Goal: Task Accomplishment & Management: Manage account settings

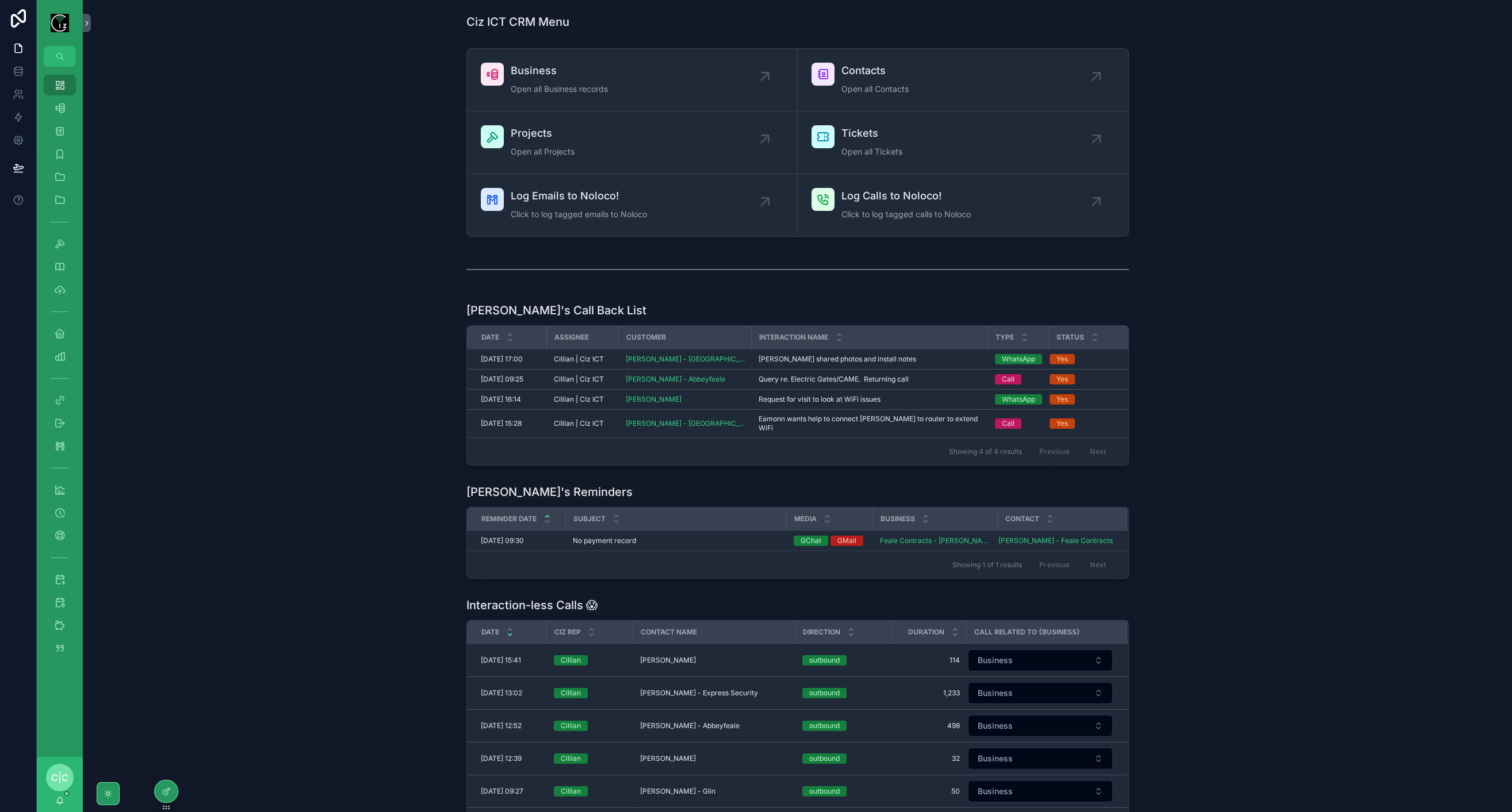
scroll to position [64, 0]
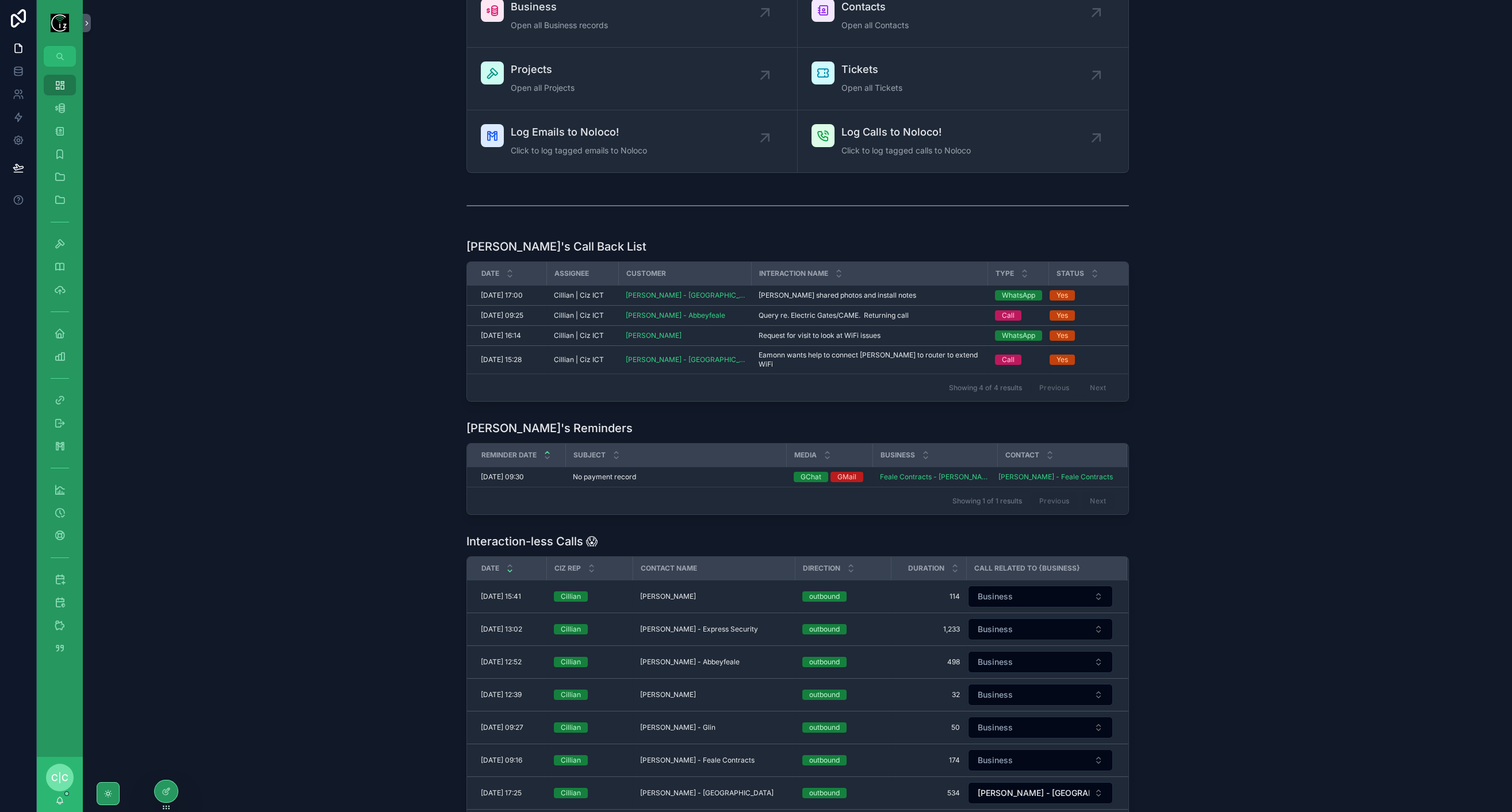
click at [59, 614] on div "Invoice" at bounding box center [59, 626] width 46 height 23
click at [62, 606] on icon "scrollable content" at bounding box center [60, 602] width 11 height 11
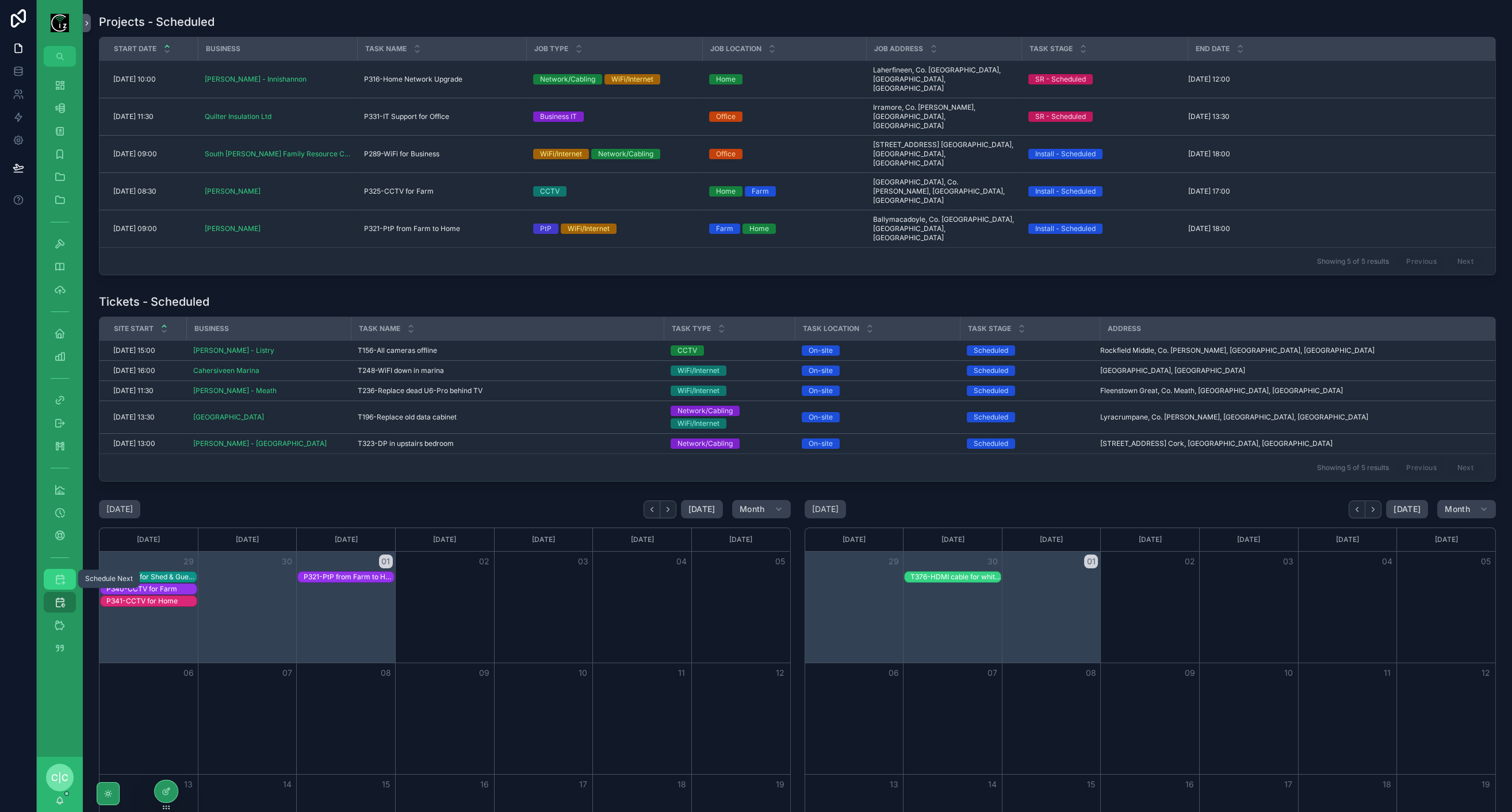
click at [66, 581] on div "Schedule Next" at bounding box center [59, 579] width 19 height 19
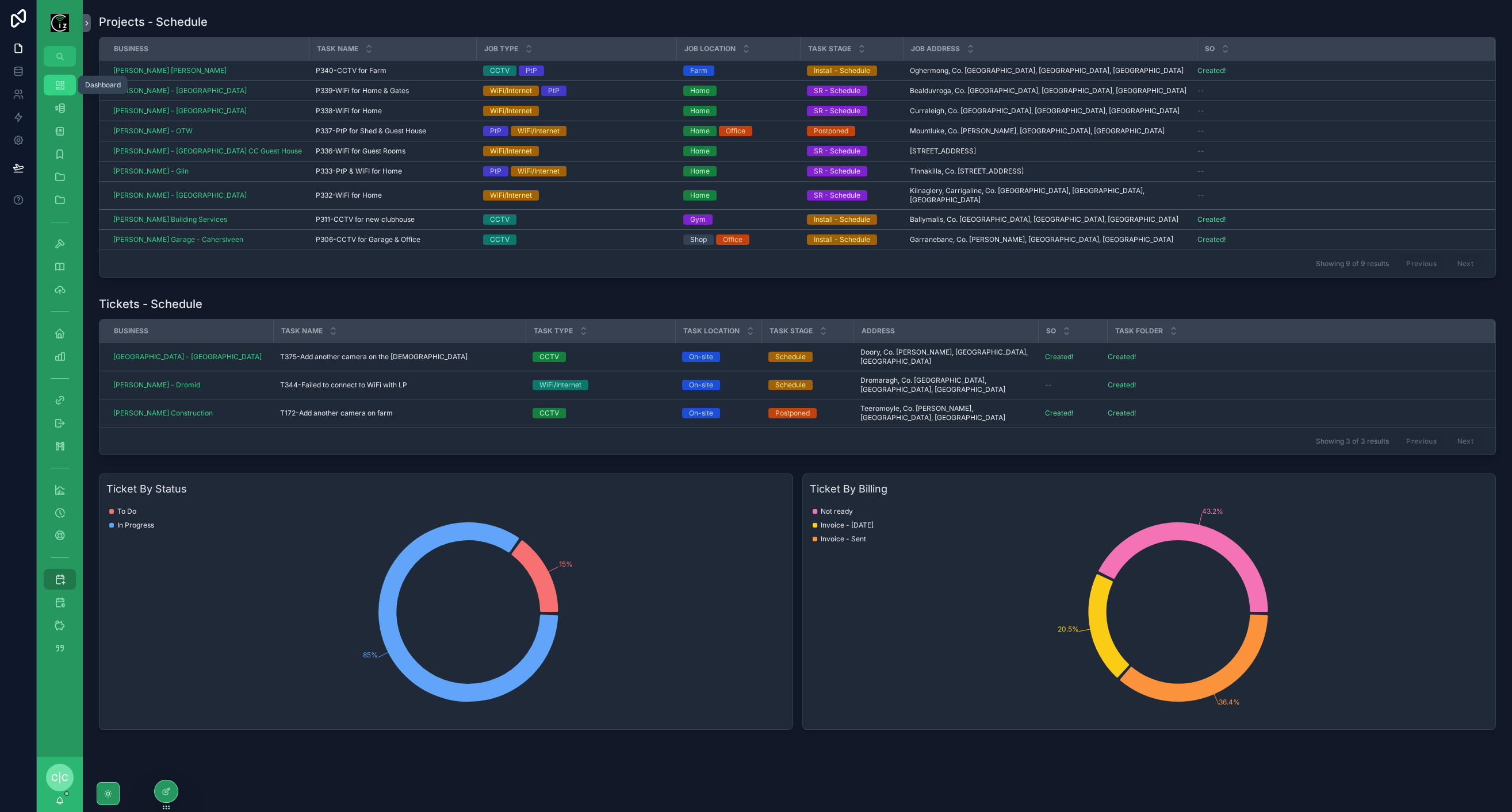
click at [72, 90] on link "Dashboard" at bounding box center [60, 85] width 32 height 21
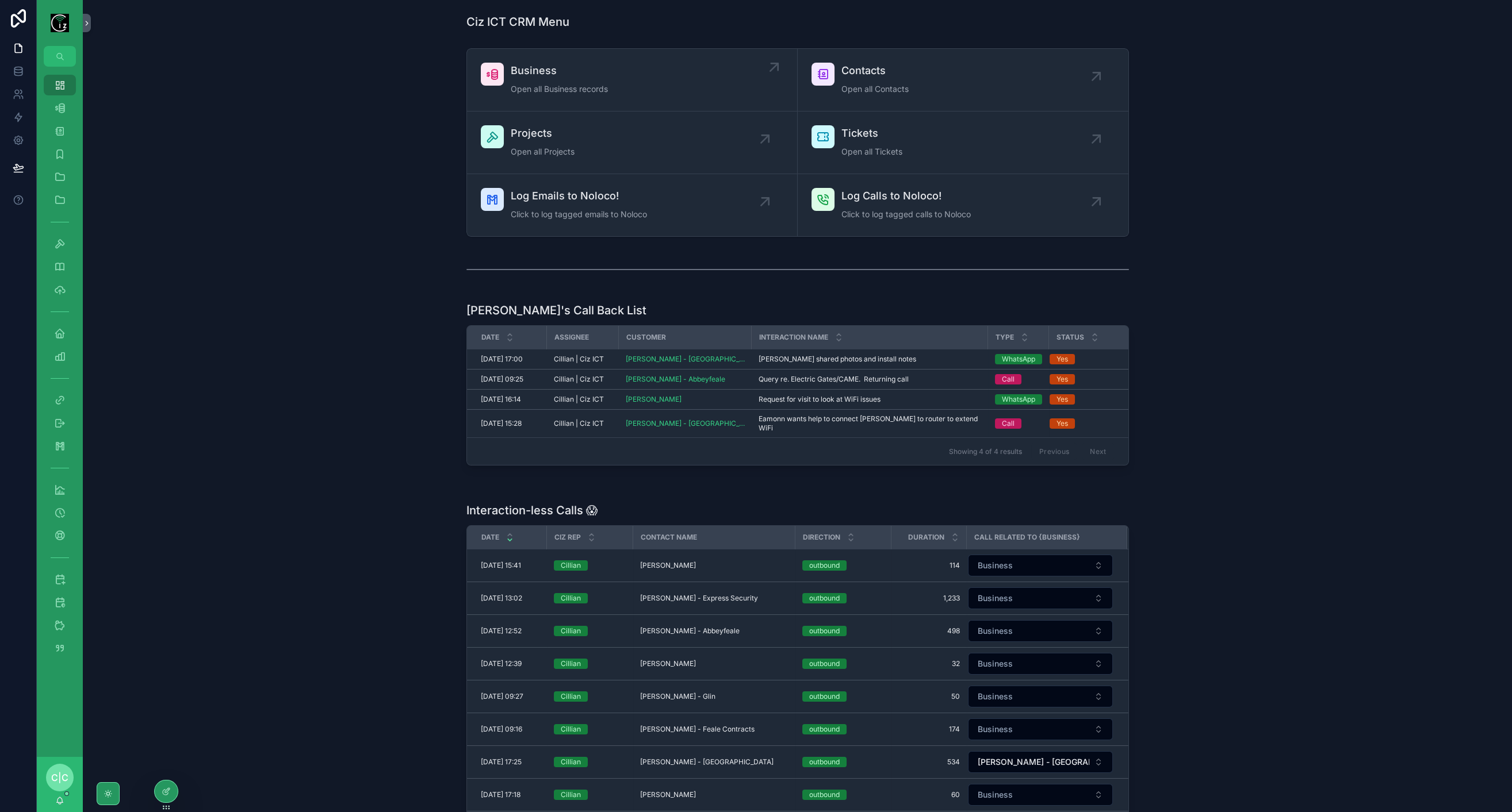
click at [620, 71] on div "Business Open all Business records" at bounding box center [632, 79] width 302 height 35
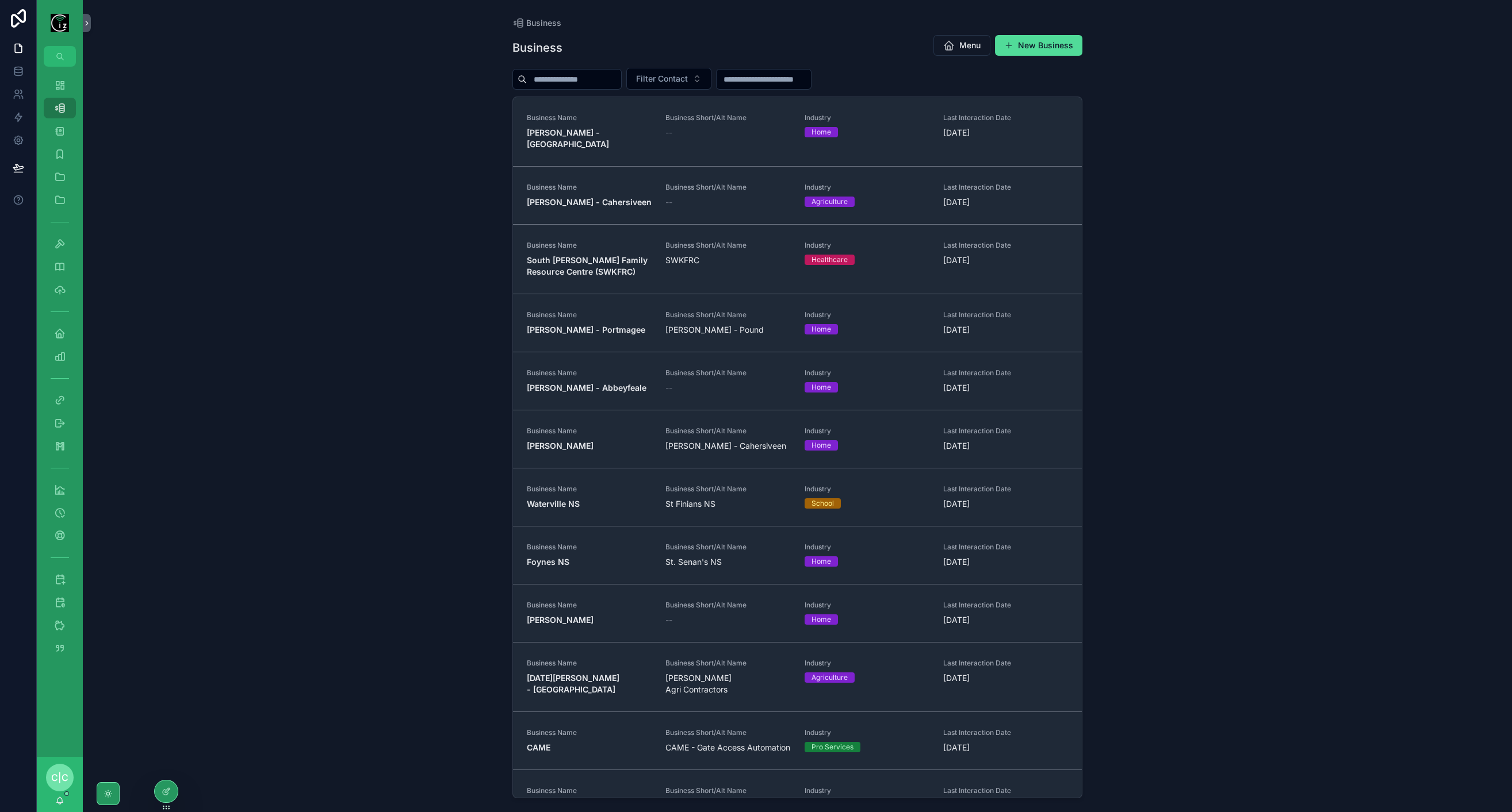
click at [606, 81] on input "scrollable content" at bounding box center [574, 79] width 94 height 16
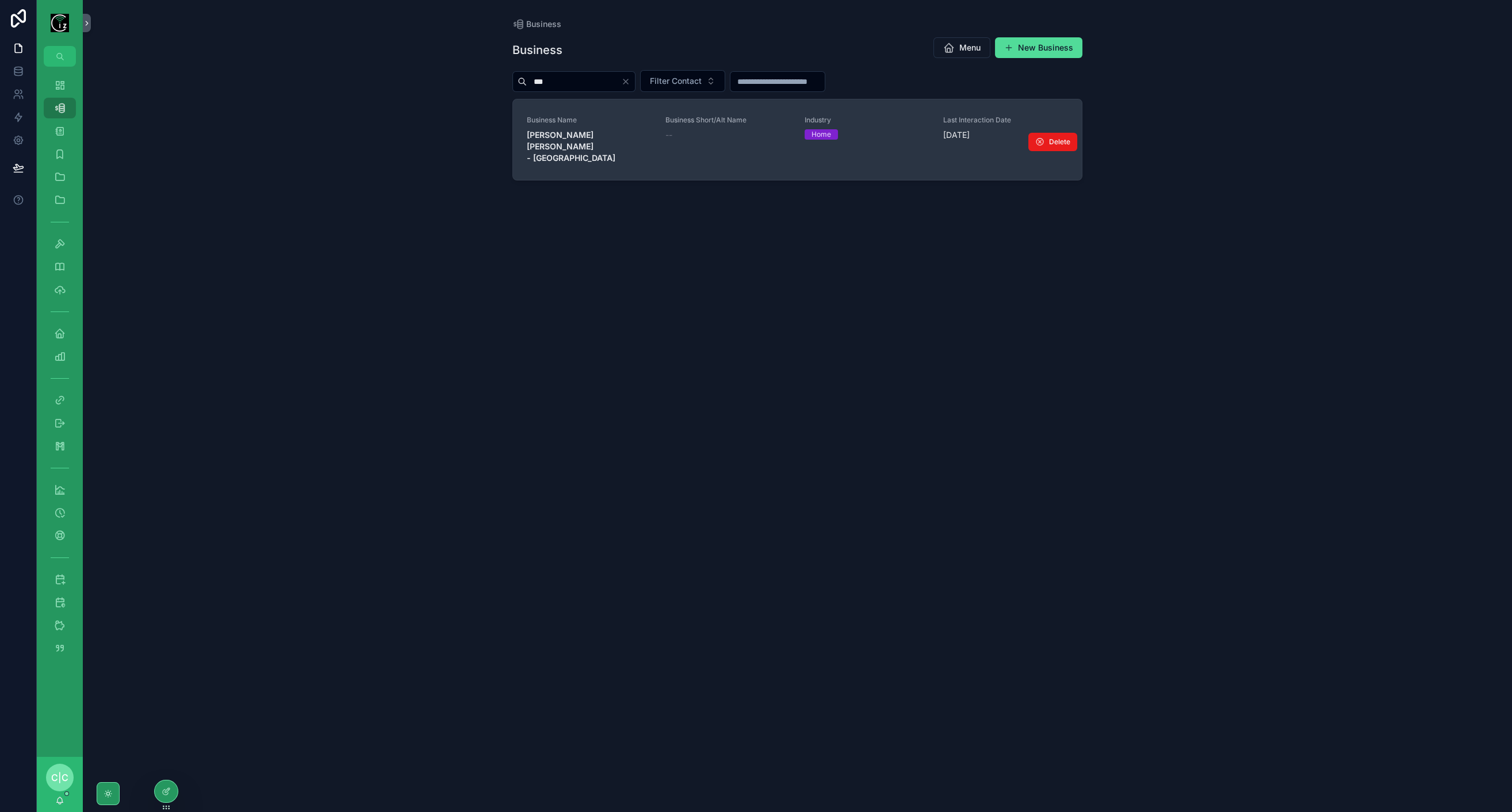
type input "***"
click at [606, 139] on span "Amy O Neill - Limerick" at bounding box center [589, 147] width 125 height 35
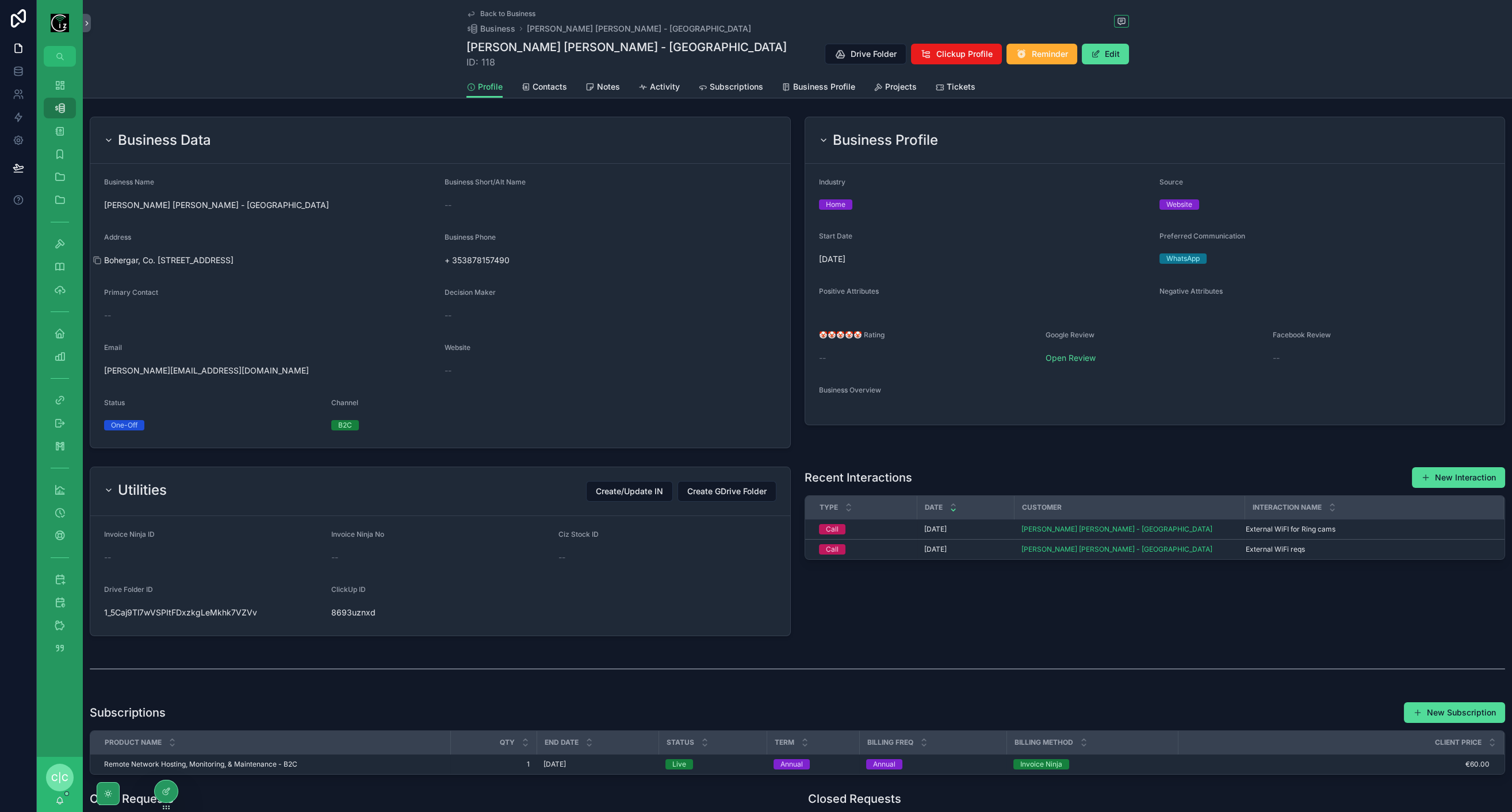
drag, startPoint x: 194, startPoint y: 260, endPoint x: 233, endPoint y: 262, distance: 39.1
click at [233, 262] on span "Bohergar, Co. Limerick, V94 CX8R, Ireland" at bounding box center [269, 260] width 332 height 11
copy span "V94 CX8R"
click at [52, 86] on div "Dashboard" at bounding box center [59, 85] width 19 height 19
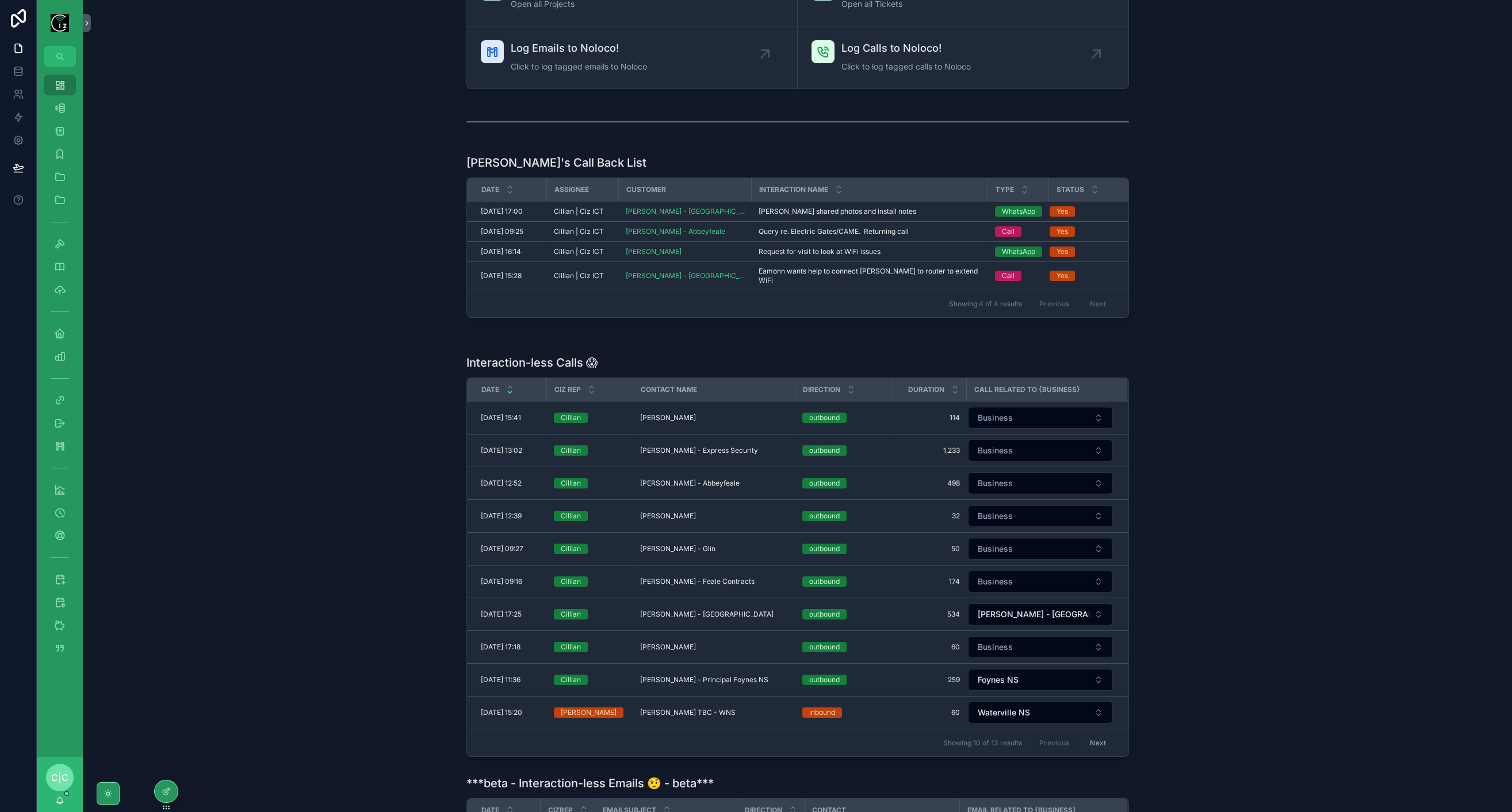
scroll to position [127, 0]
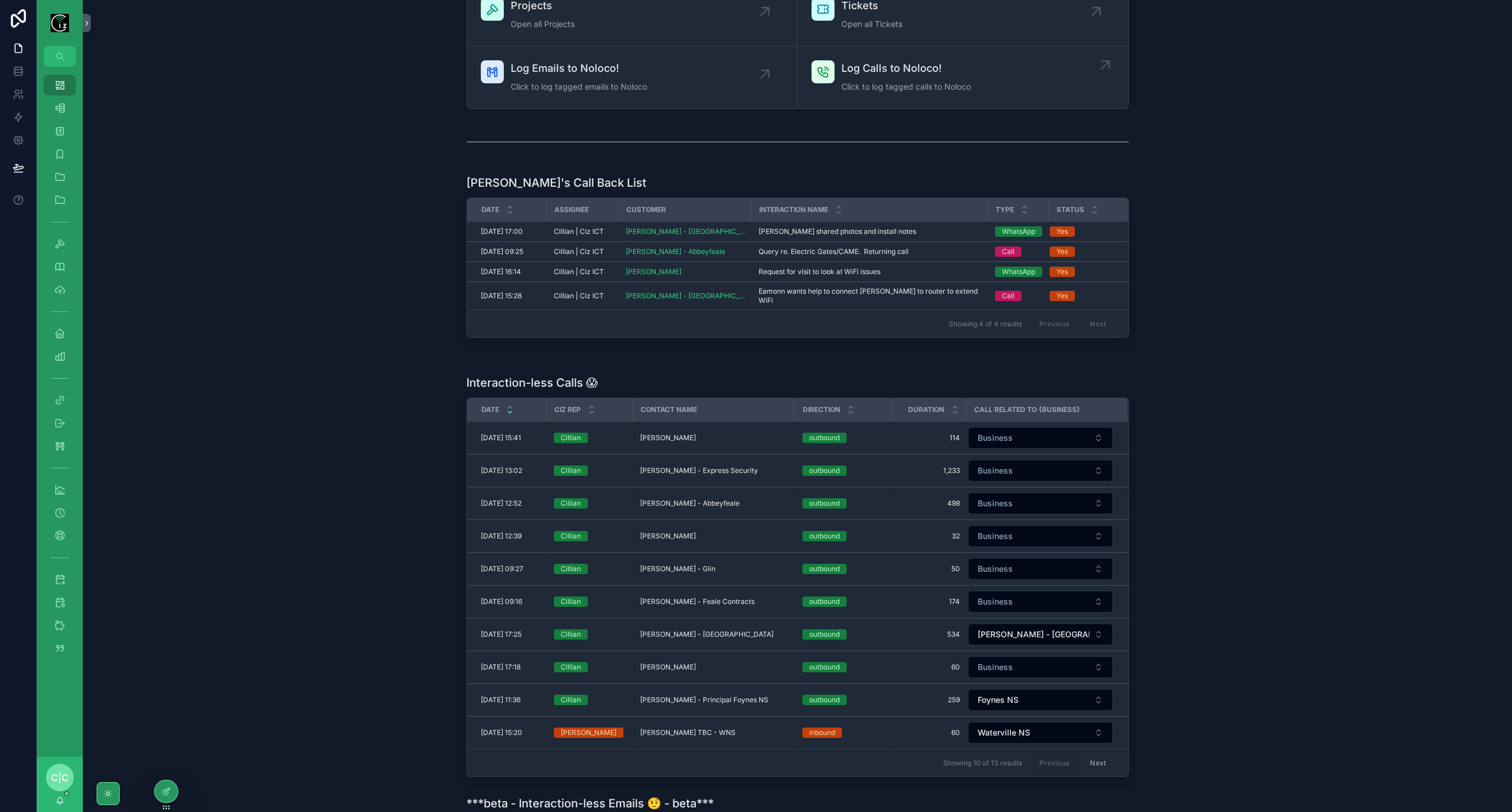
click at [947, 76] on div "Log Calls to Noloco! Click to log tagged calls to Noloco" at bounding box center [906, 77] width 130 height 35
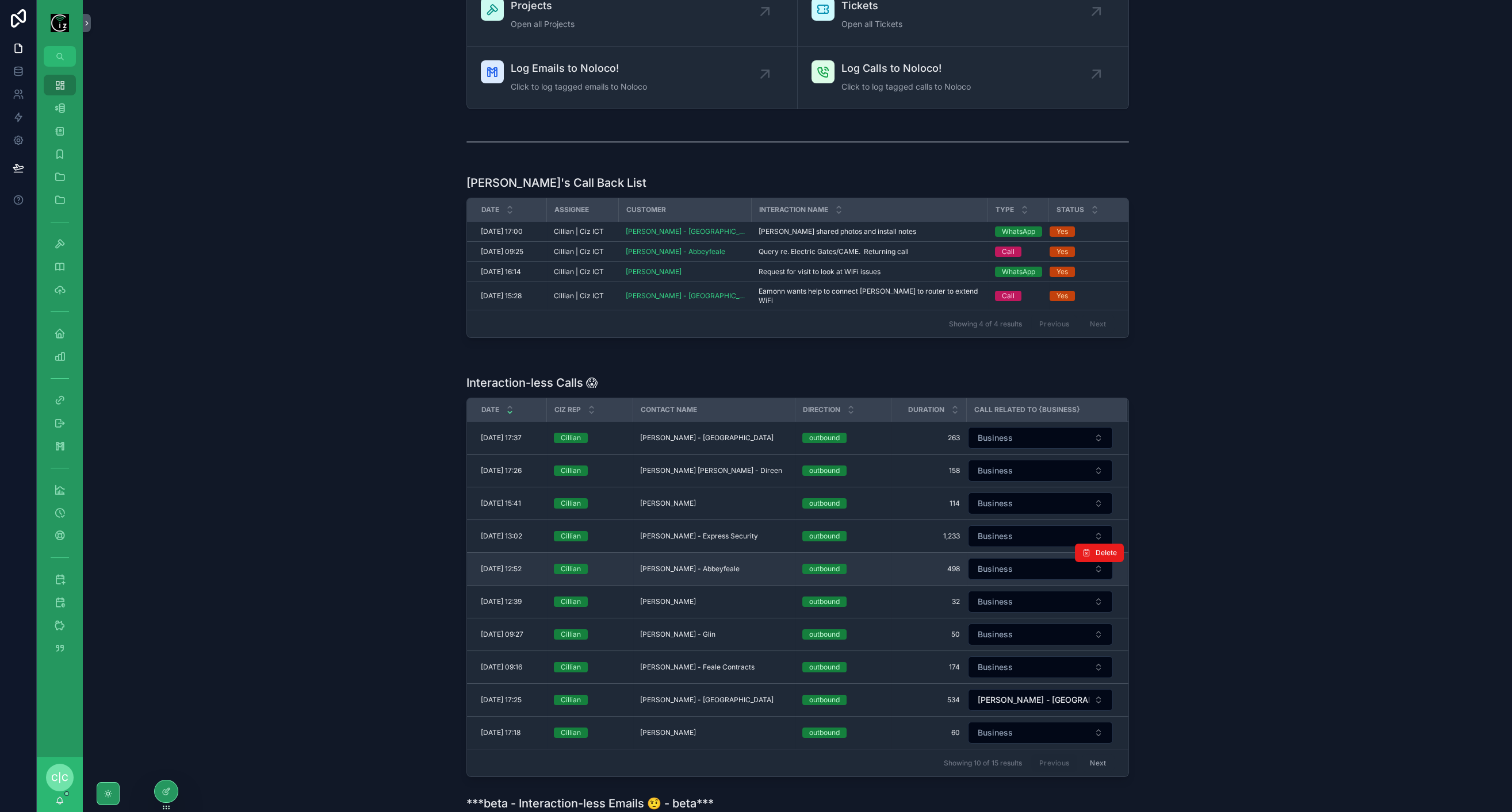
click at [726, 553] on td "Edmond O Donnell - Abbeyfeale Edmond O Donnell - Abbeyfeale" at bounding box center [714, 569] width 162 height 32
click at [726, 565] on span "Edmond O Donnell - Abbeyfeale" at bounding box center [690, 569] width 100 height 9
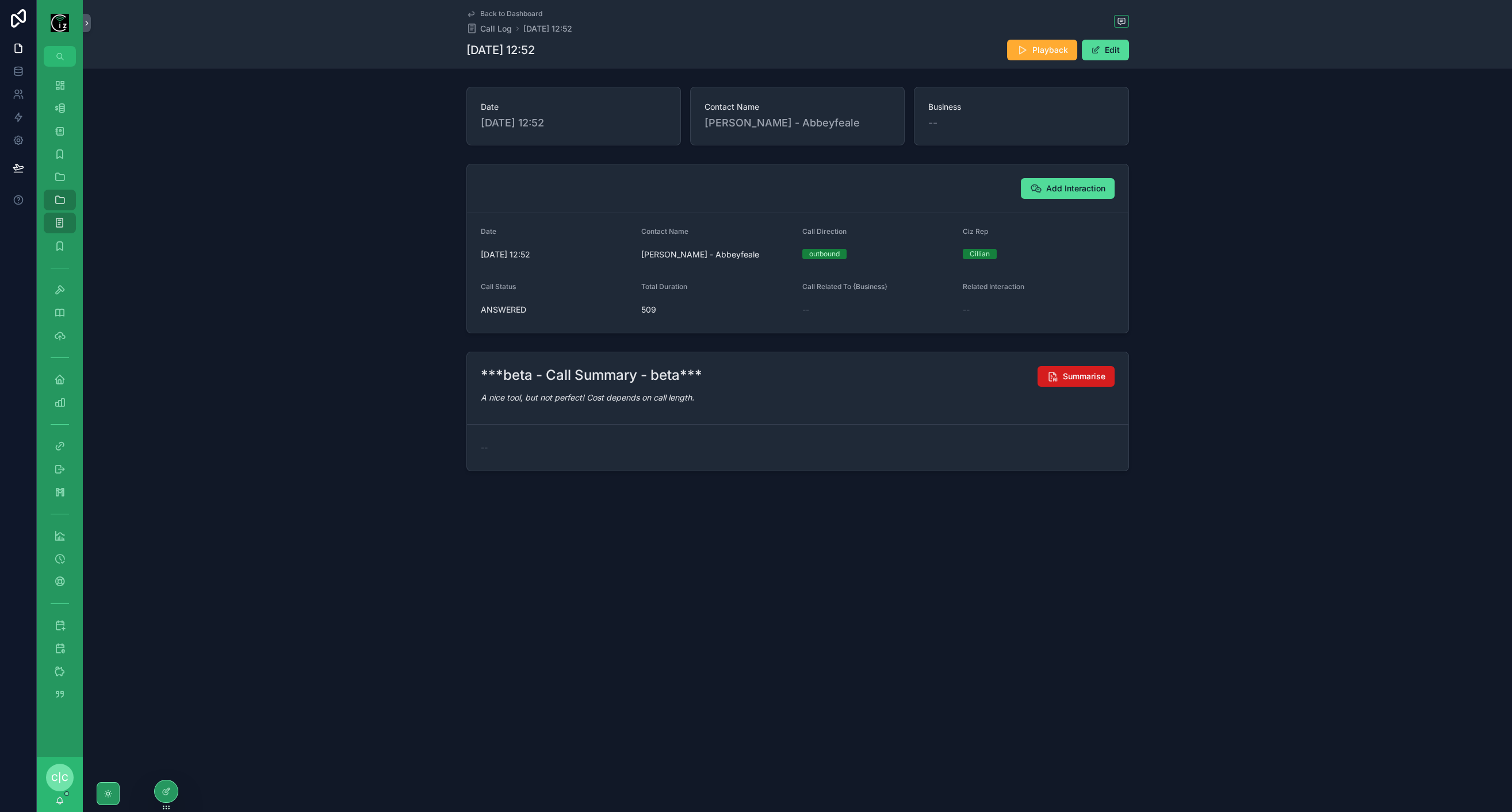
click at [1051, 385] on button "Summarise" at bounding box center [1076, 377] width 77 height 21
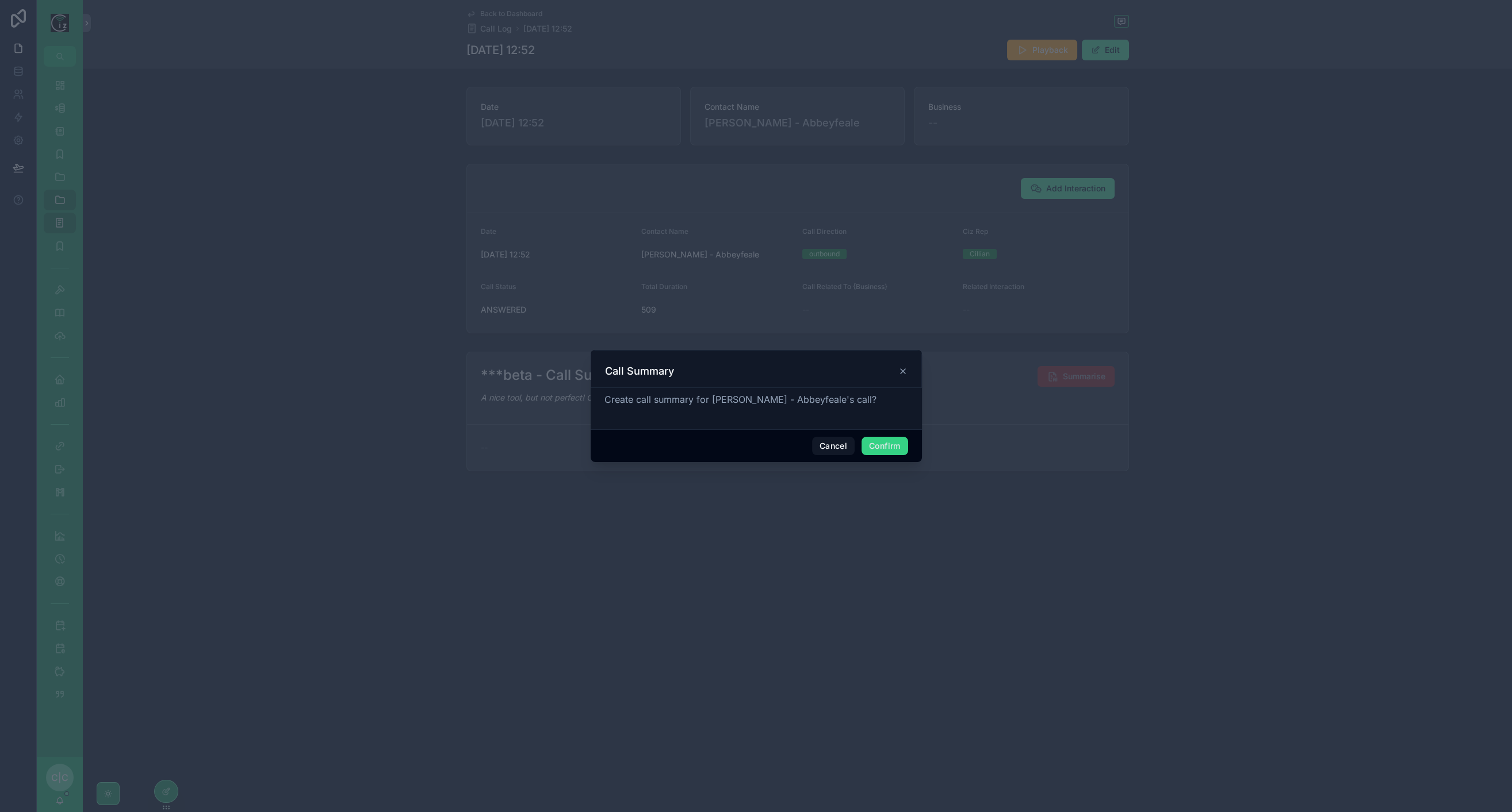
click at [904, 444] on button "Confirm" at bounding box center [884, 446] width 46 height 19
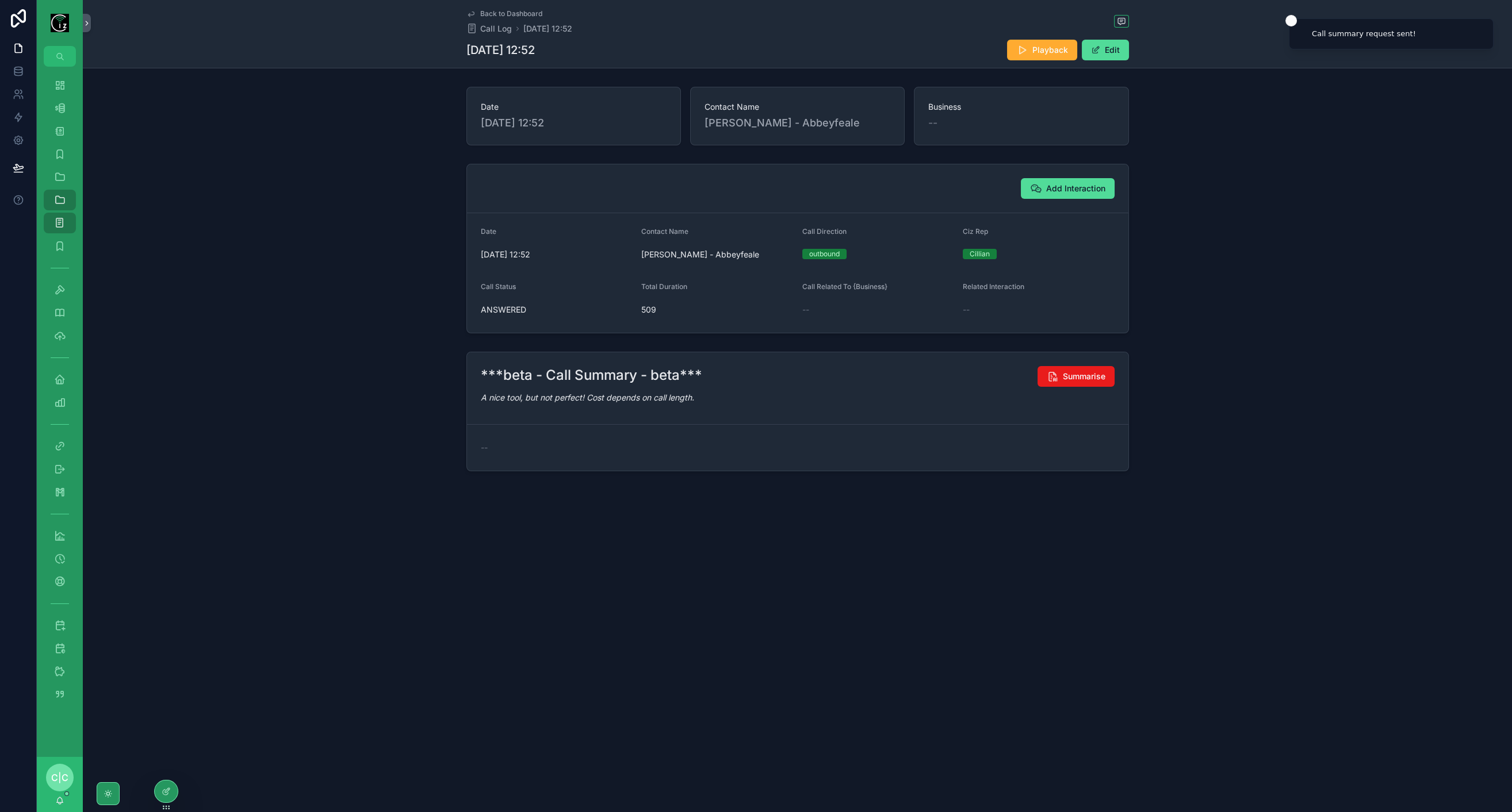
click at [468, 15] on icon "scrollable content" at bounding box center [470, 15] width 6 height 5
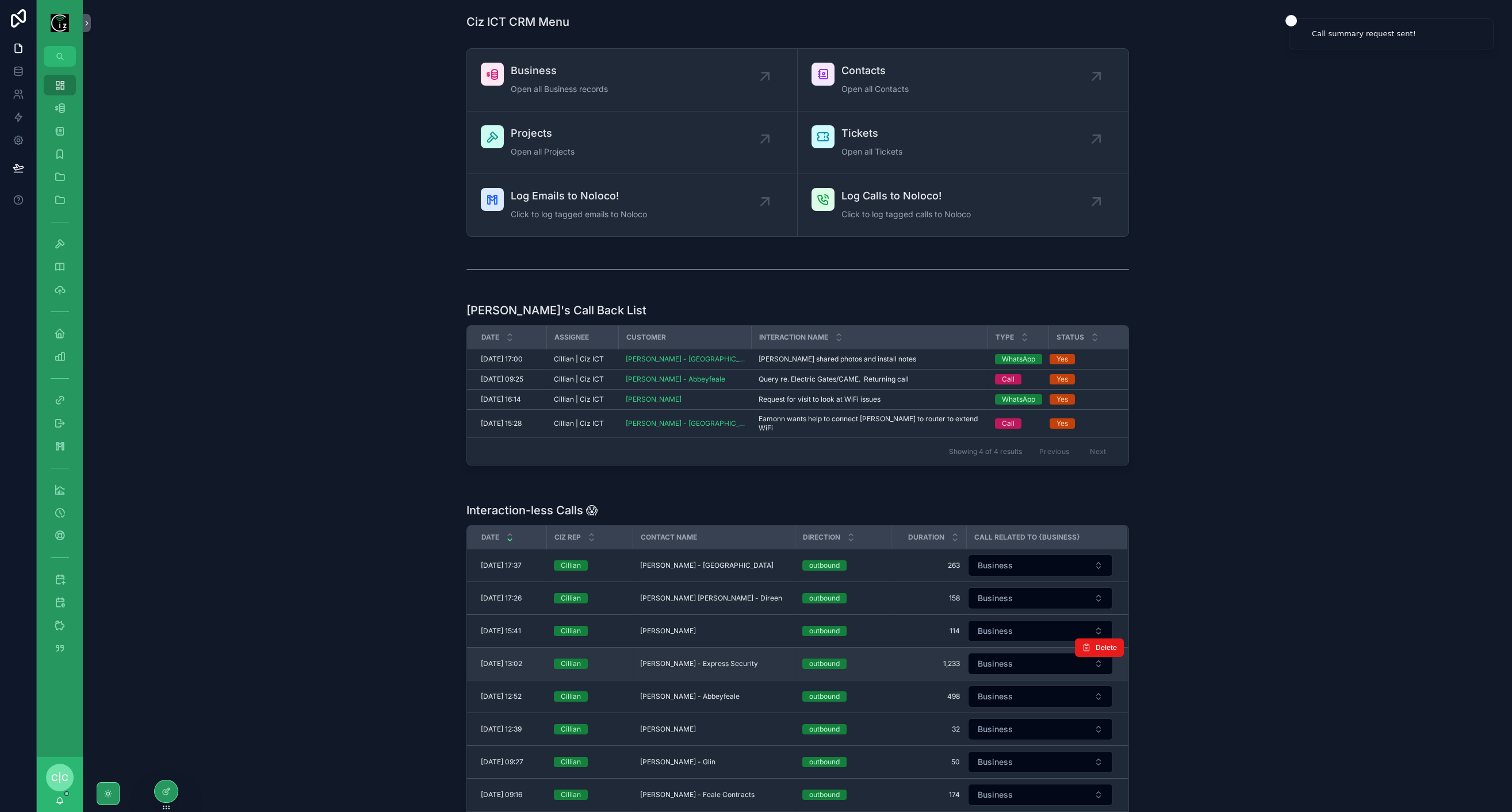
click at [725, 660] on span "Joe Leen - Express Security" at bounding box center [699, 664] width 118 height 9
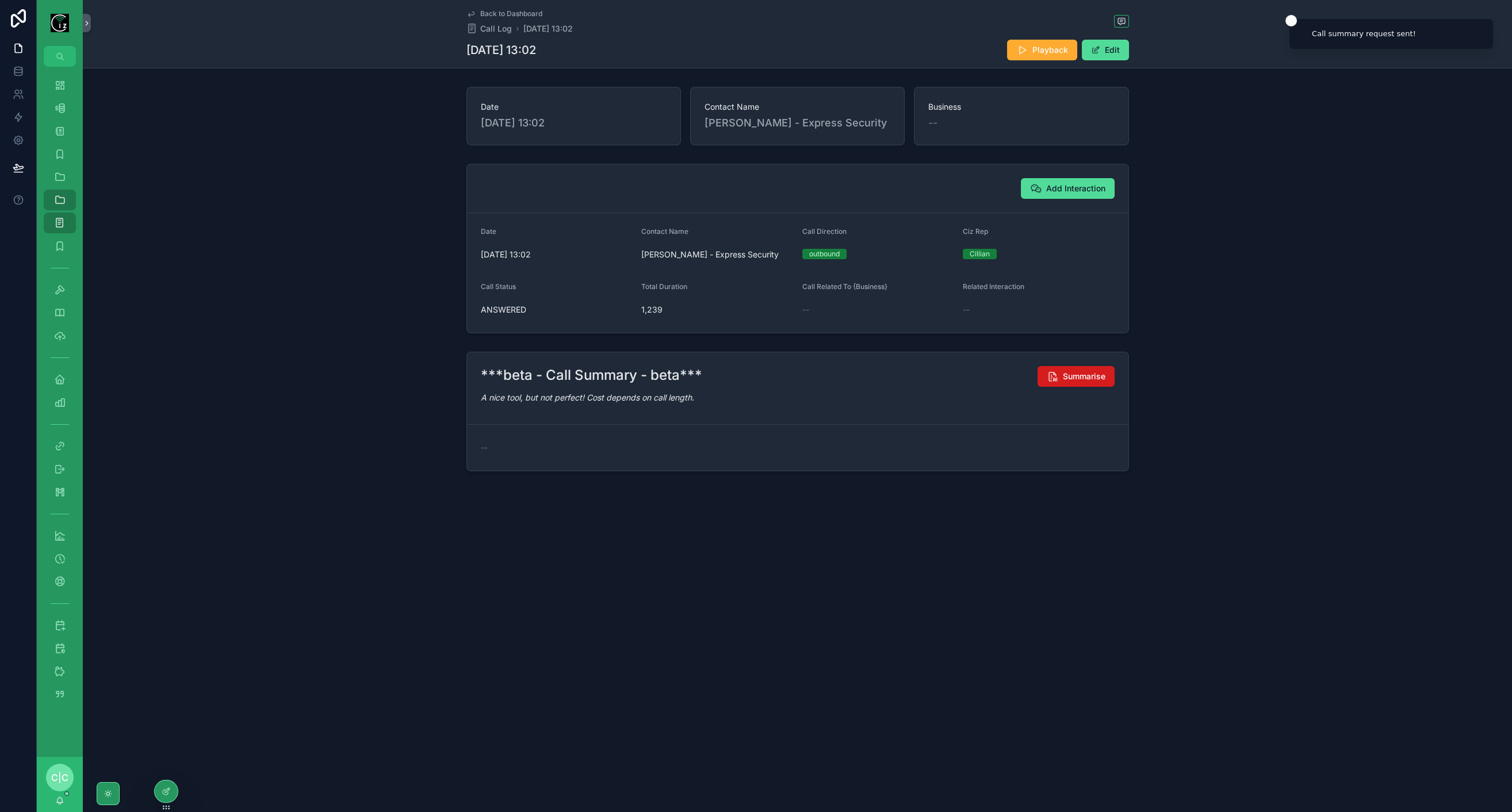
click at [1058, 378] on button "Summarise" at bounding box center [1076, 377] width 77 height 21
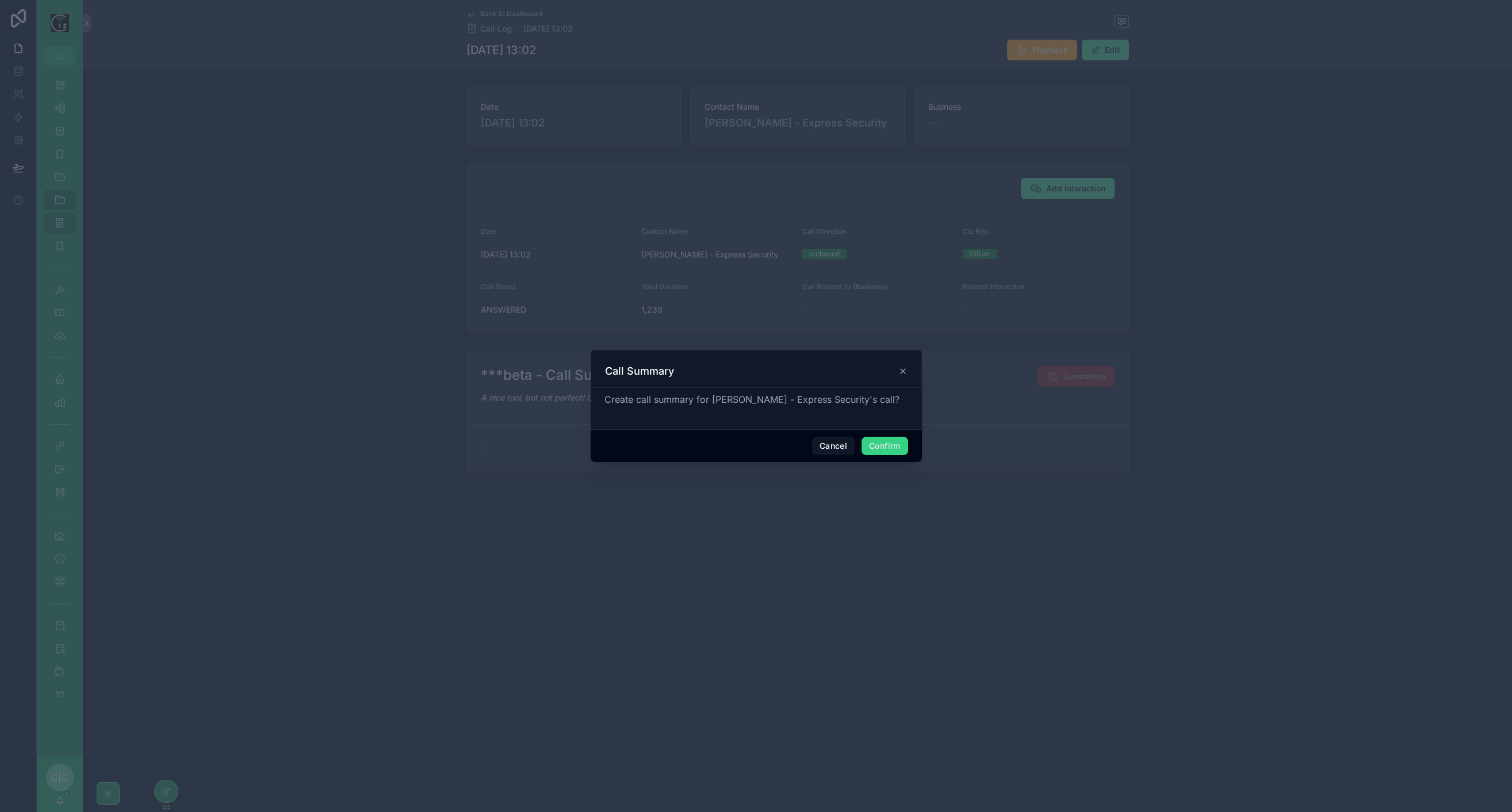
click at [895, 443] on button "Confirm" at bounding box center [884, 446] width 46 height 19
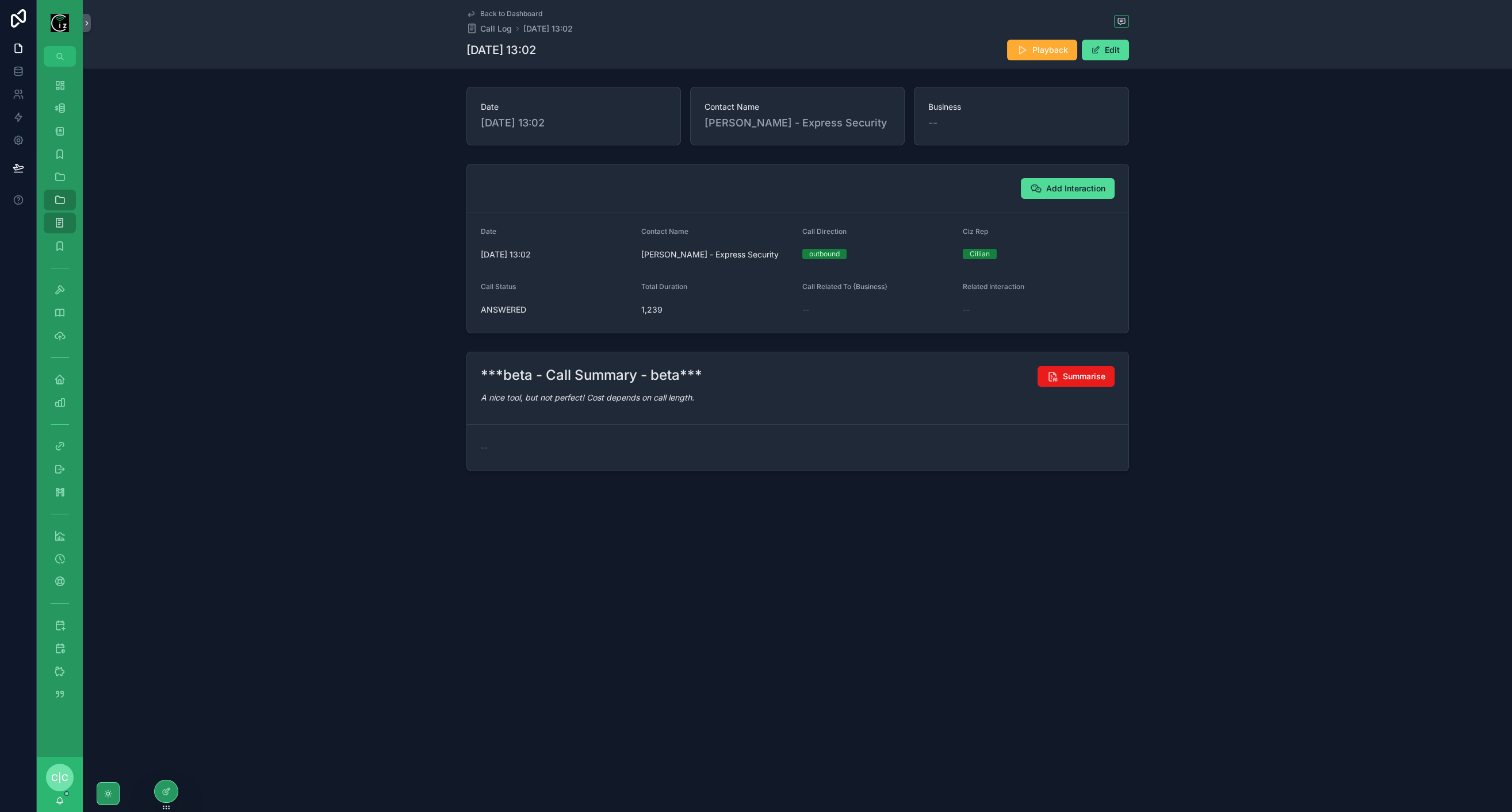
click at [483, 17] on span "Back to Dashboard" at bounding box center [511, 13] width 62 height 9
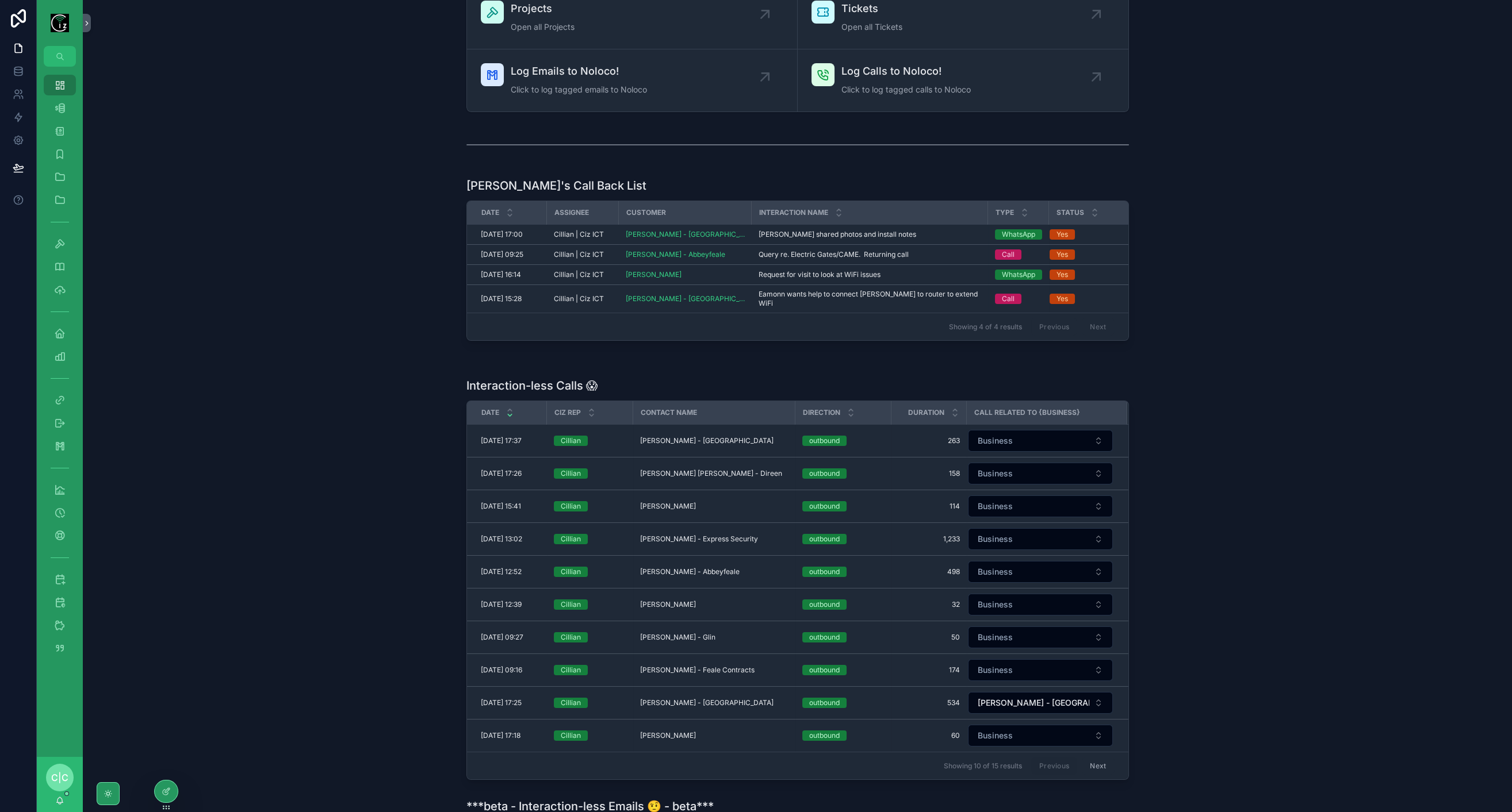
scroll to position [127, 0]
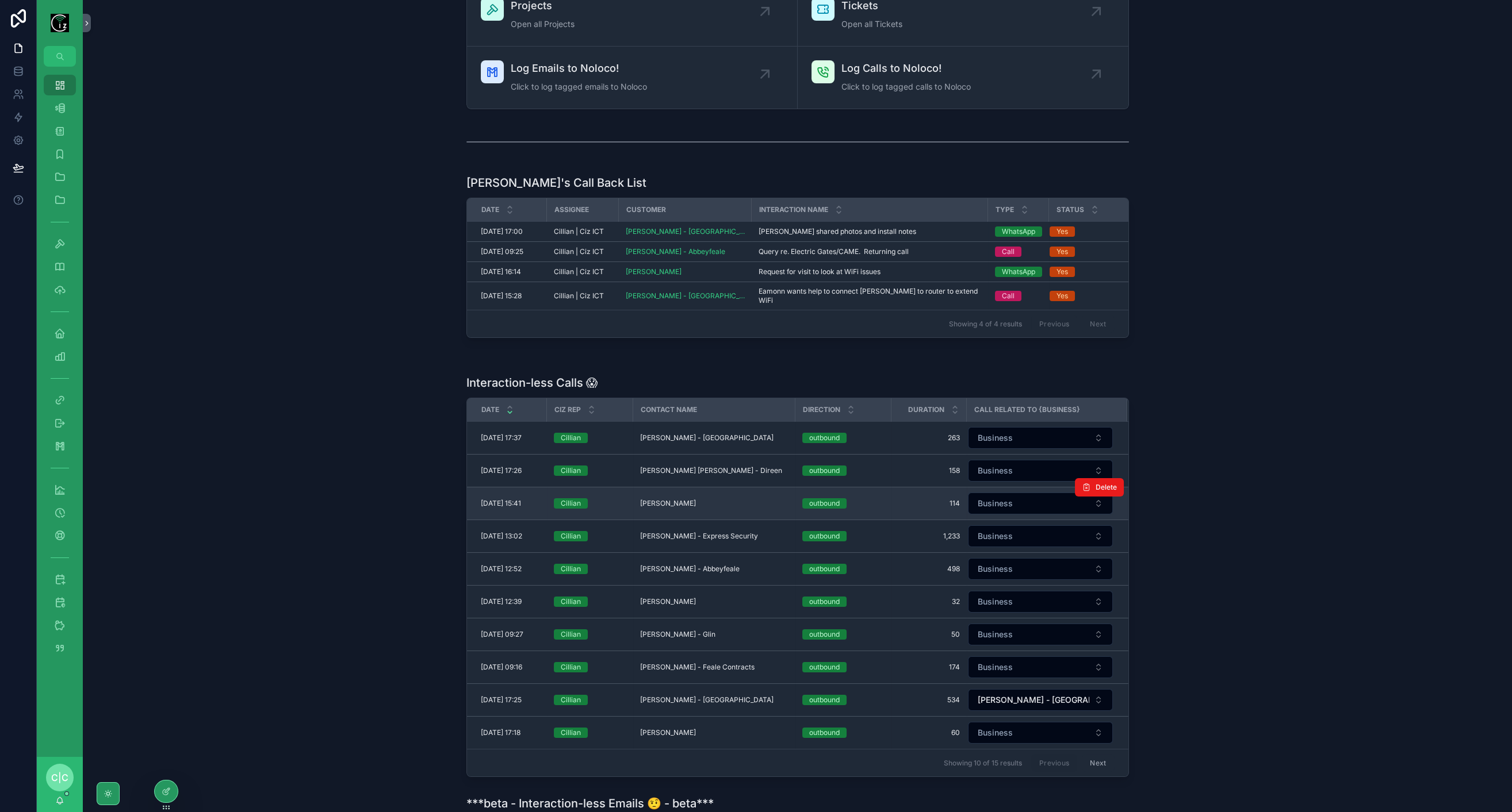
click at [696, 499] on span "Louis Keary - Ballyduff" at bounding box center [668, 503] width 56 height 9
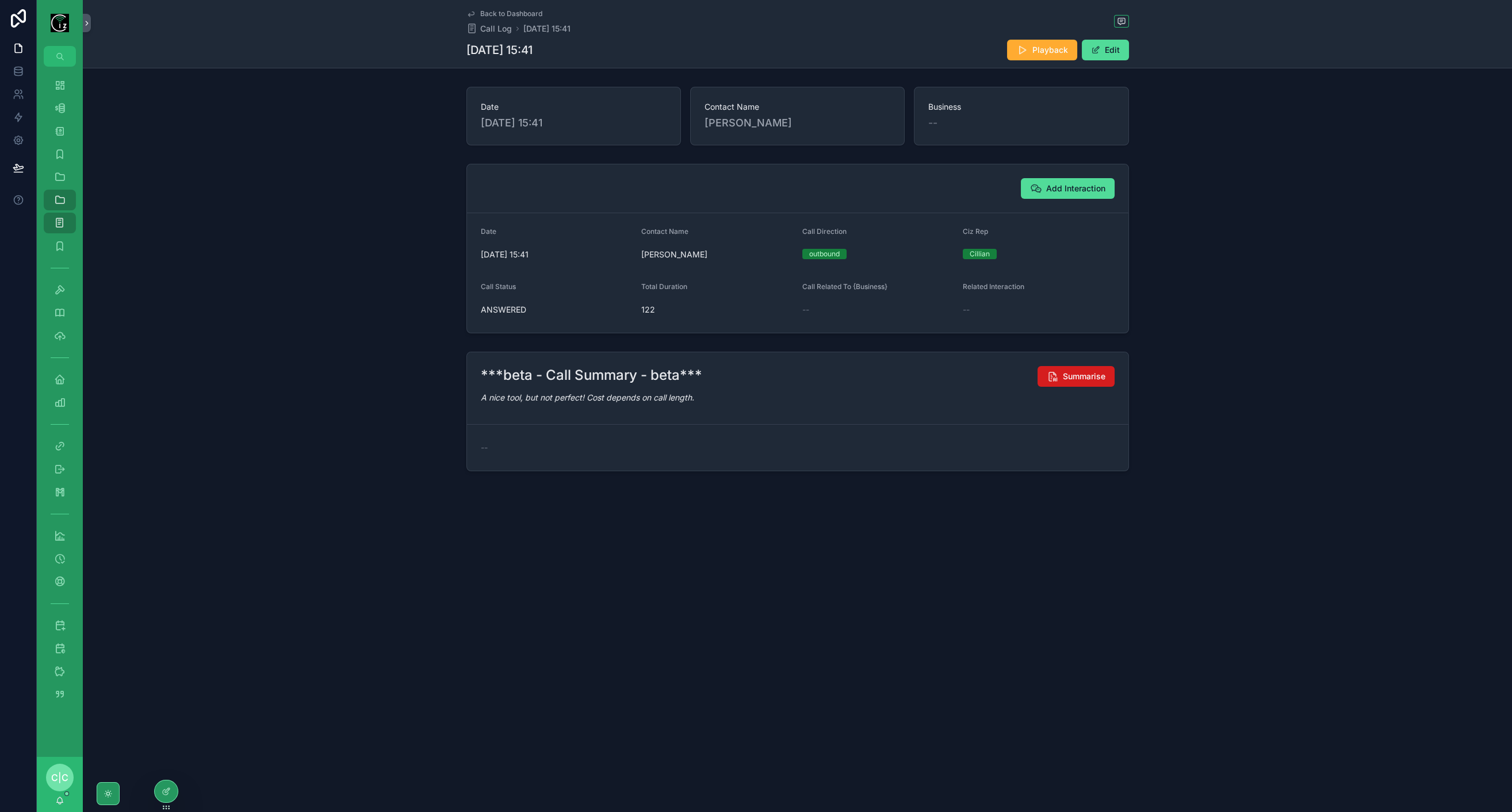
click at [1069, 375] on span "Summarise" at bounding box center [1084, 377] width 42 height 11
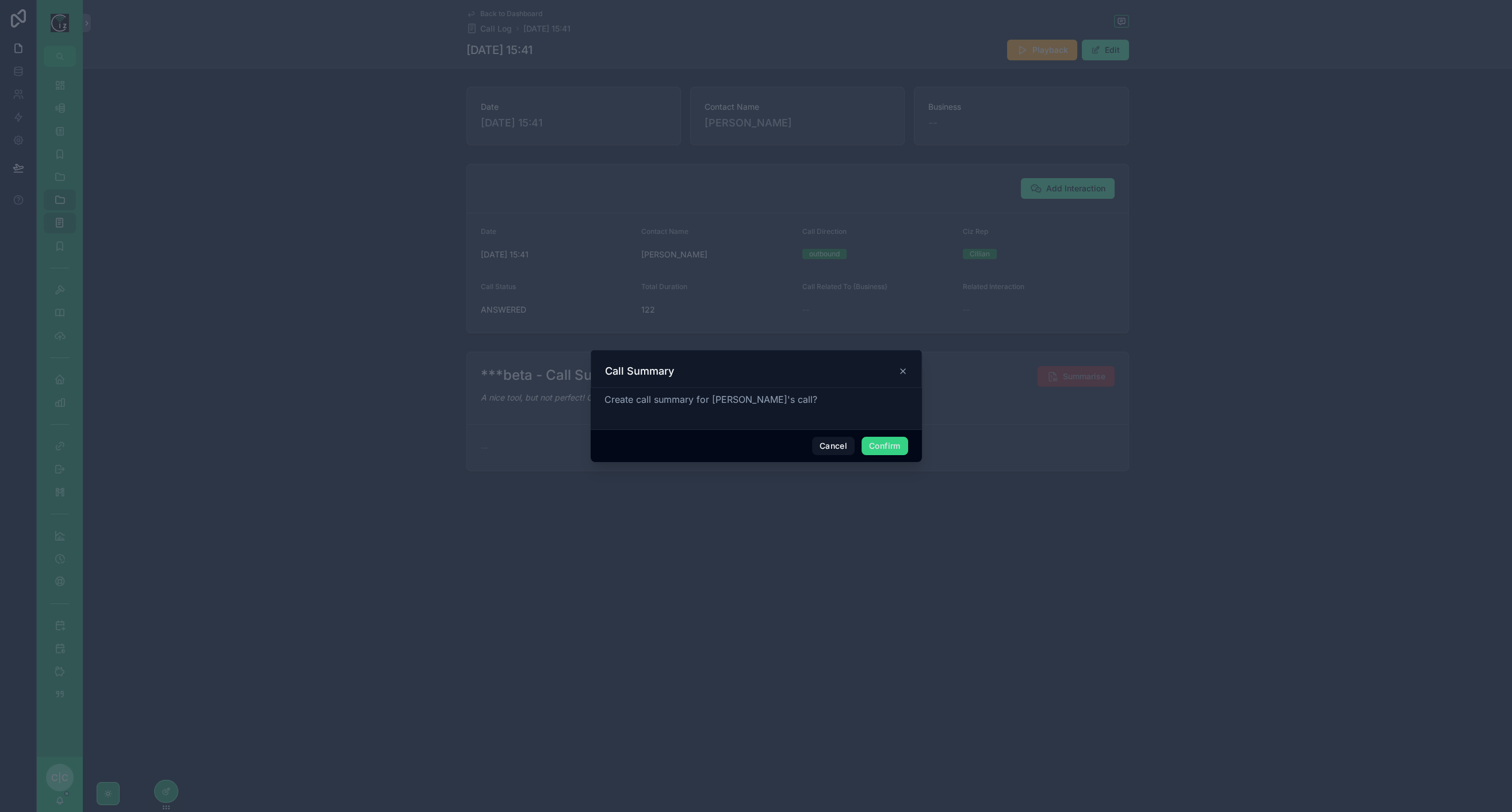
click at [900, 442] on button "Confirm" at bounding box center [884, 446] width 46 height 19
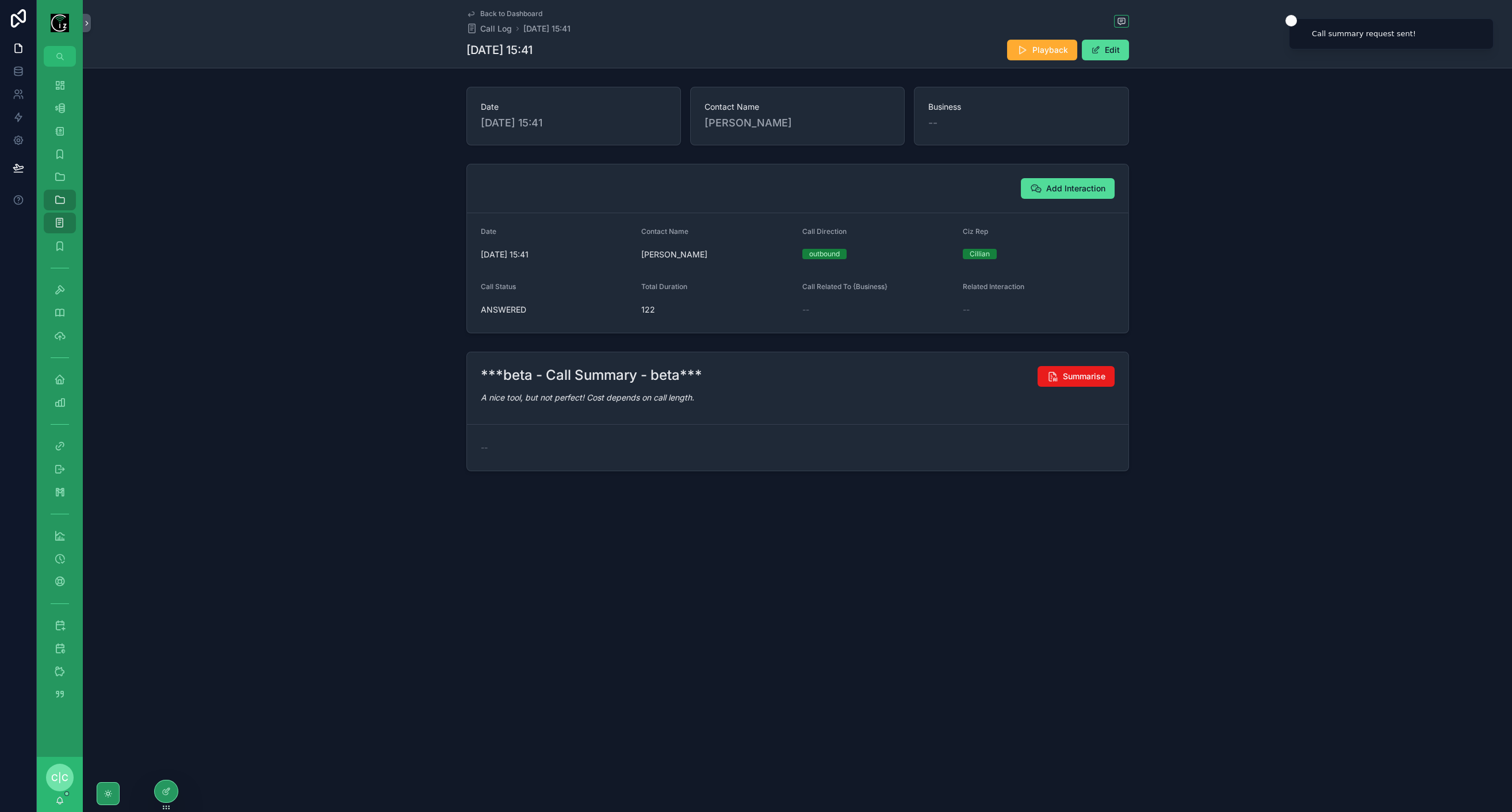
click at [484, 12] on span "Back to Dashboard" at bounding box center [511, 13] width 62 height 9
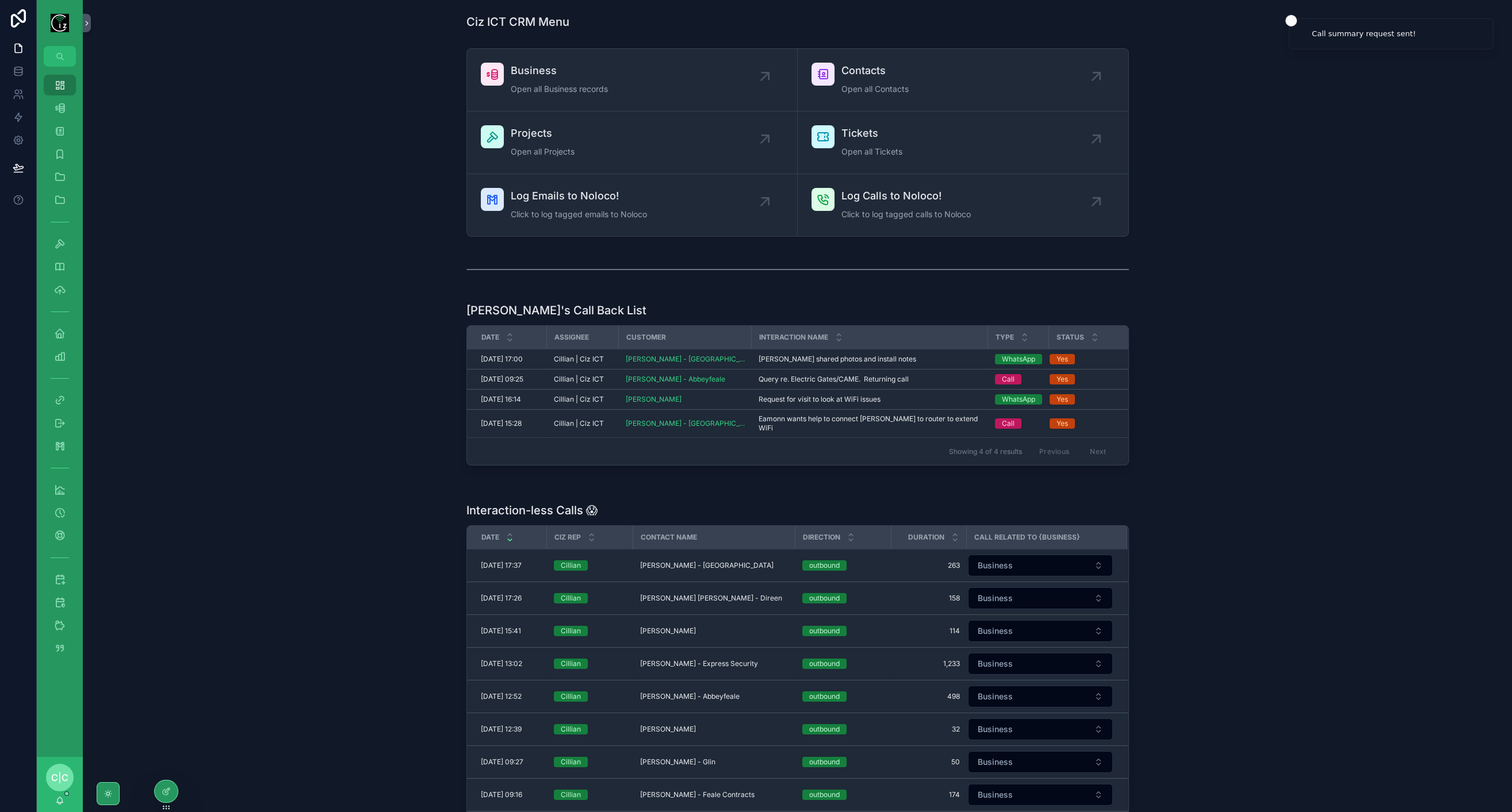
scroll to position [255, 0]
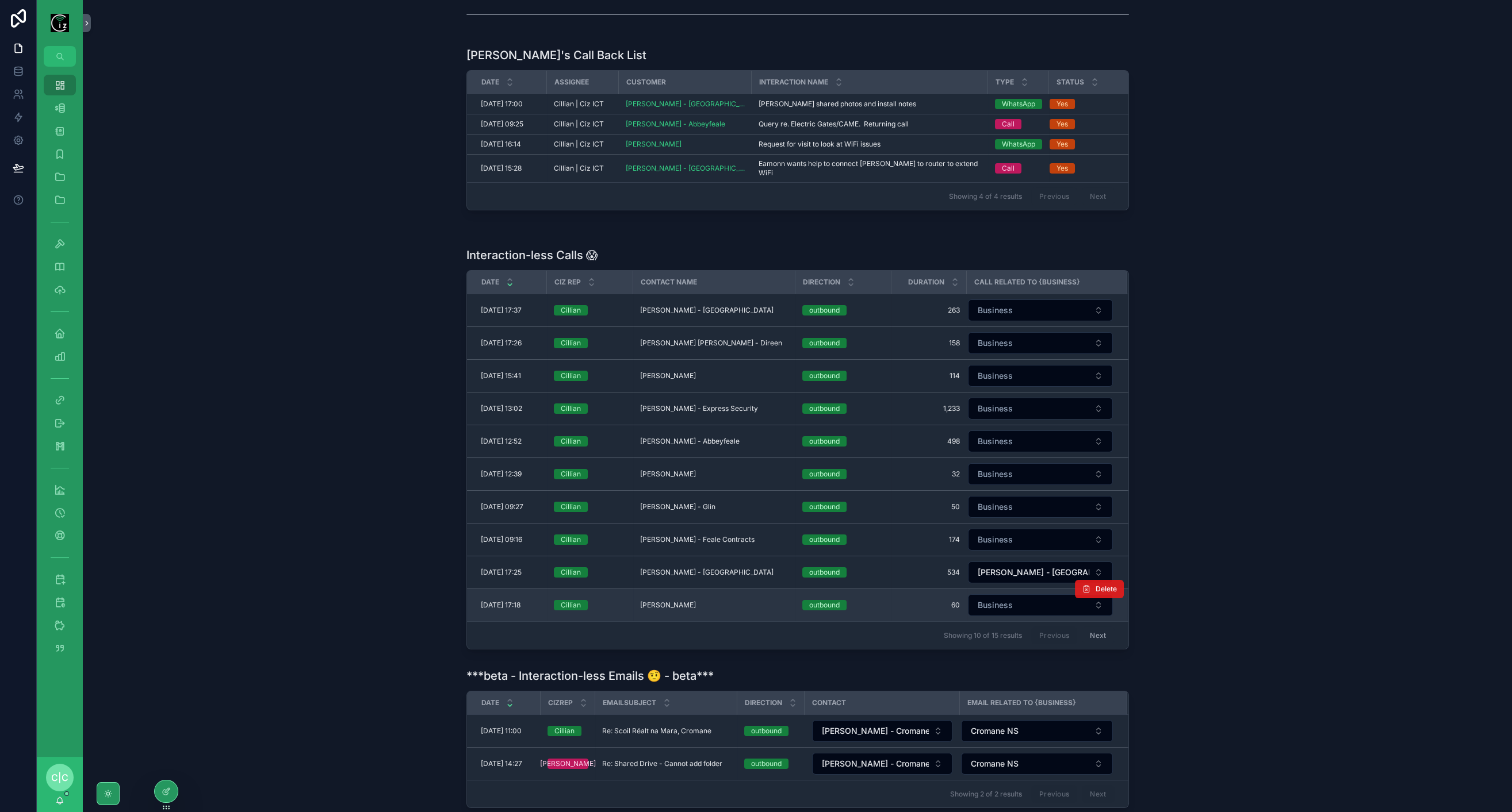
click at [1113, 580] on button "Delete" at bounding box center [1099, 589] width 49 height 19
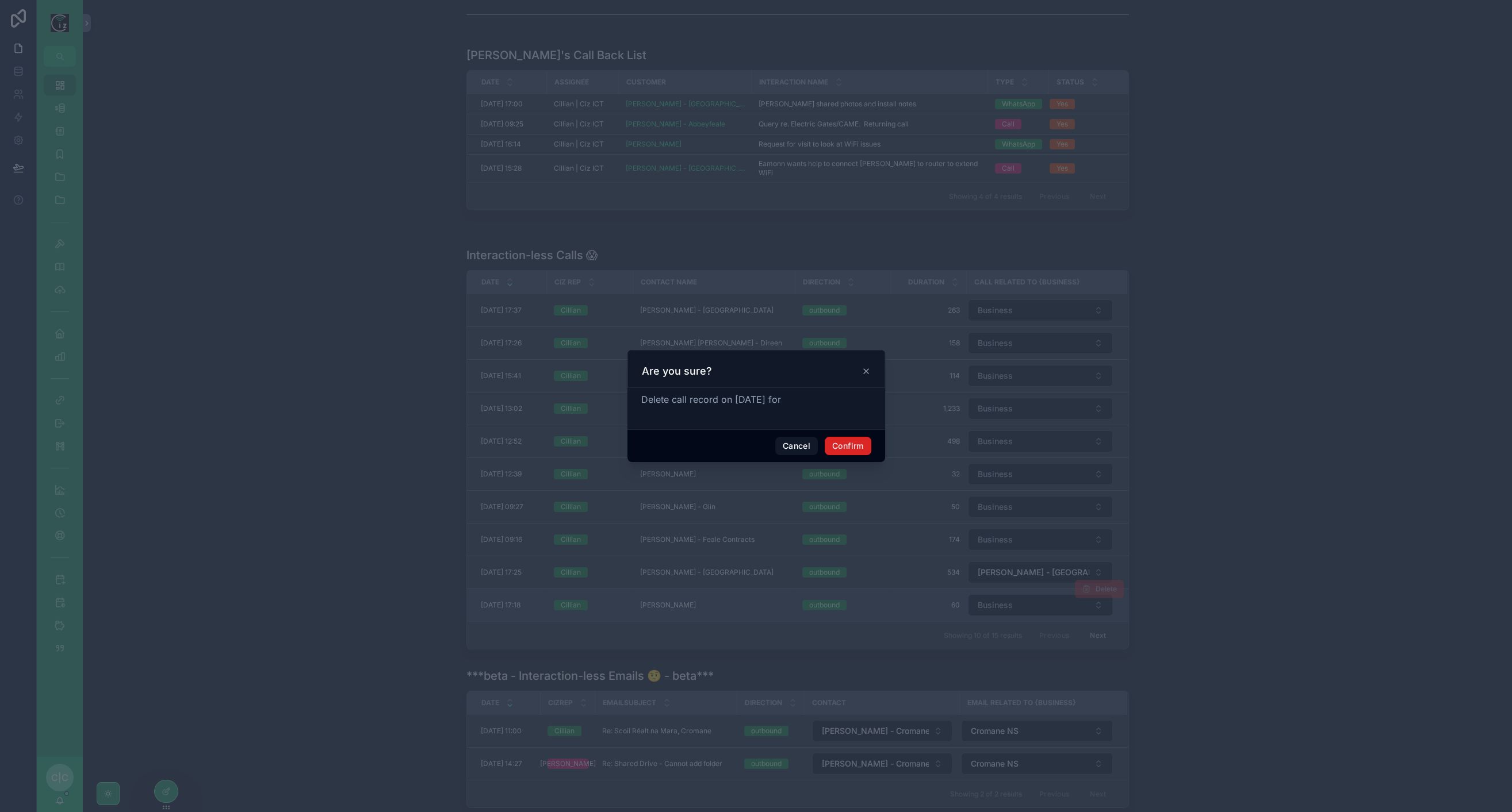
click at [856, 444] on button "Confirm" at bounding box center [847, 446] width 46 height 19
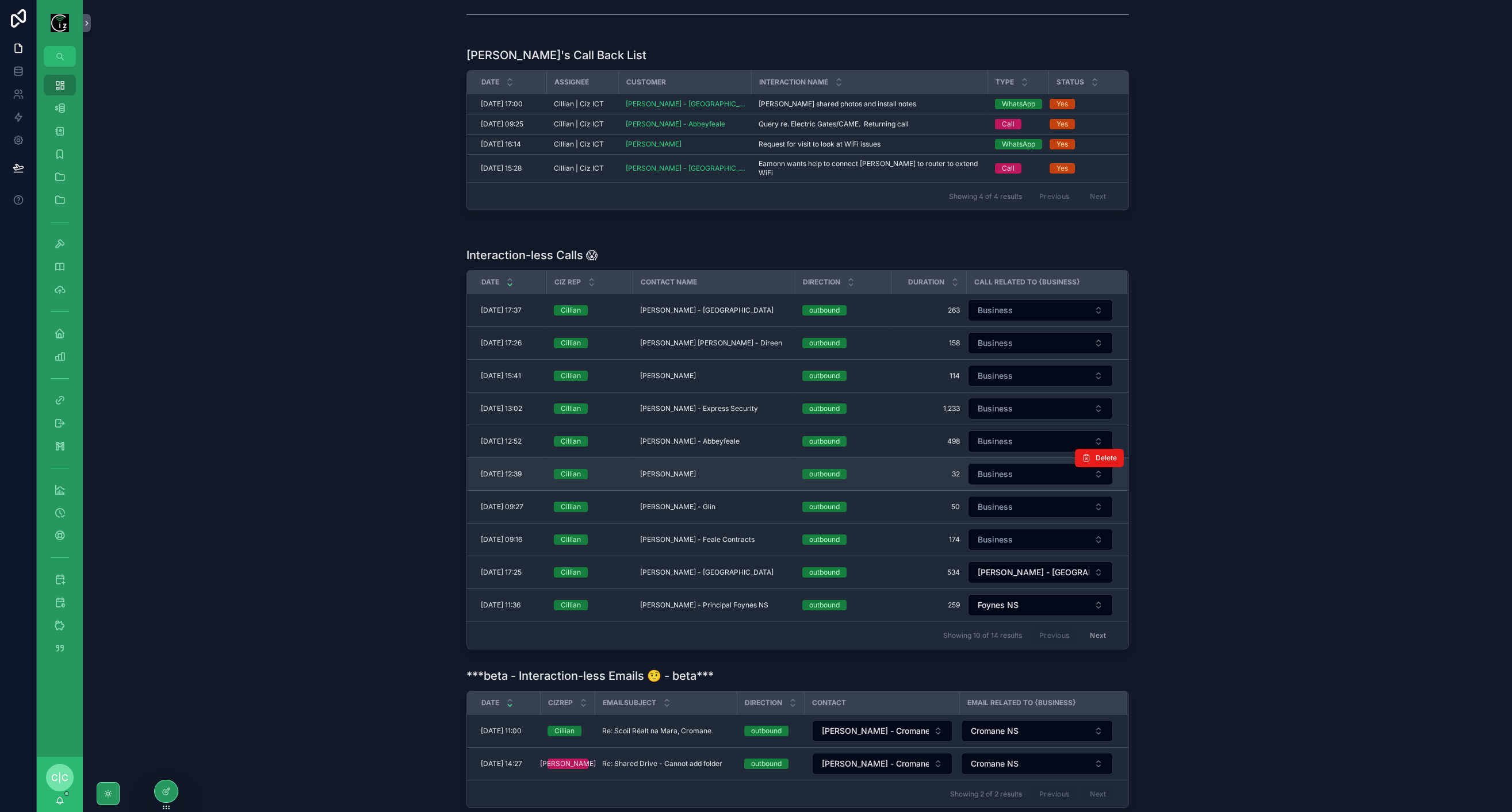
click at [669, 470] on span "[PERSON_NAME]" at bounding box center [668, 474] width 56 height 9
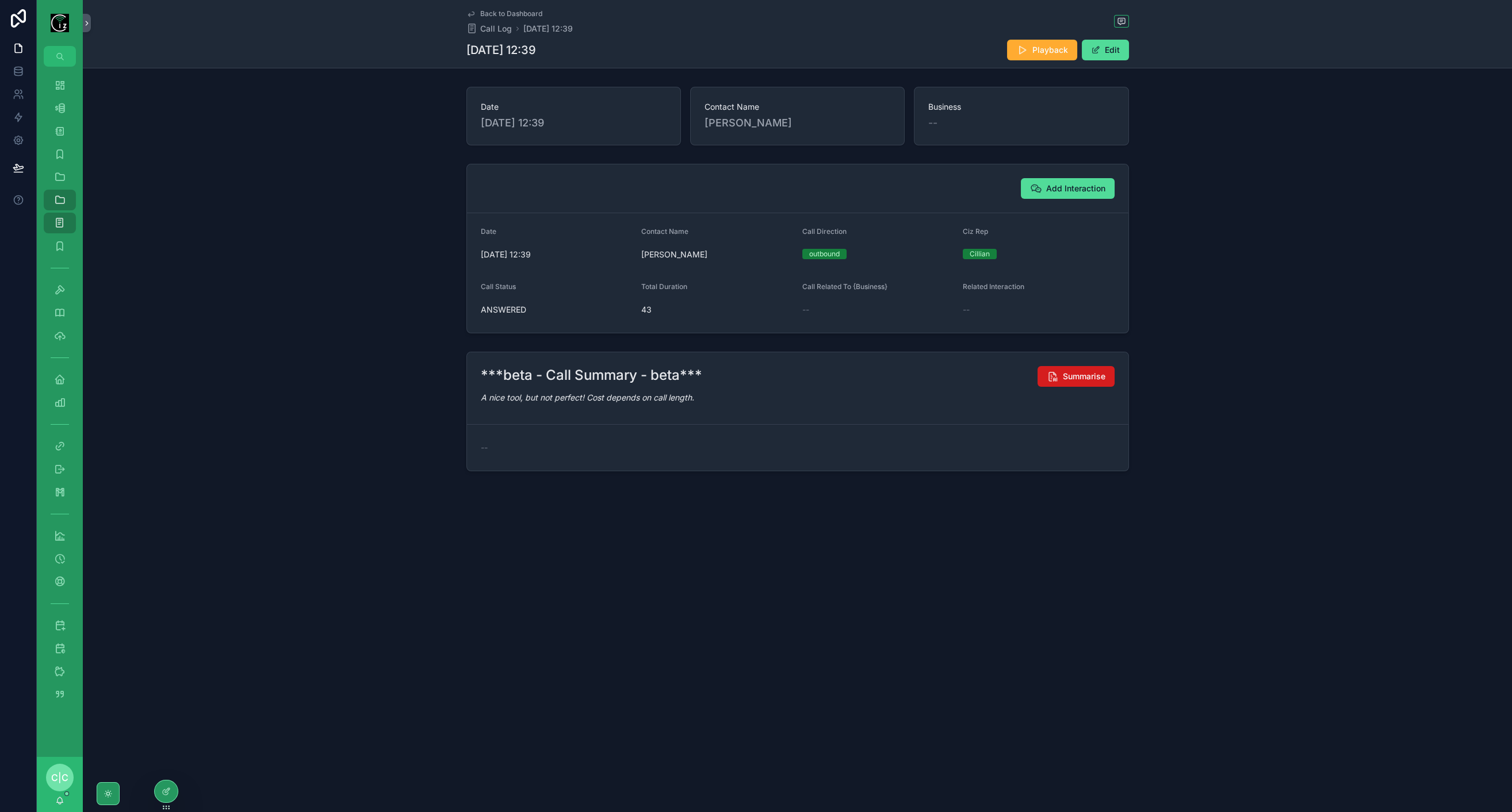
click at [1082, 371] on span "Summarise" at bounding box center [1084, 377] width 42 height 11
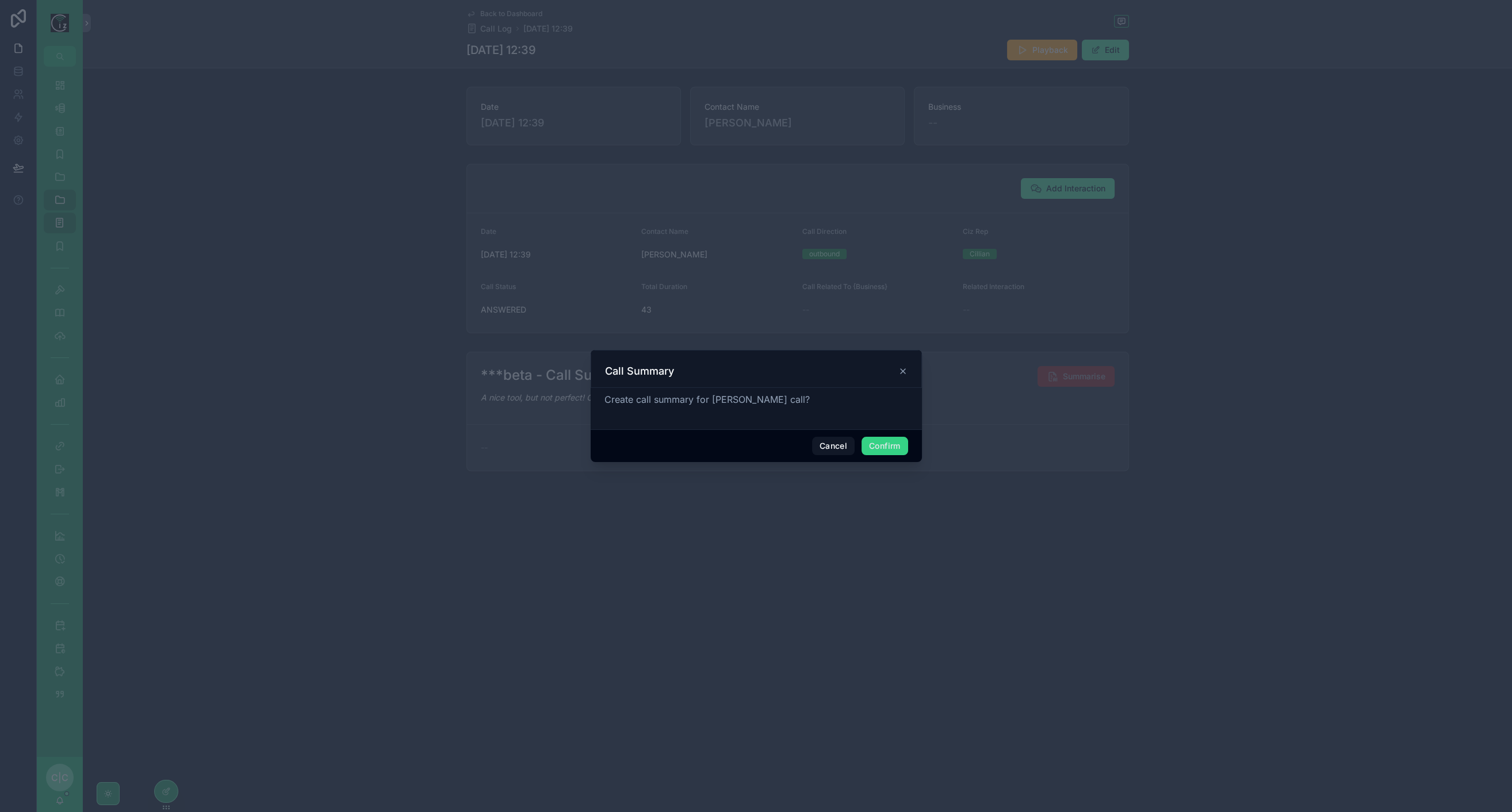
click at [877, 450] on button "Confirm" at bounding box center [884, 446] width 46 height 19
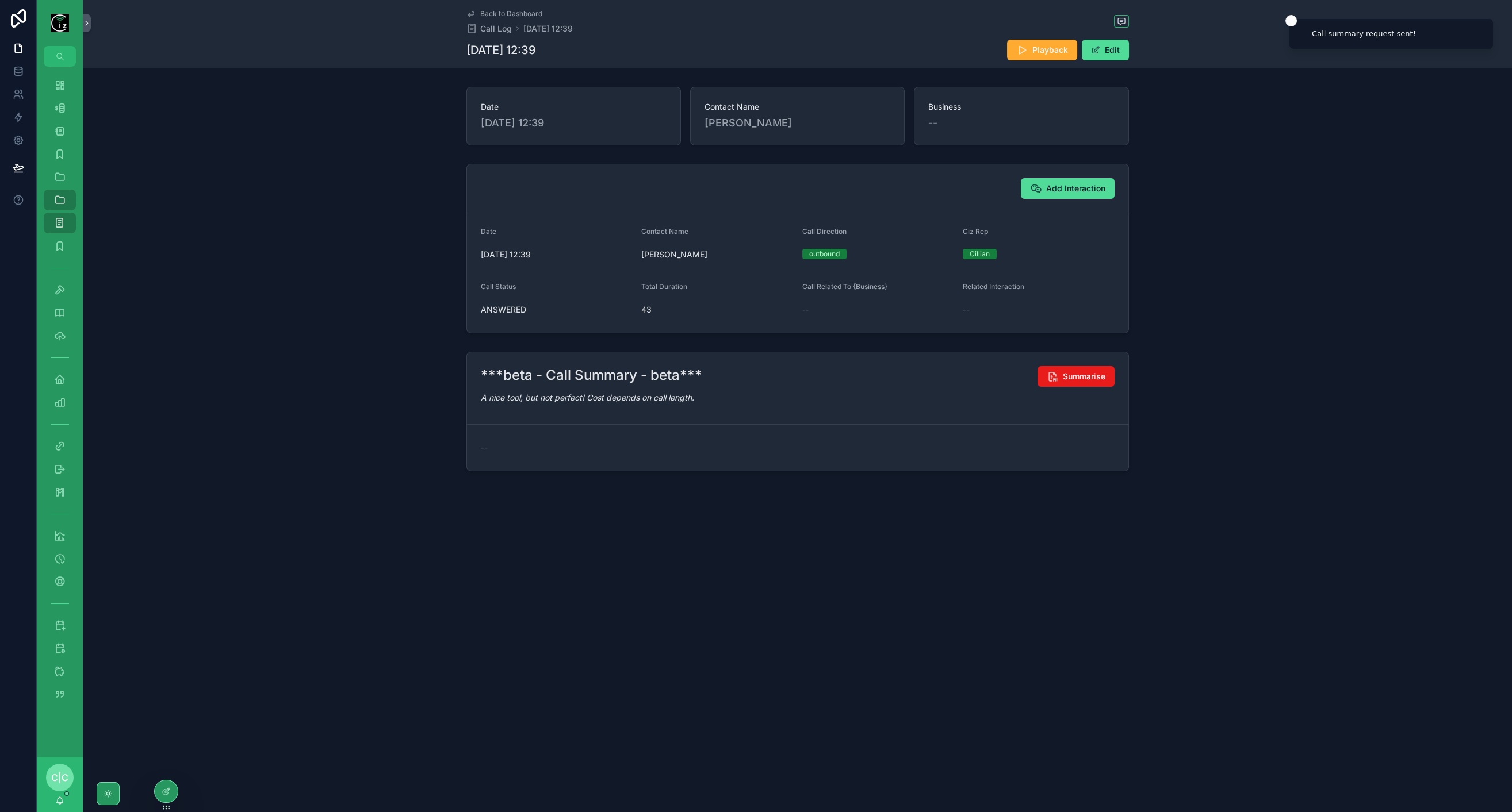
click at [500, 11] on span "Back to Dashboard" at bounding box center [511, 13] width 62 height 9
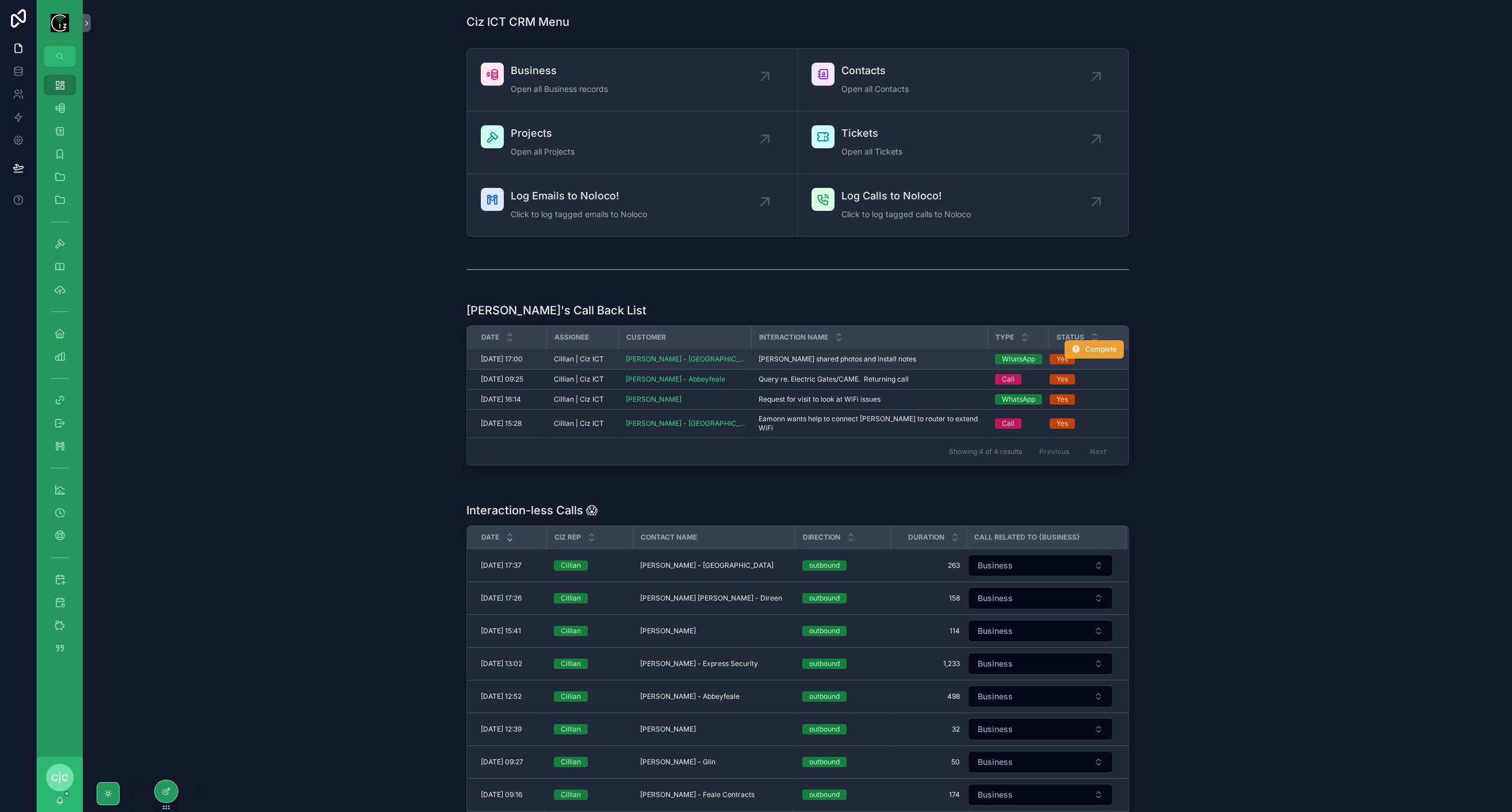
click at [1104, 346] on span "Complete" at bounding box center [1101, 349] width 32 height 9
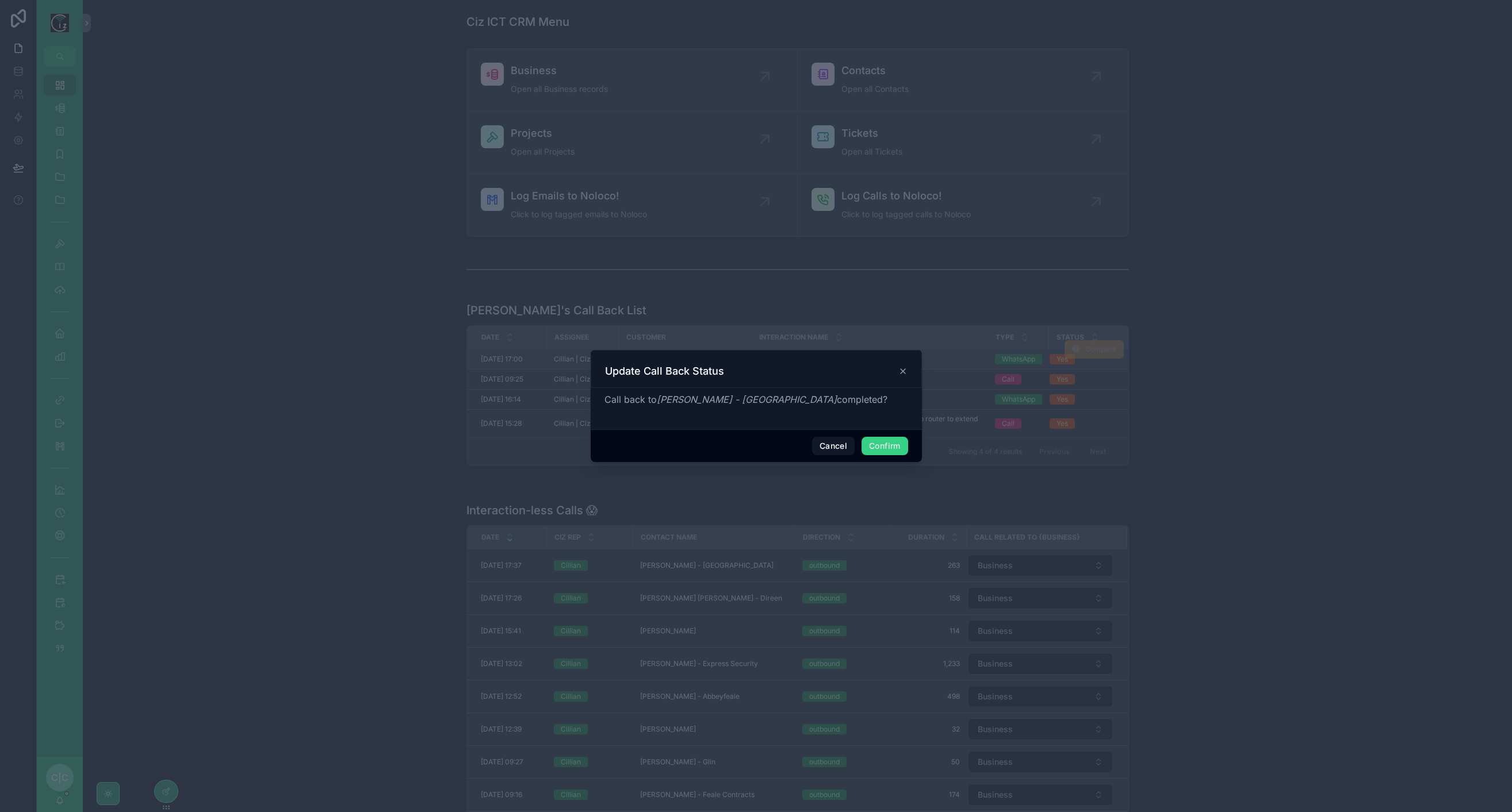
click at [882, 447] on button "Confirm" at bounding box center [884, 446] width 46 height 19
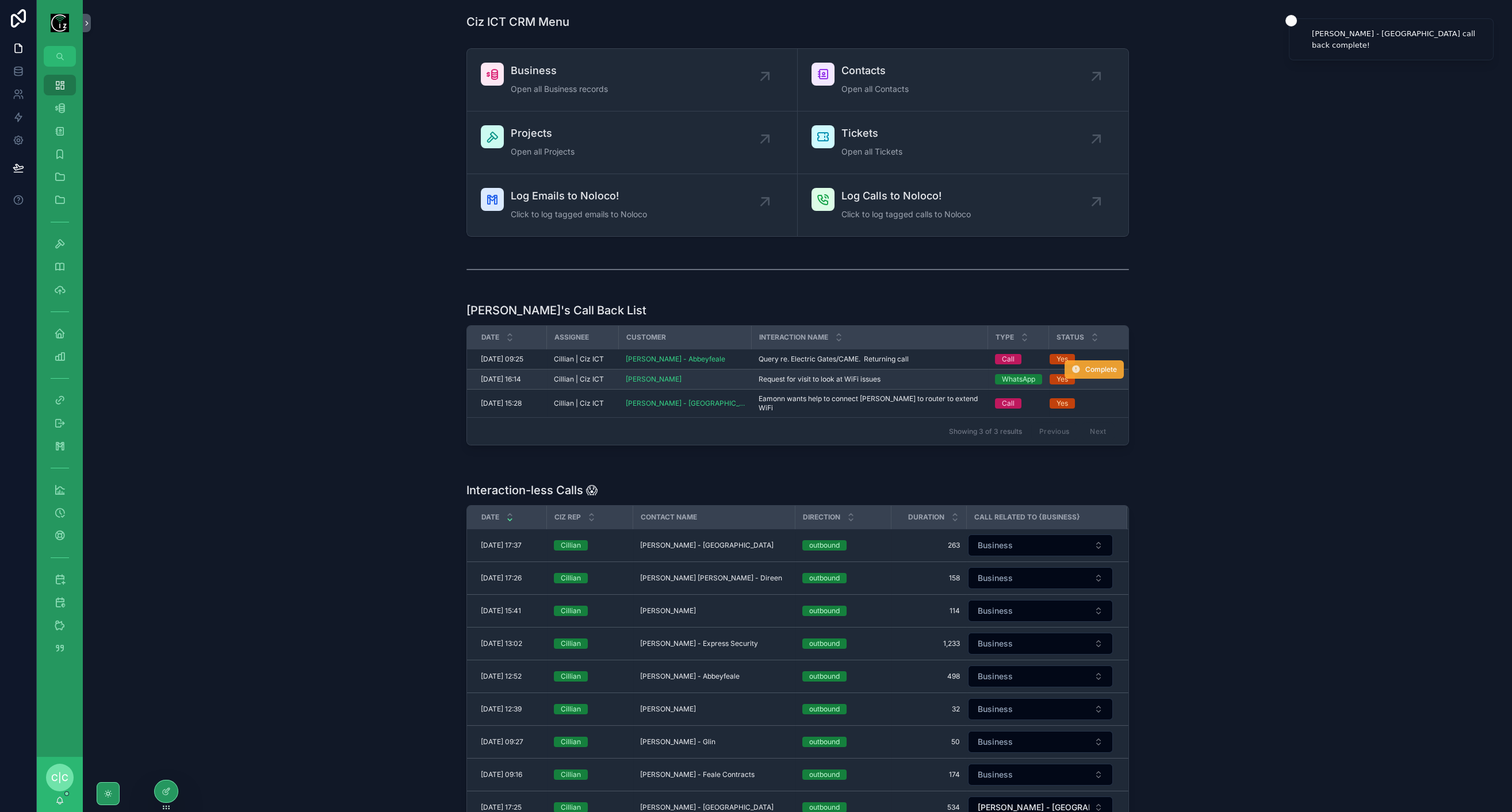
click at [1101, 371] on span "Complete" at bounding box center [1101, 369] width 32 height 9
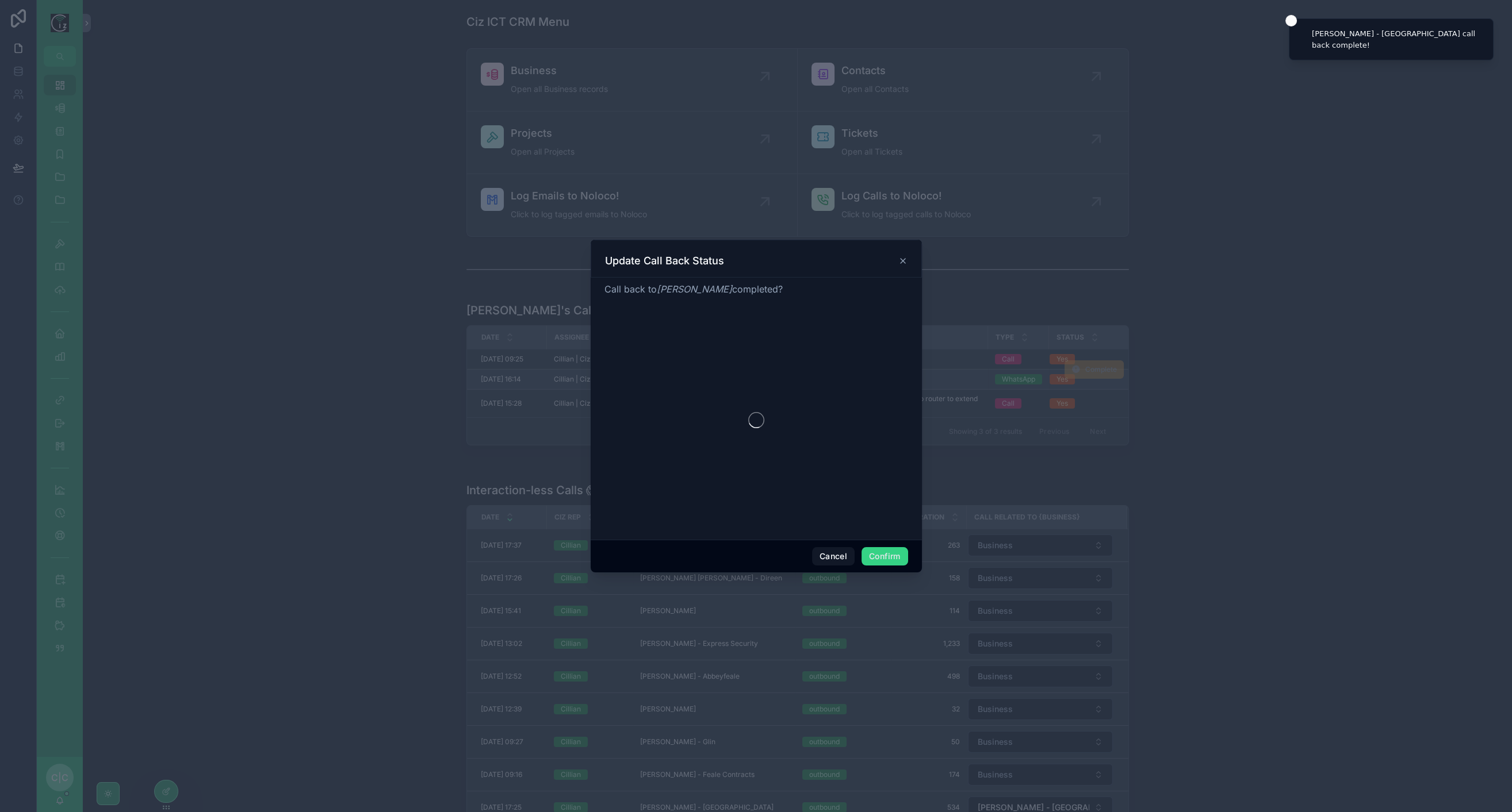
click at [886, 555] on button "Confirm" at bounding box center [884, 556] width 46 height 19
click at [889, 558] on button "Confirm" at bounding box center [884, 556] width 46 height 19
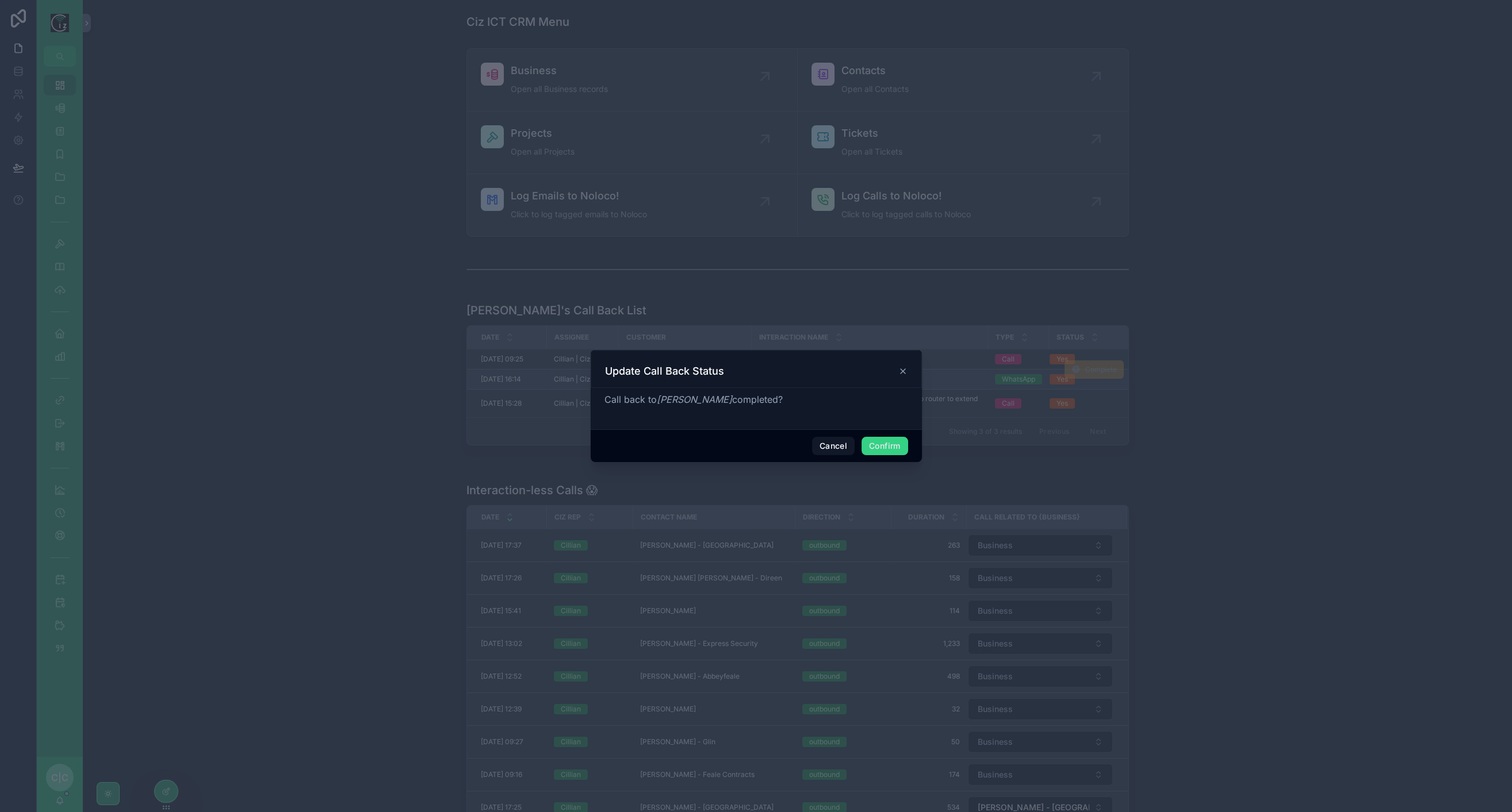
click at [886, 444] on button "Confirm" at bounding box center [884, 446] width 46 height 19
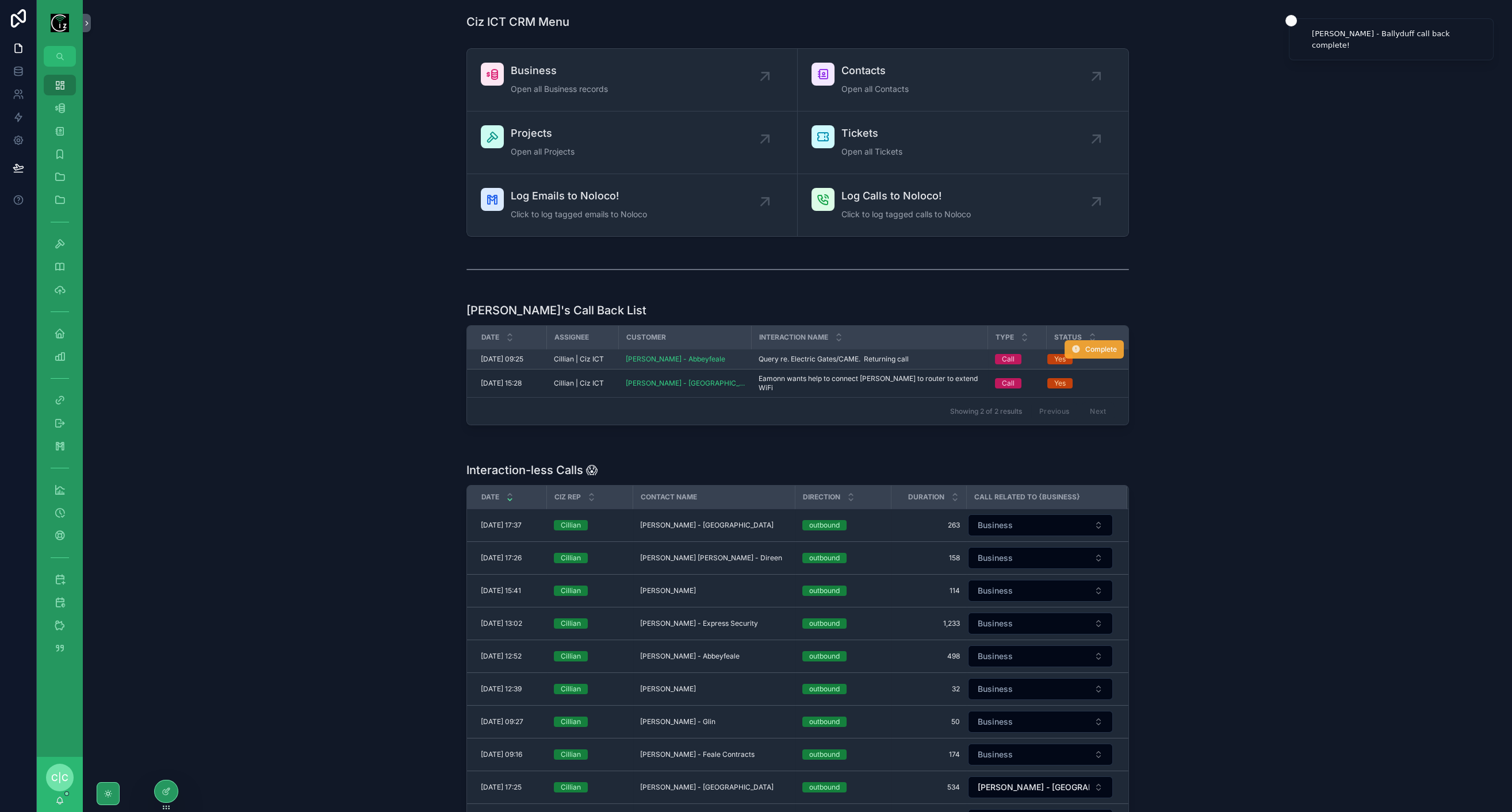
click at [1086, 347] on span "Complete" at bounding box center [1101, 349] width 32 height 9
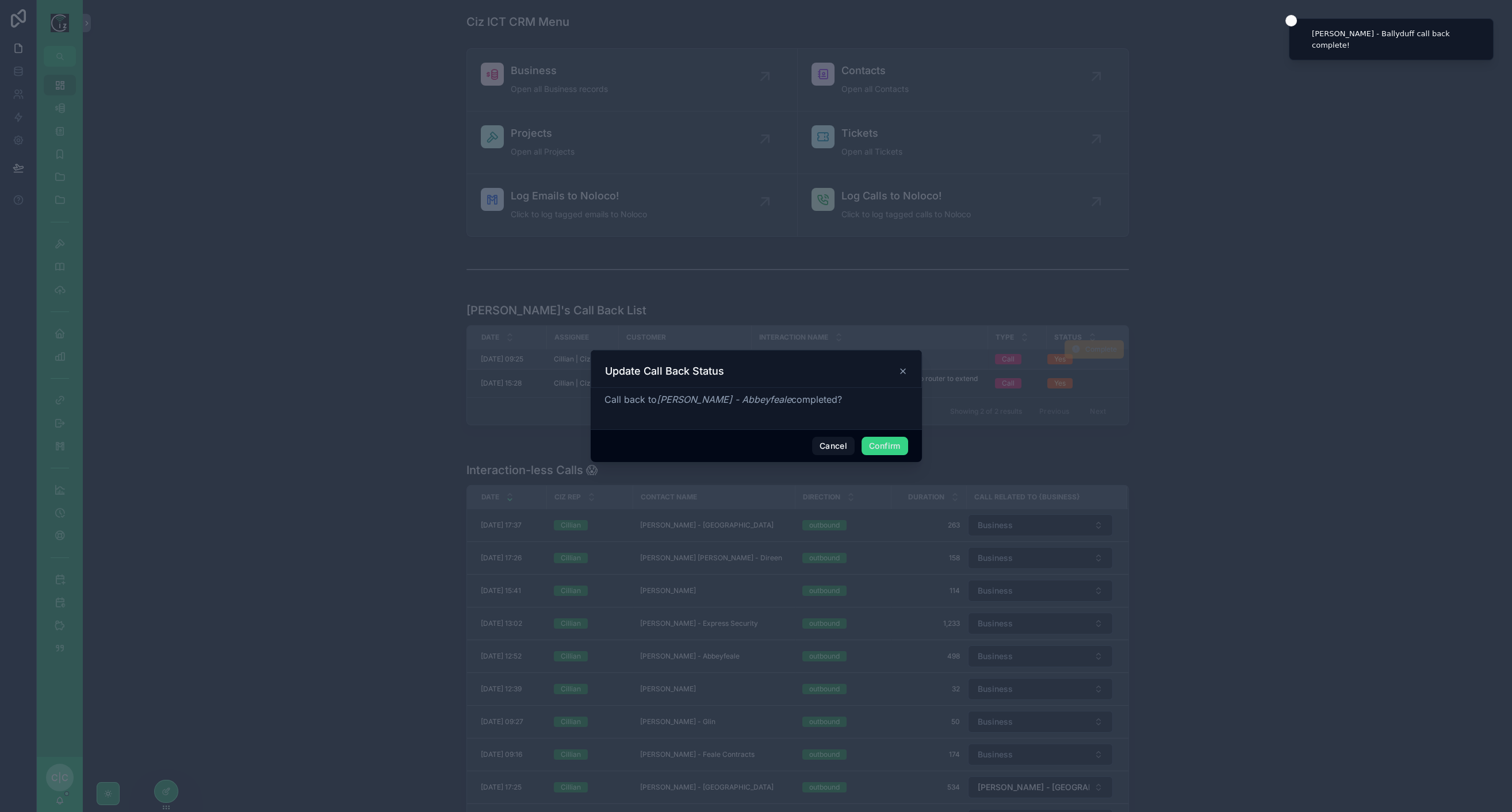
click at [895, 447] on button "Confirm" at bounding box center [884, 446] width 46 height 19
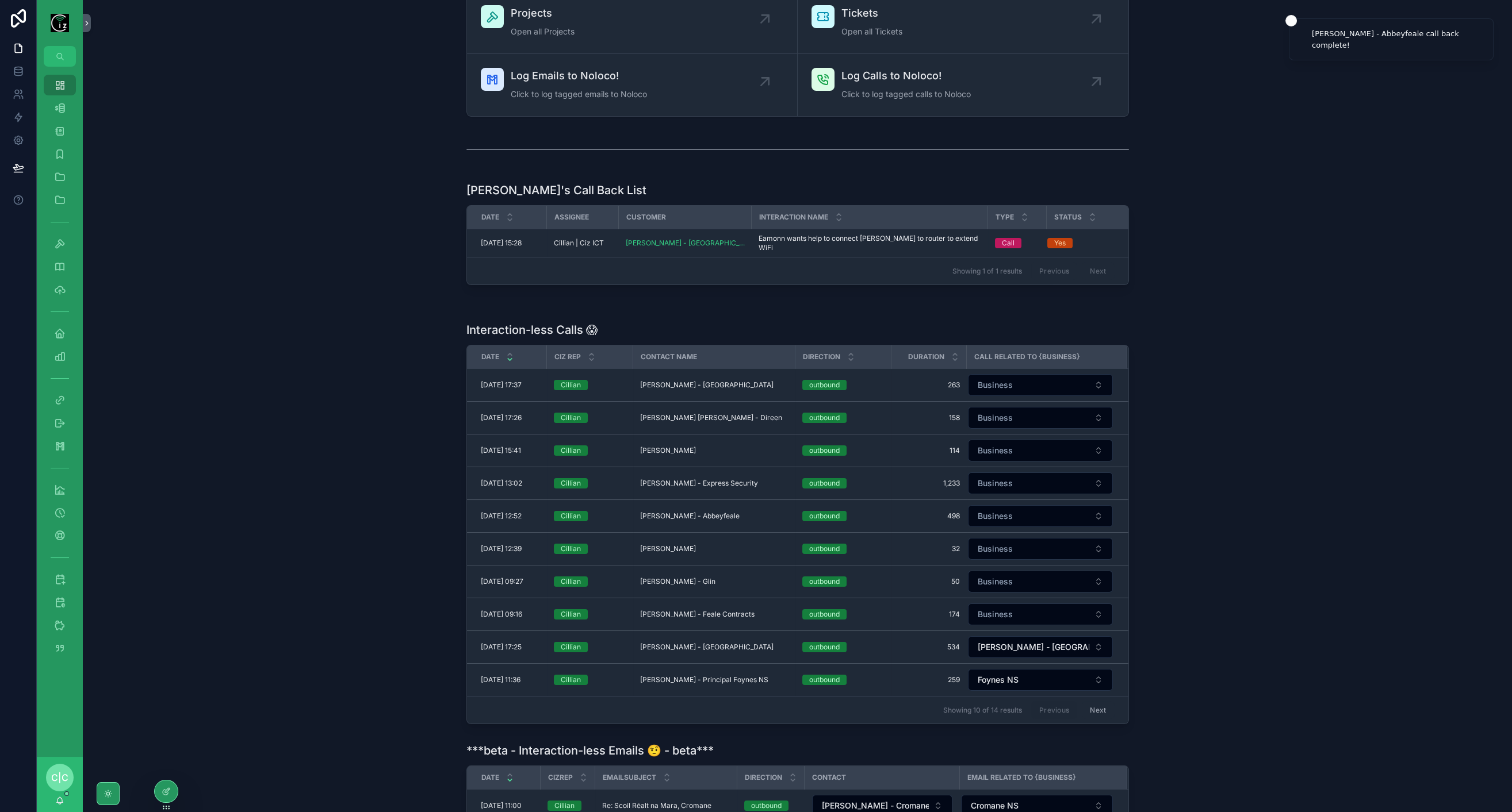
scroll to position [127, 0]
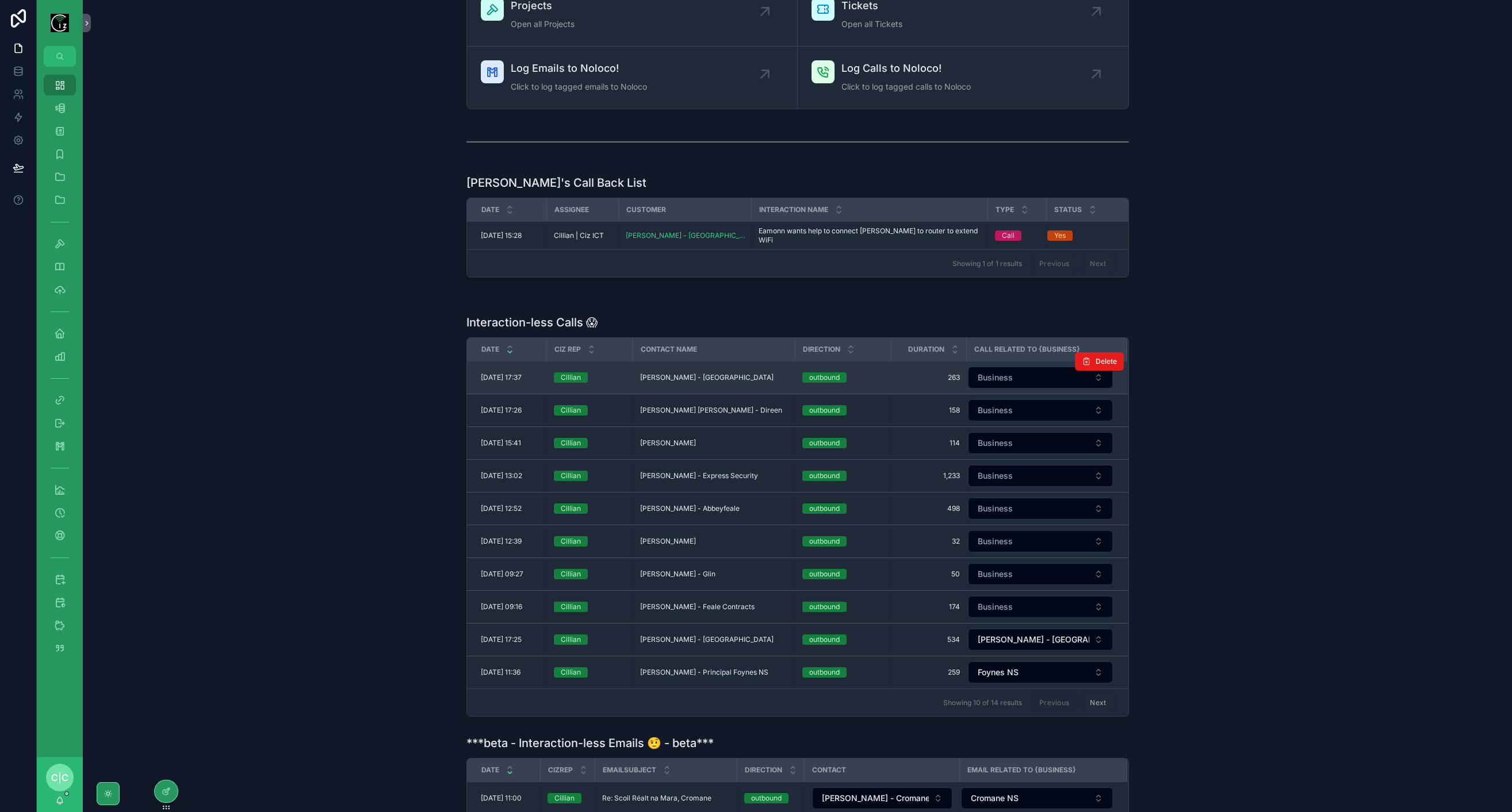
click at [693, 373] on span "Shane Markham - Limerick" at bounding box center [707, 377] width 134 height 9
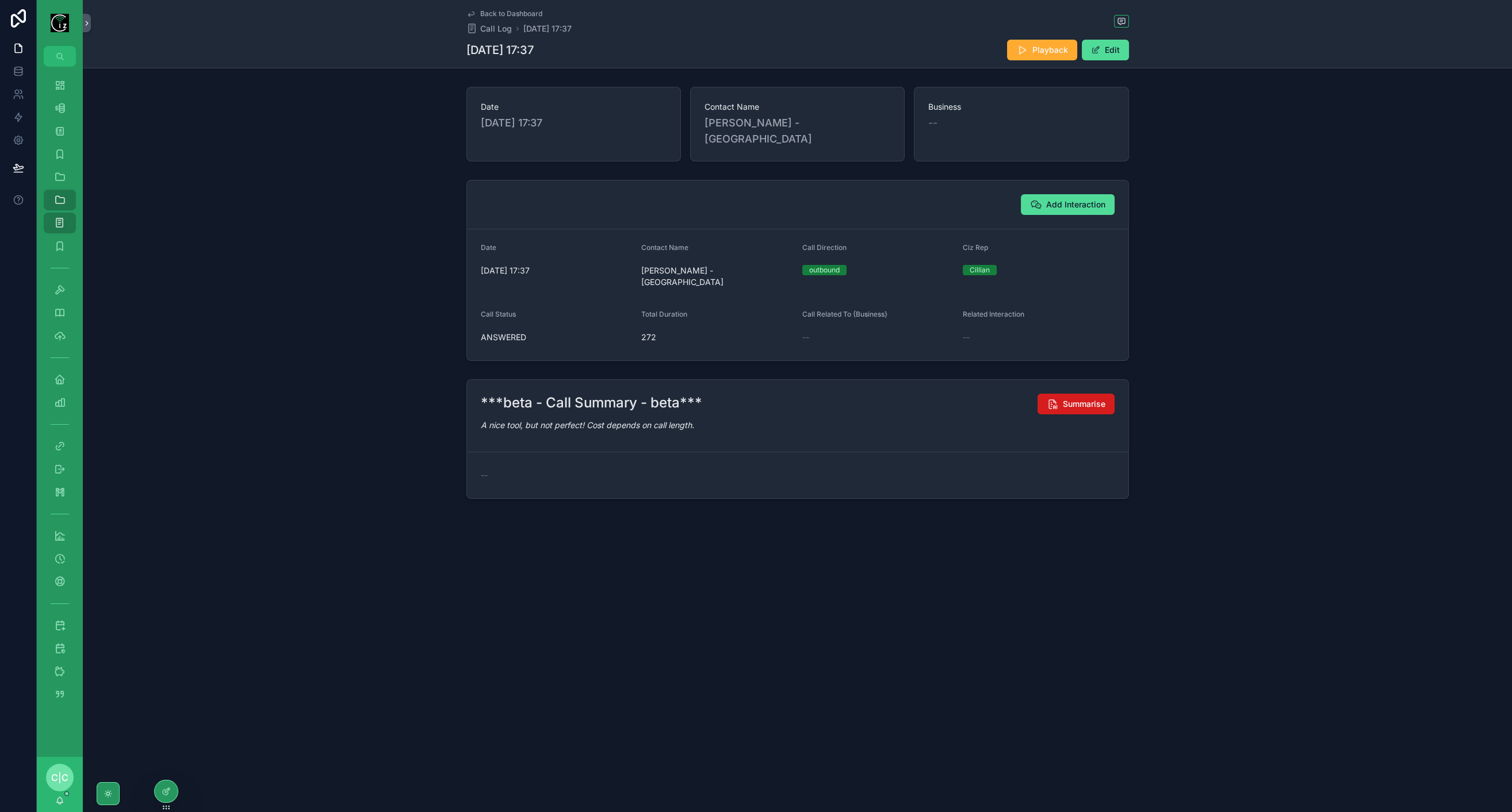
click at [1058, 394] on button "Summarise" at bounding box center [1076, 404] width 77 height 21
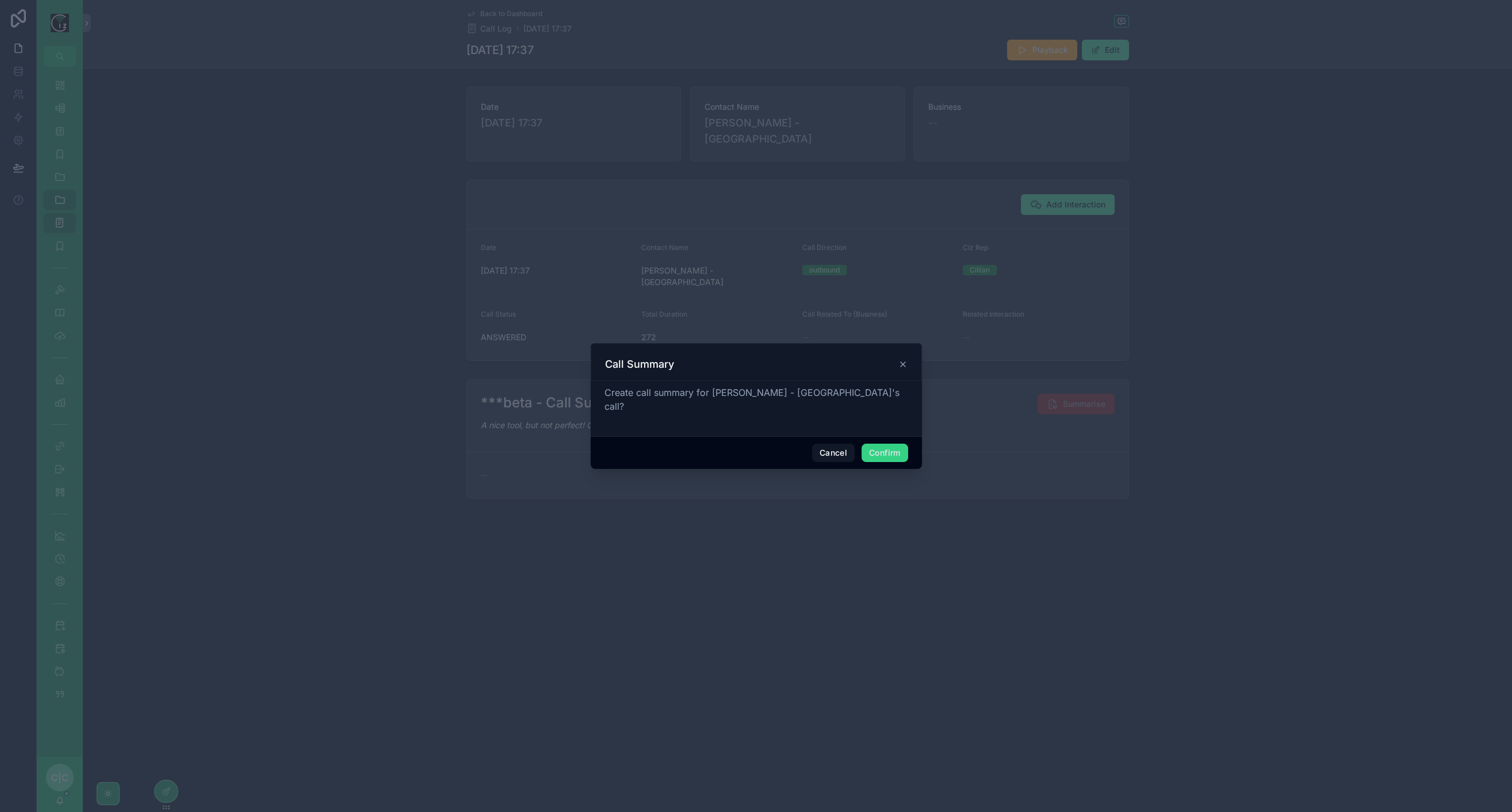
click at [898, 444] on button "Confirm" at bounding box center [884, 453] width 46 height 19
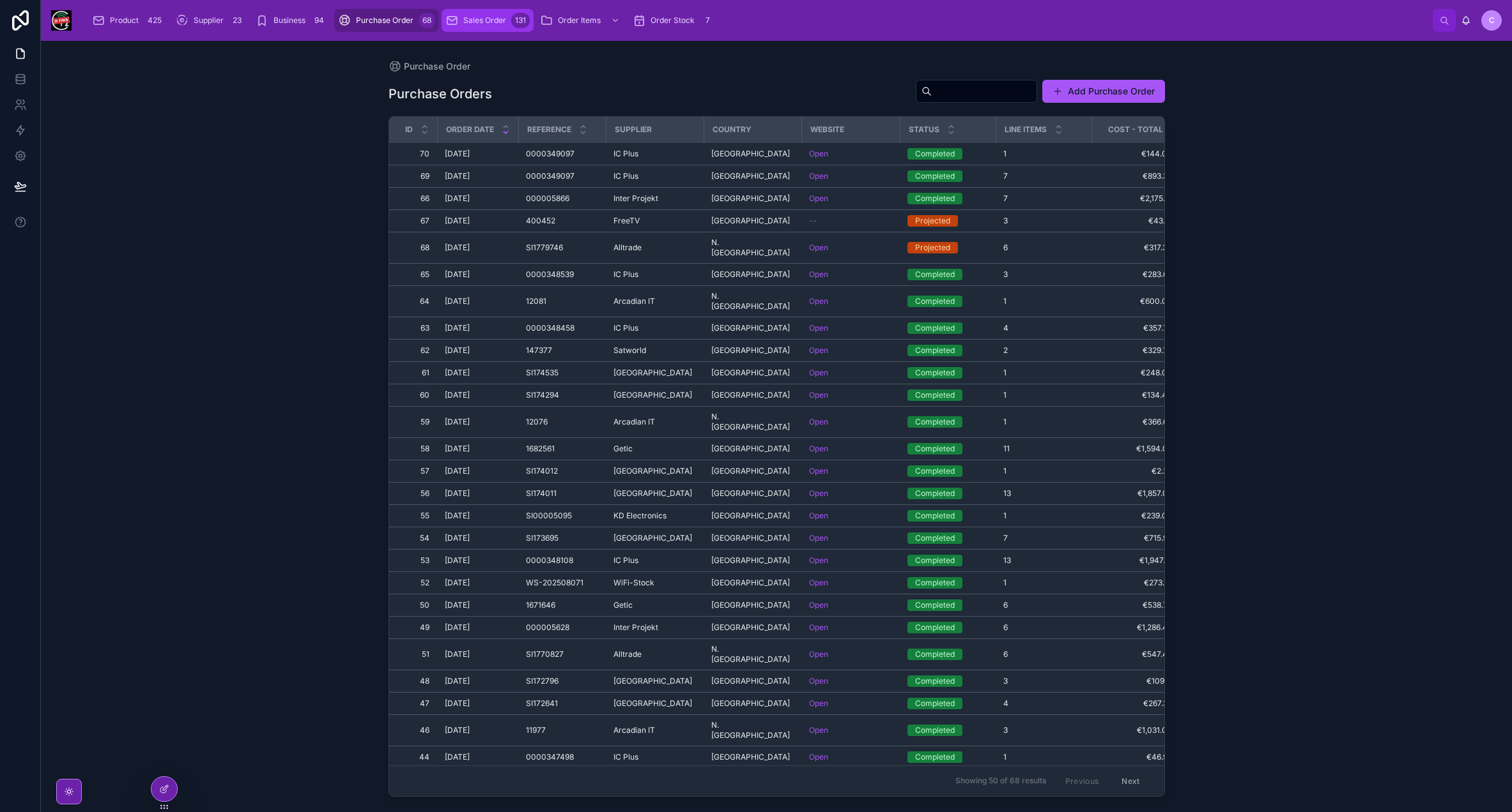
click at [474, 19] on span "Sales Order" at bounding box center [484, 20] width 43 height 10
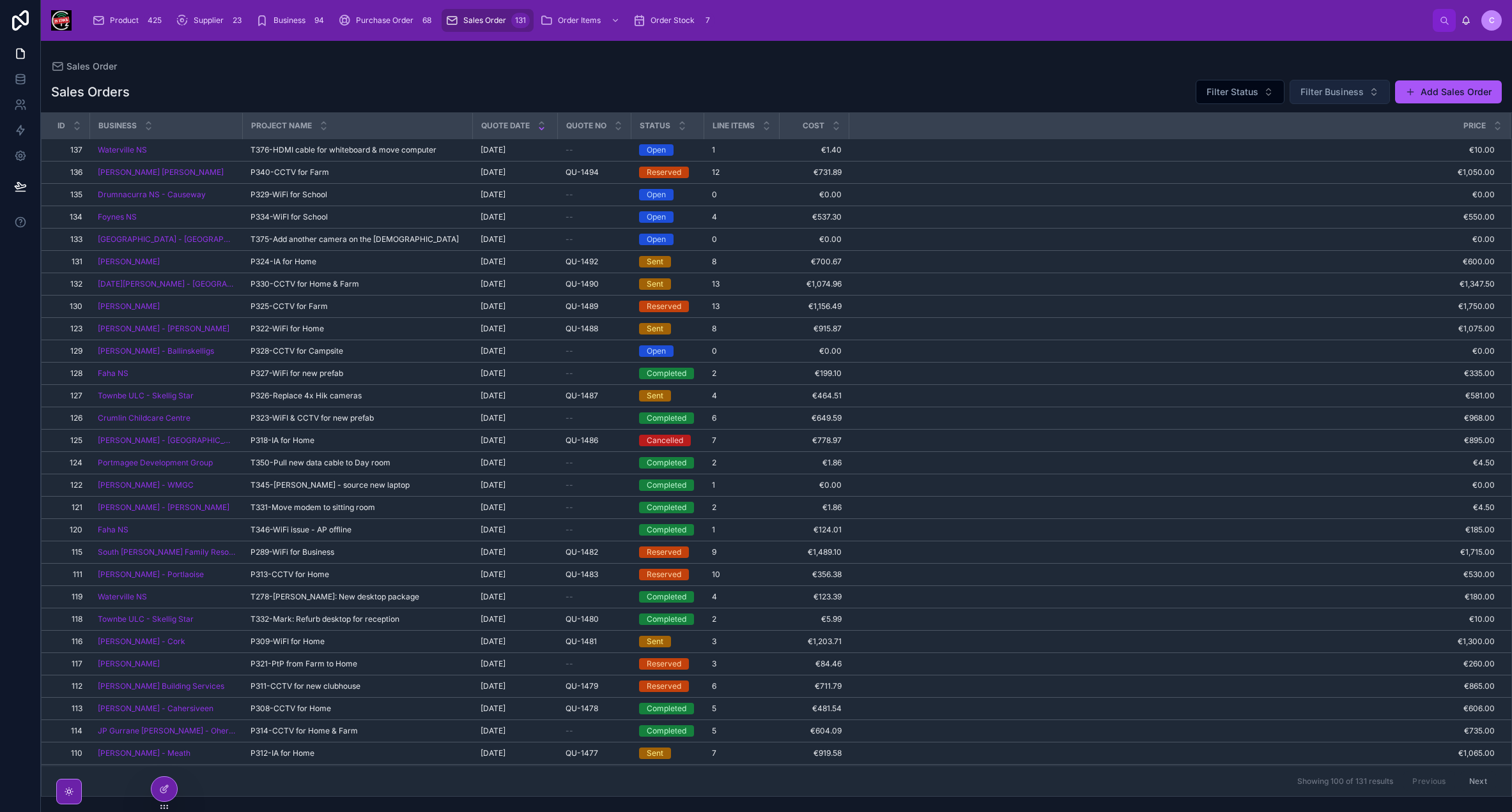
click at [1316, 98] on button "Filter Business" at bounding box center [1339, 92] width 100 height 24
type input "*****"
click at [1333, 141] on span "[PERSON_NAME]" at bounding box center [1307, 144] width 74 height 13
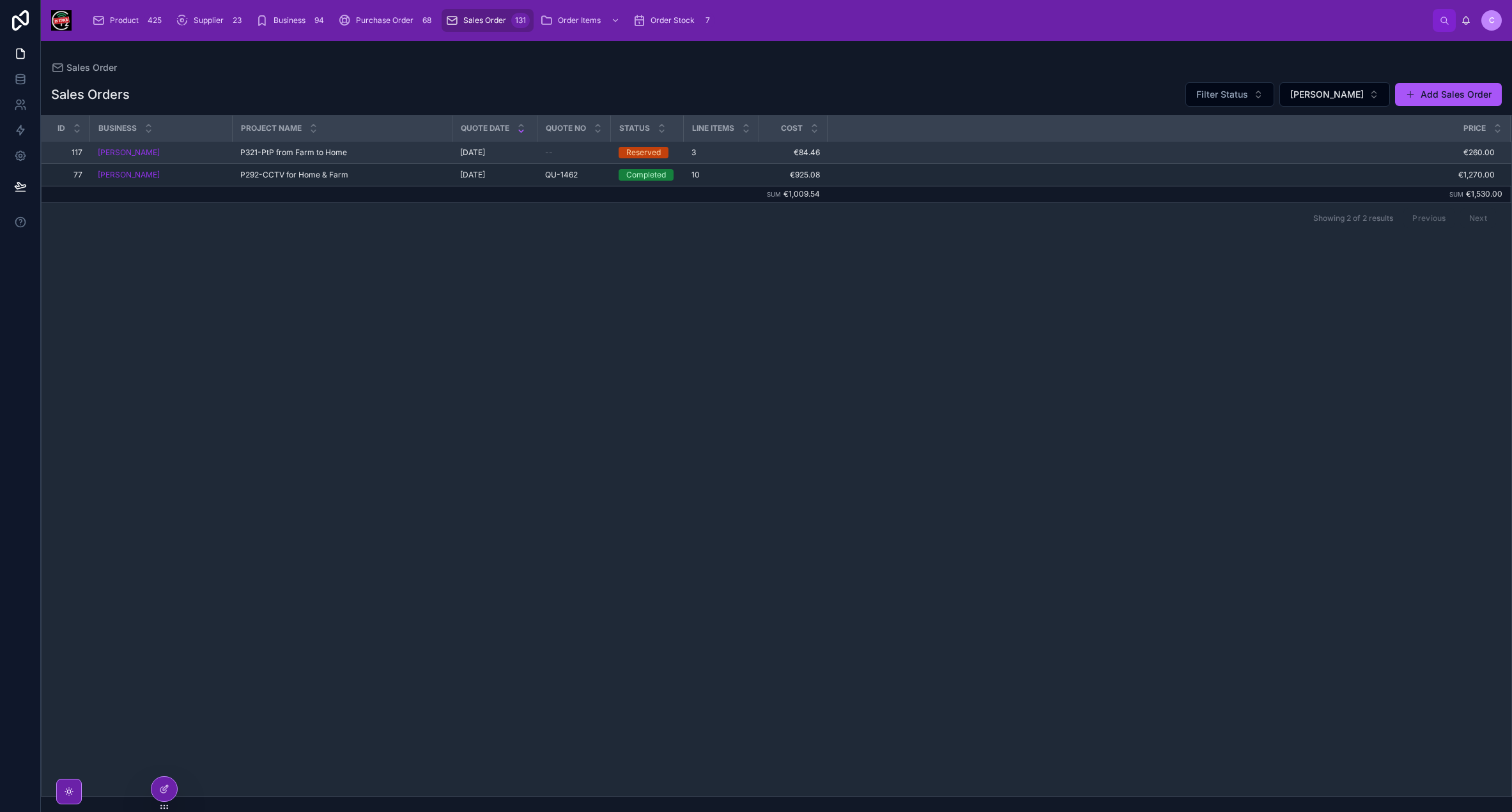
click at [480, 155] on span "[DATE]" at bounding box center [473, 152] width 25 height 10
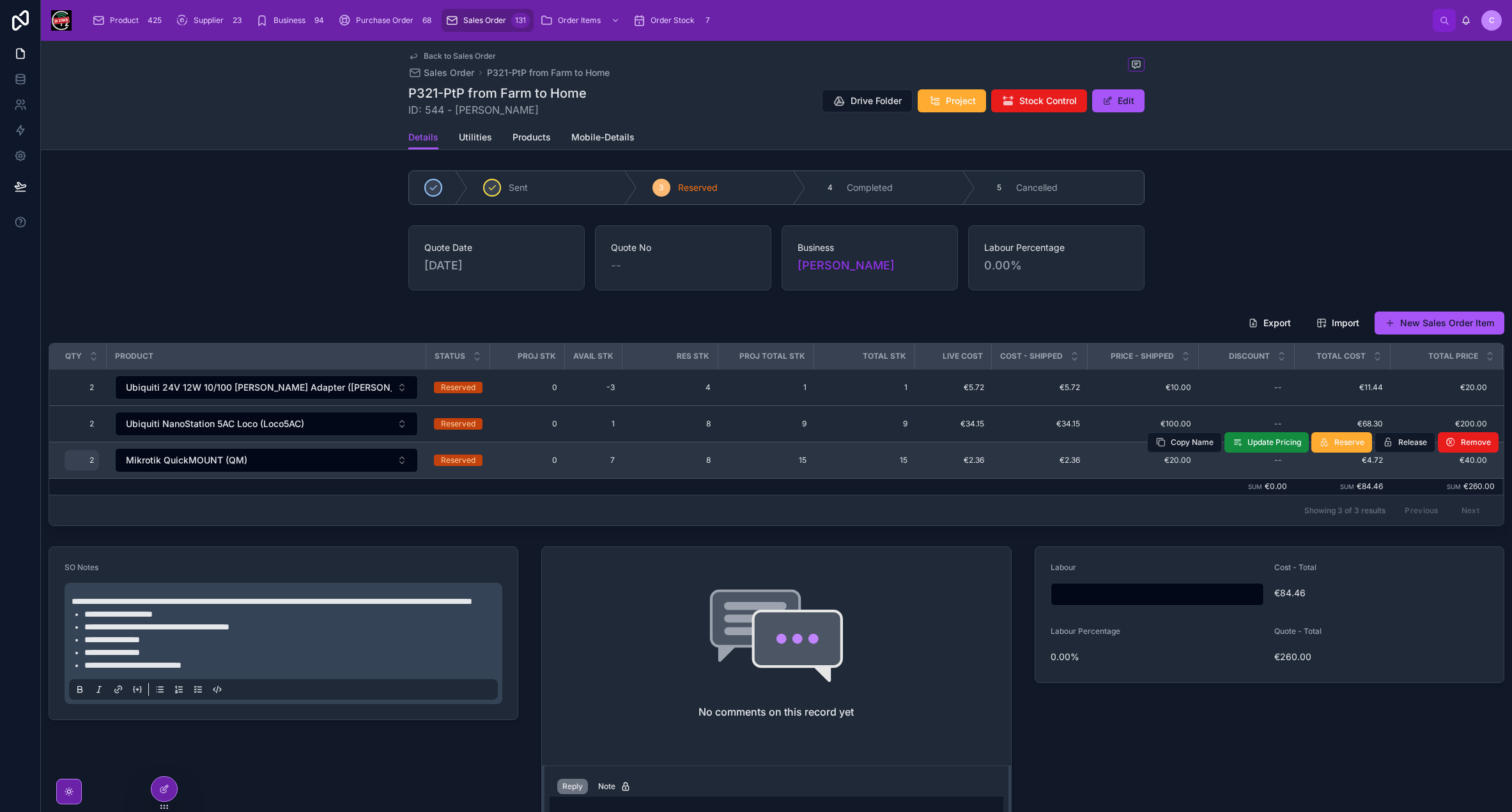
click at [91, 457] on span "2" at bounding box center [81, 460] width 24 height 10
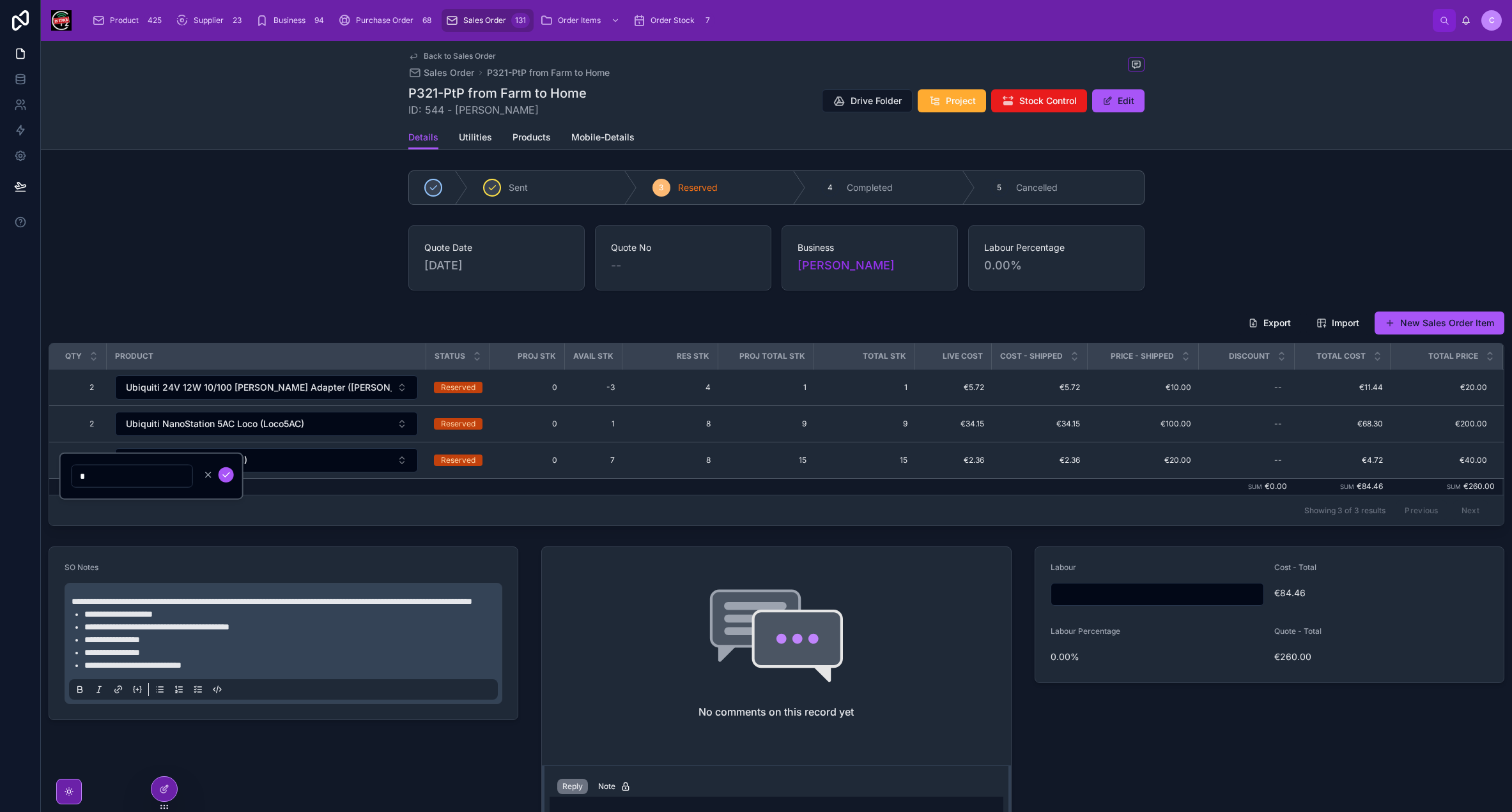
click at [95, 472] on input "*" at bounding box center [131, 476] width 120 height 18
type input "*"
click button "submit" at bounding box center [226, 474] width 15 height 15
click at [1418, 322] on button "New Sales Order Item" at bounding box center [1439, 323] width 130 height 23
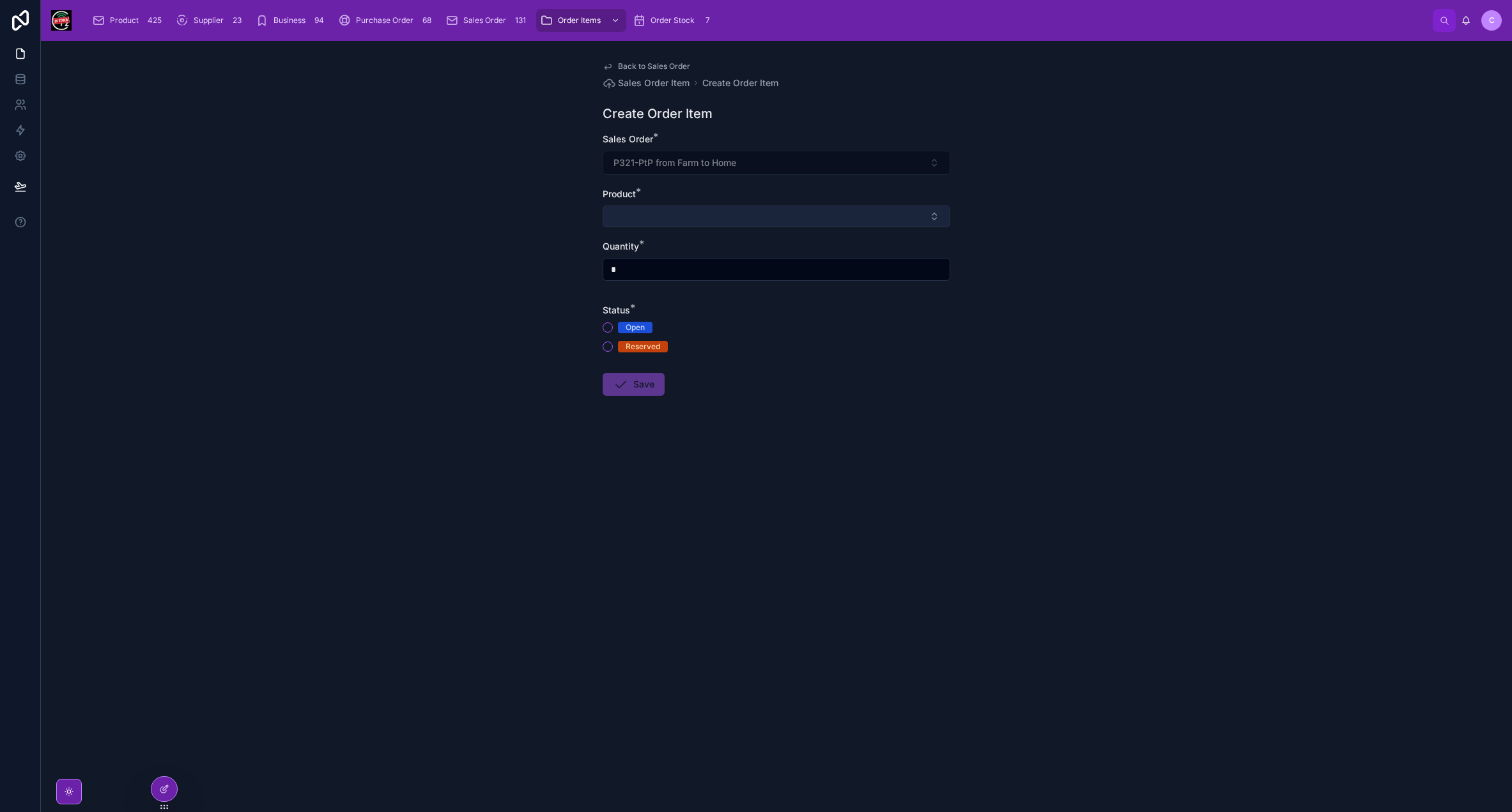
click at [740, 214] on button "Select Button" at bounding box center [776, 216] width 348 height 22
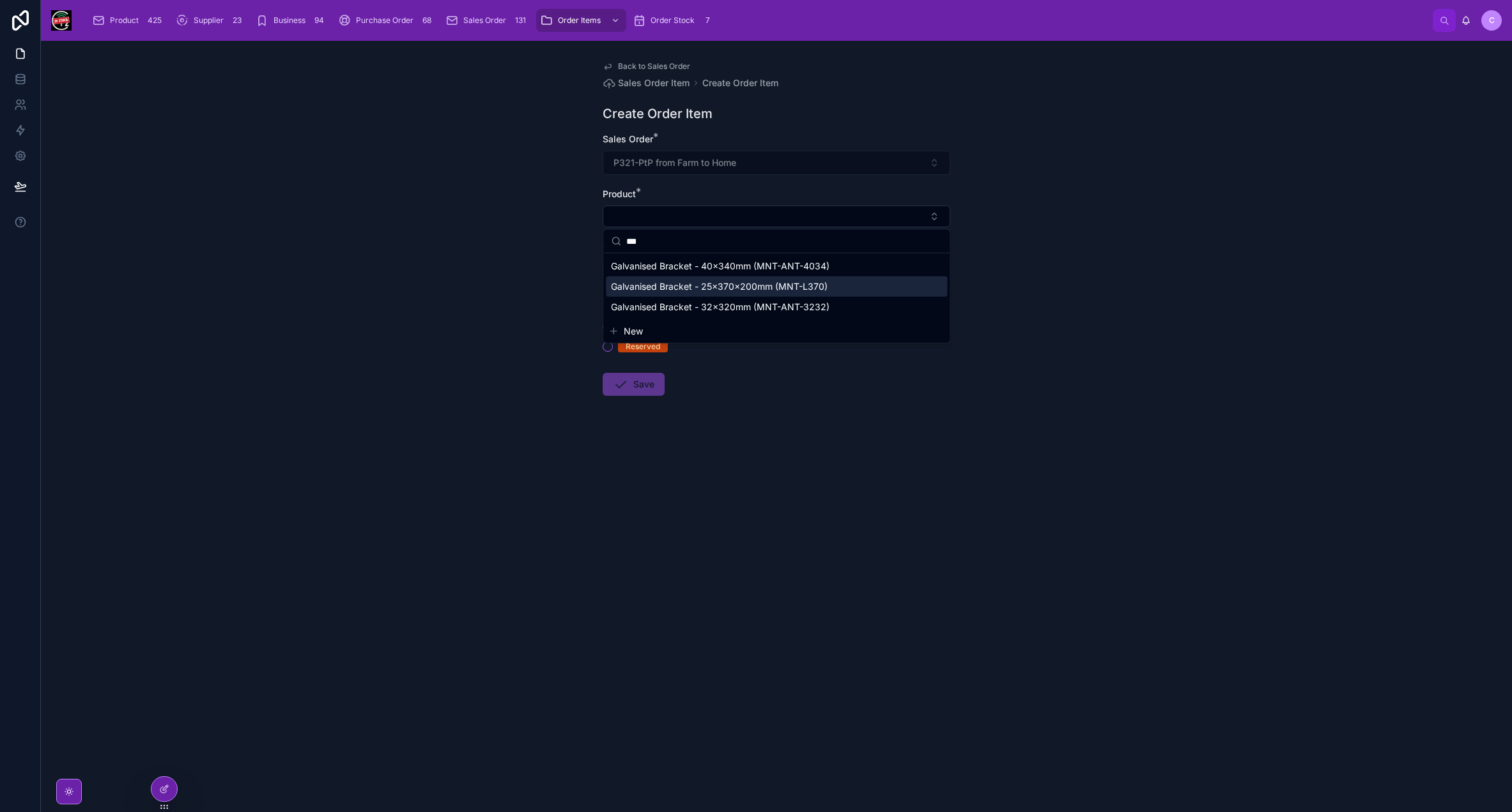
type input "***"
click at [824, 292] on span "Galvanised Bracket - 25x370x200mm (MNT-L370)" at bounding box center [719, 286] width 216 height 13
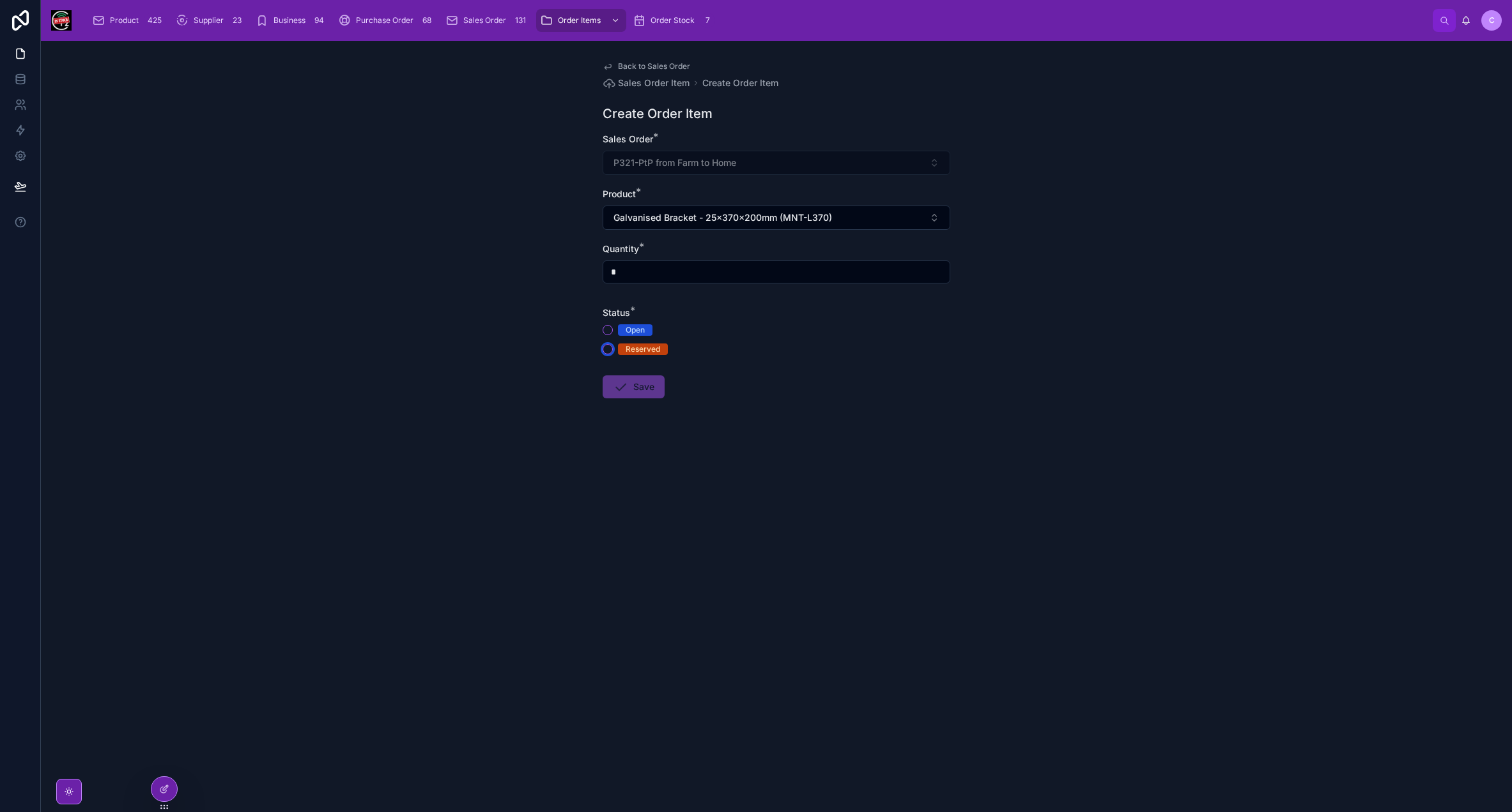
click at [606, 347] on button "Reserved" at bounding box center [607, 348] width 10 height 10
click at [628, 274] on input "*" at bounding box center [776, 272] width 347 height 18
type input "*"
click at [611, 383] on button "Save" at bounding box center [633, 387] width 62 height 23
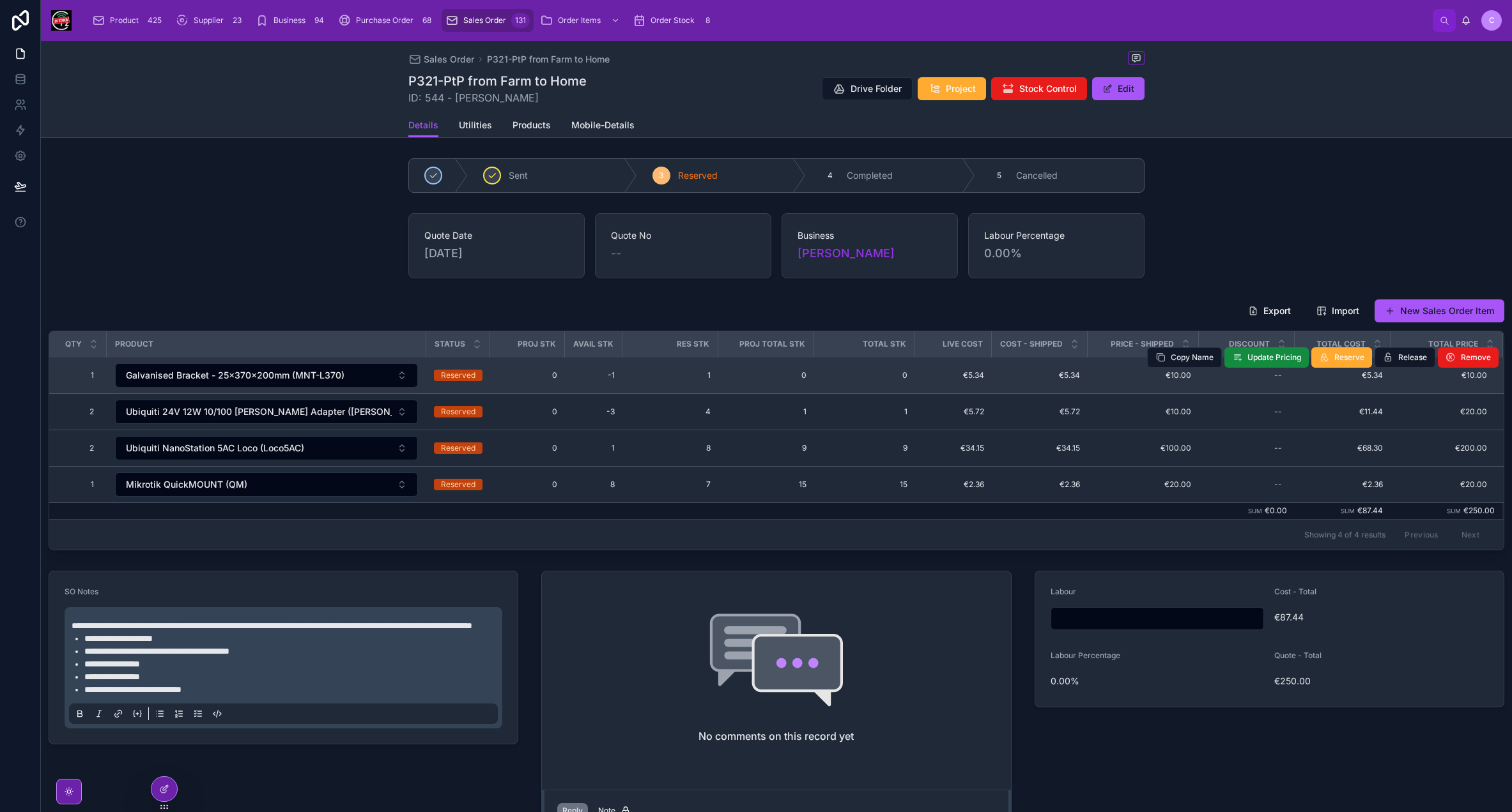
click at [528, 374] on span "0" at bounding box center [528, 374] width 59 height 10
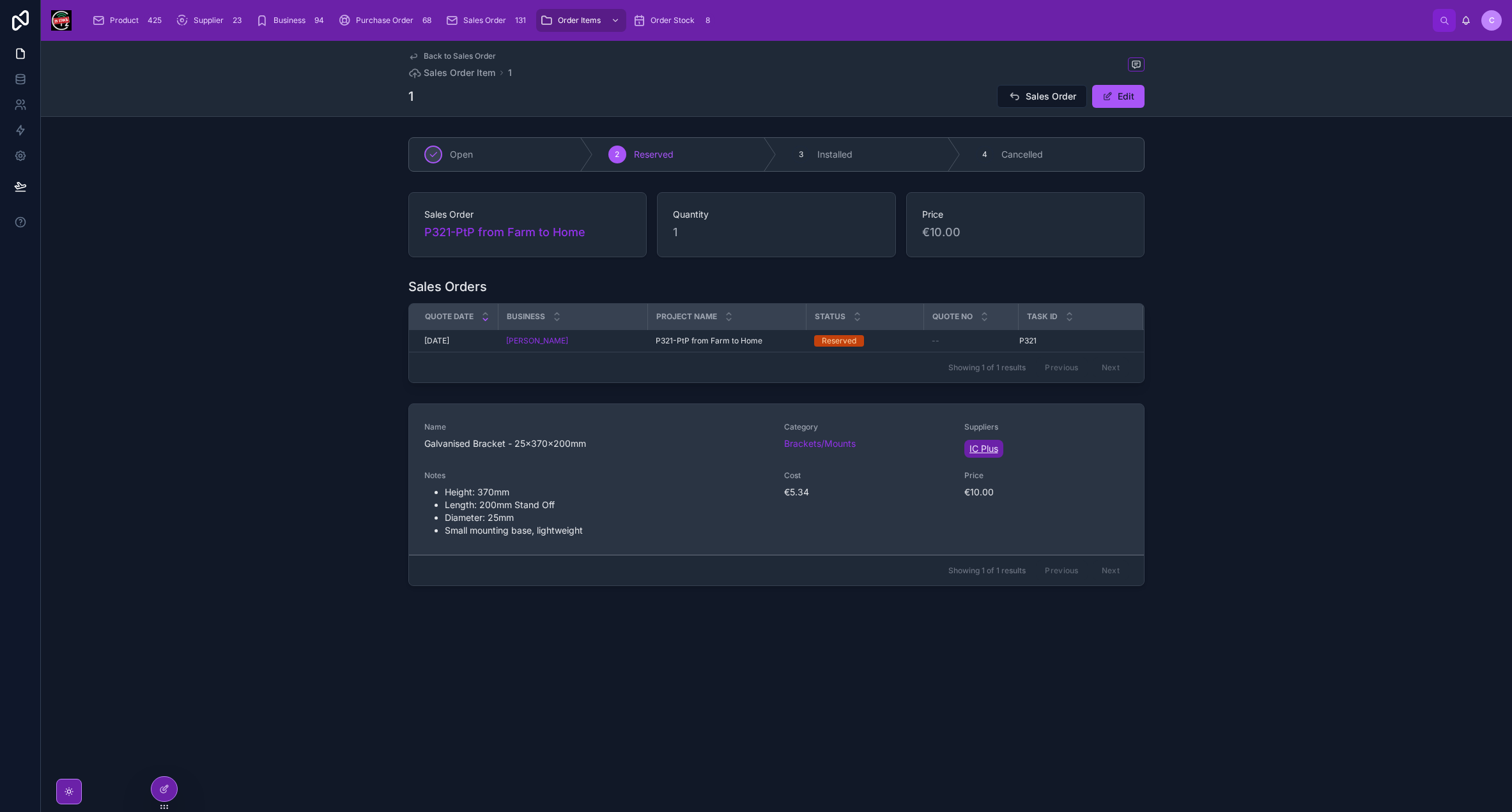
click at [986, 452] on span "IC Plus" at bounding box center [983, 449] width 29 height 13
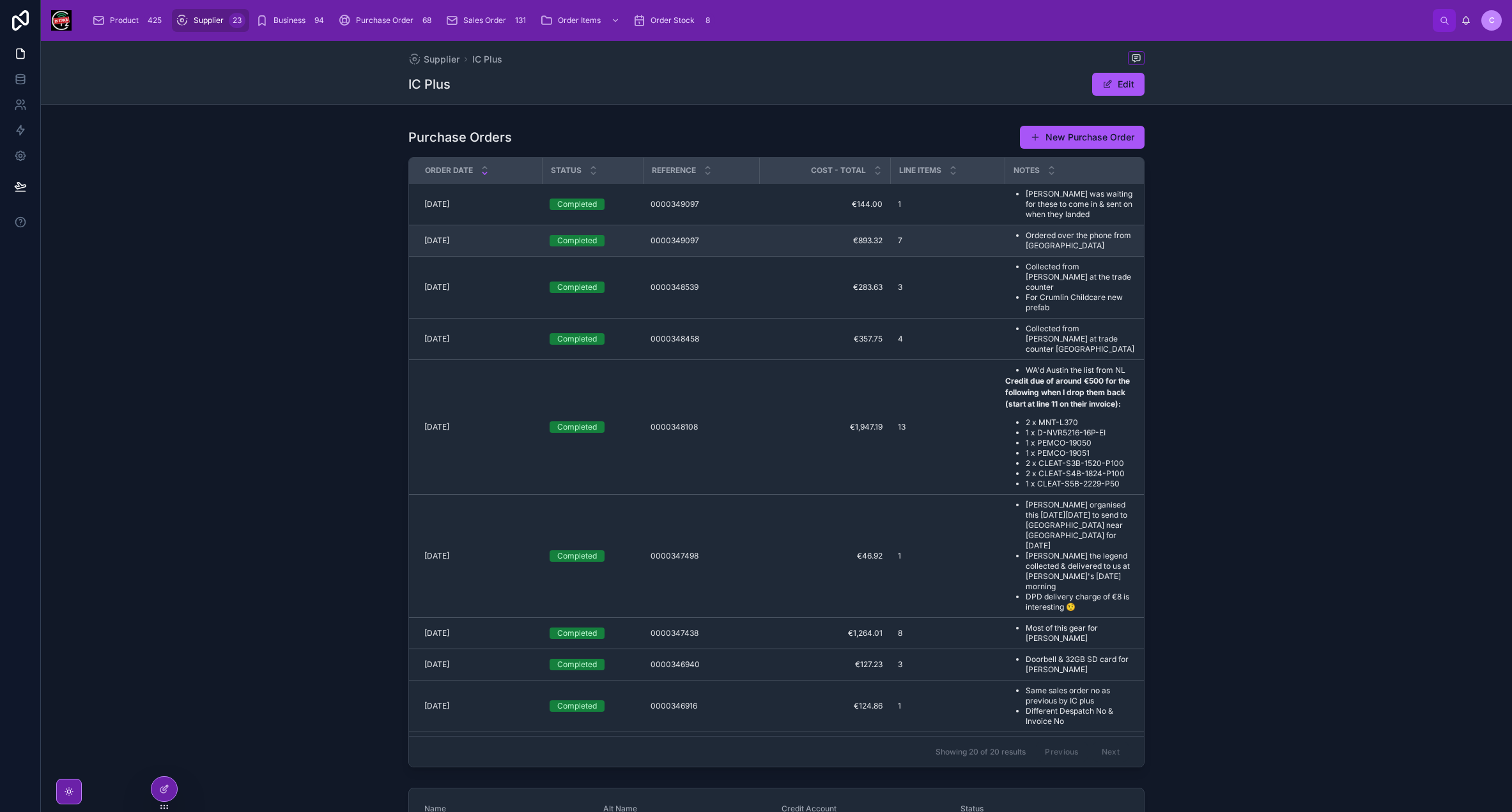
click at [803, 240] on span "€893.32" at bounding box center [824, 240] width 115 height 10
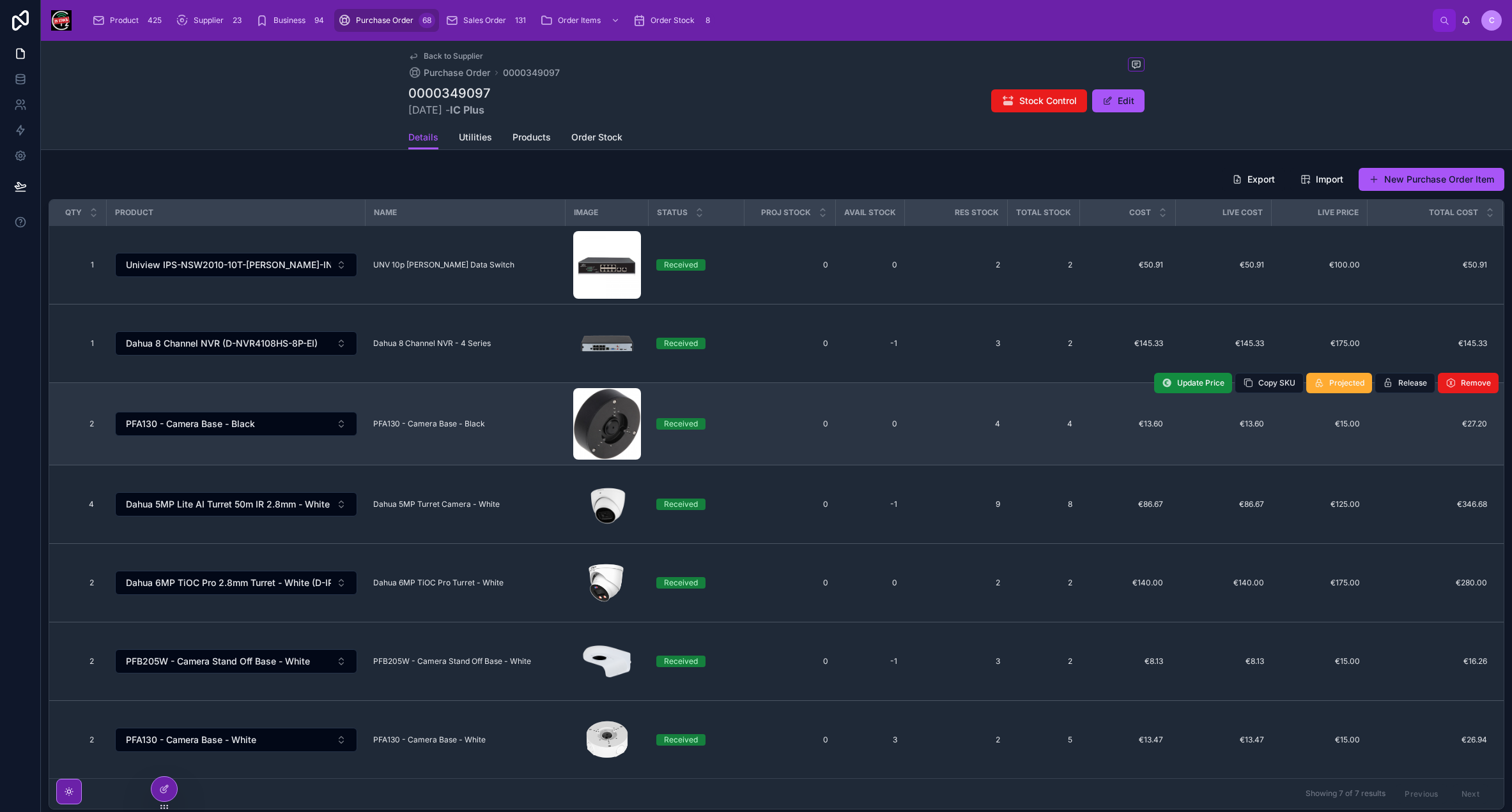
scroll to position [320, 0]
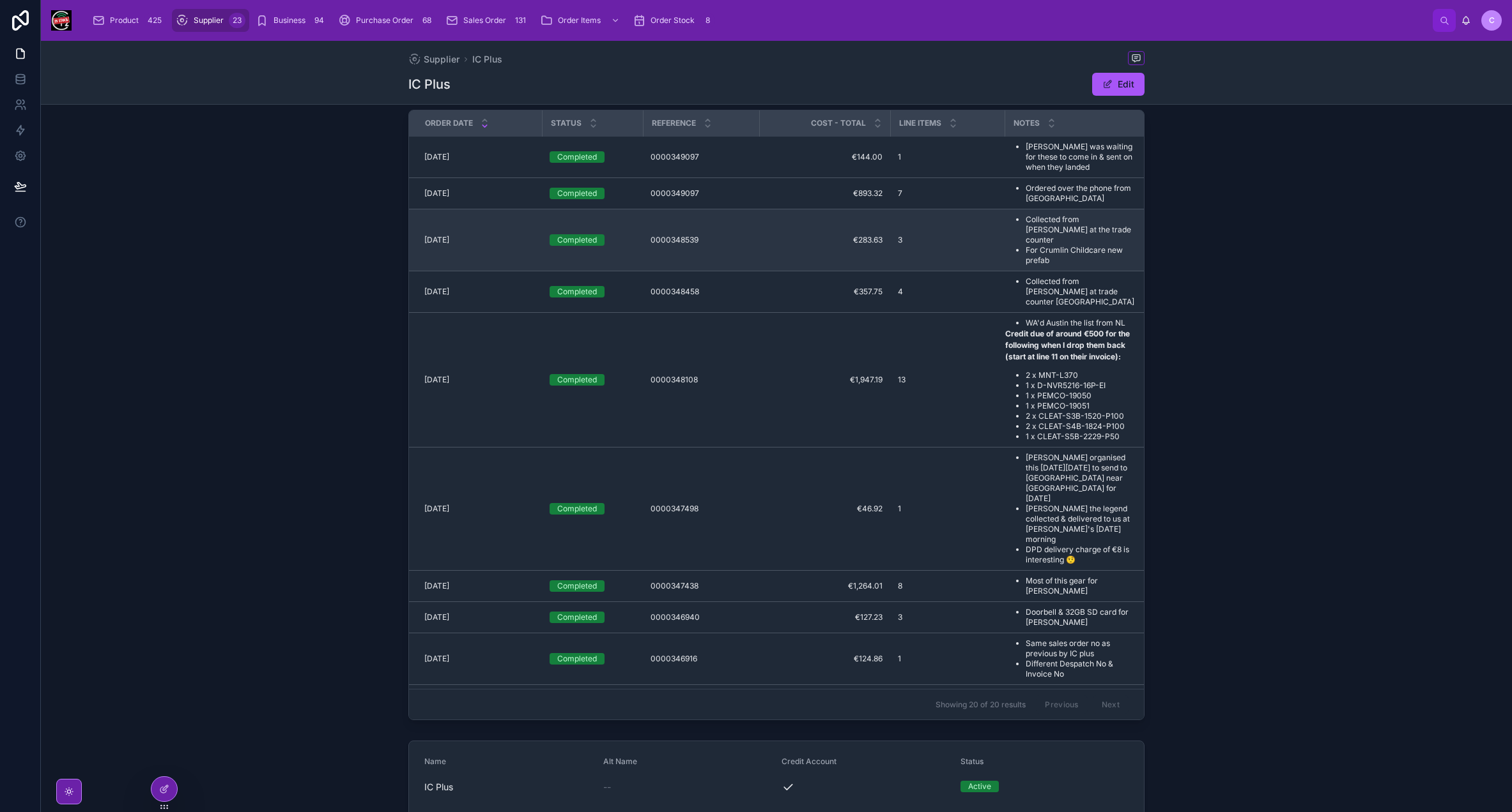
scroll to position [1, 0]
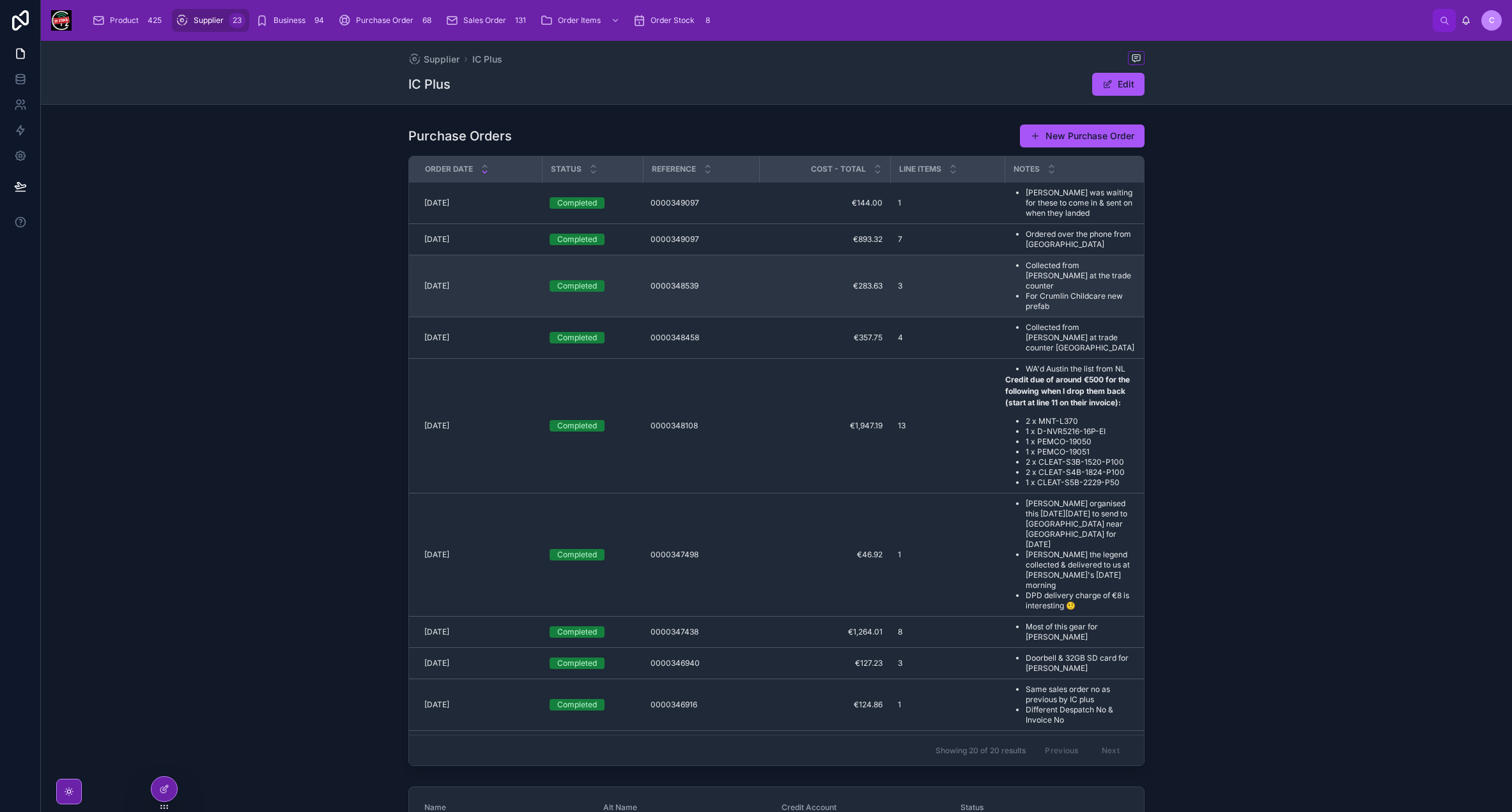
click at [961, 293] on td "3" at bounding box center [946, 286] width 114 height 62
click at [949, 274] on td "3" at bounding box center [946, 286] width 114 height 62
click at [941, 293] on td "3" at bounding box center [946, 286] width 114 height 62
click at [943, 282] on div "3" at bounding box center [947, 285] width 99 height 10
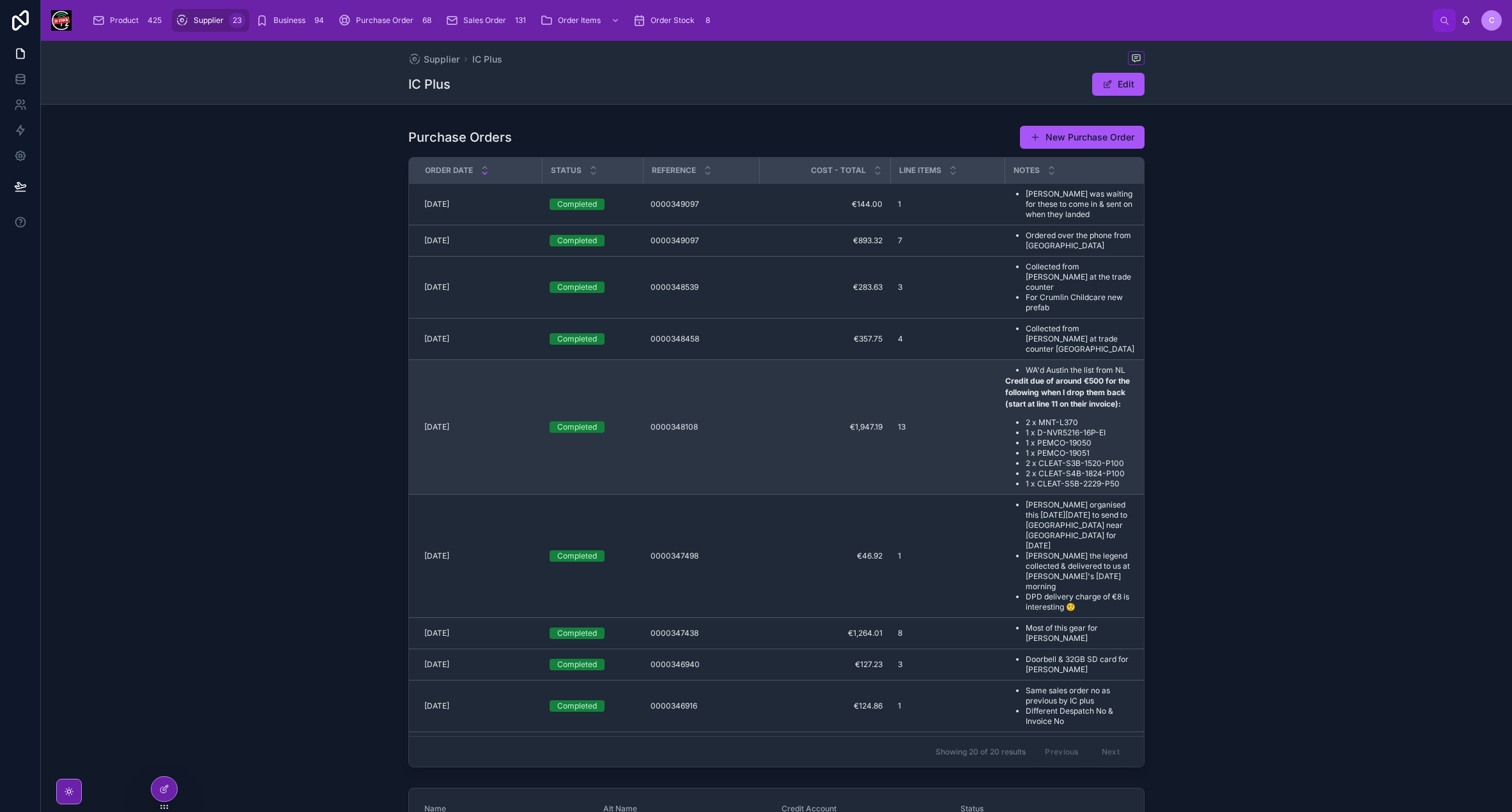
click at [928, 419] on td "13" at bounding box center [946, 428] width 114 height 135
click at [929, 422] on div "13" at bounding box center [947, 427] width 99 height 10
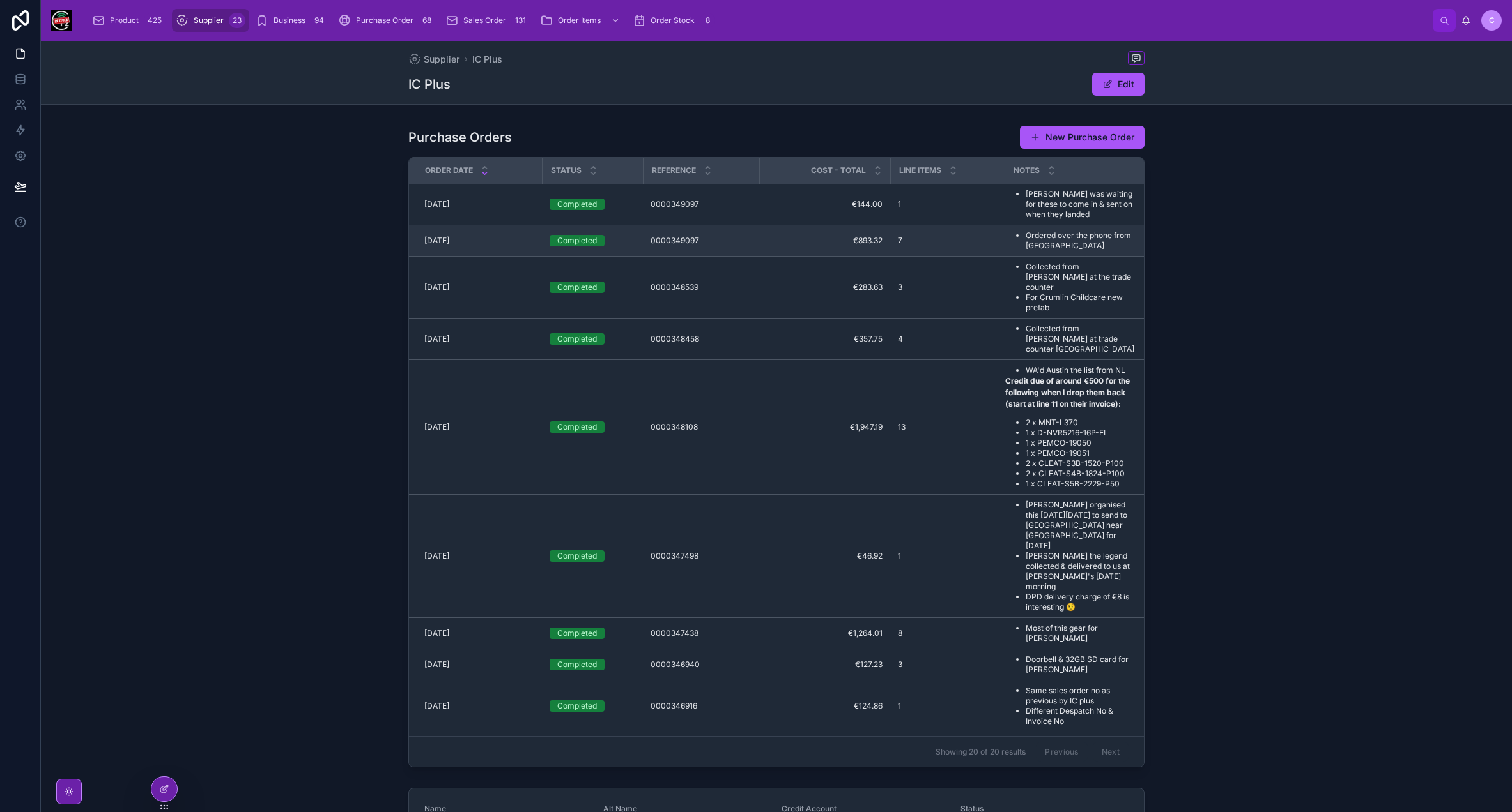
click at [986, 242] on div "7" at bounding box center [947, 240] width 99 height 10
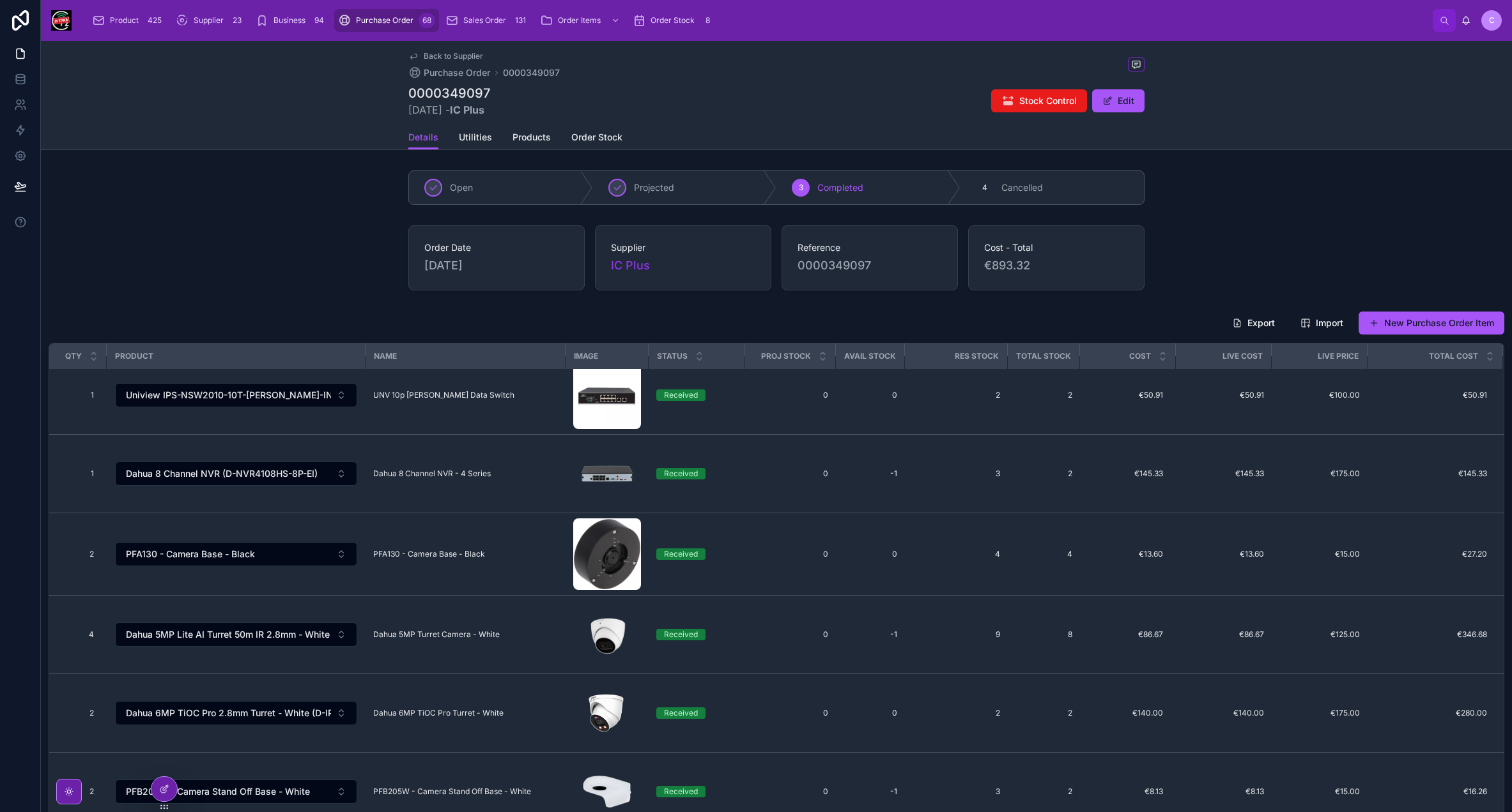
scroll to position [14, 0]
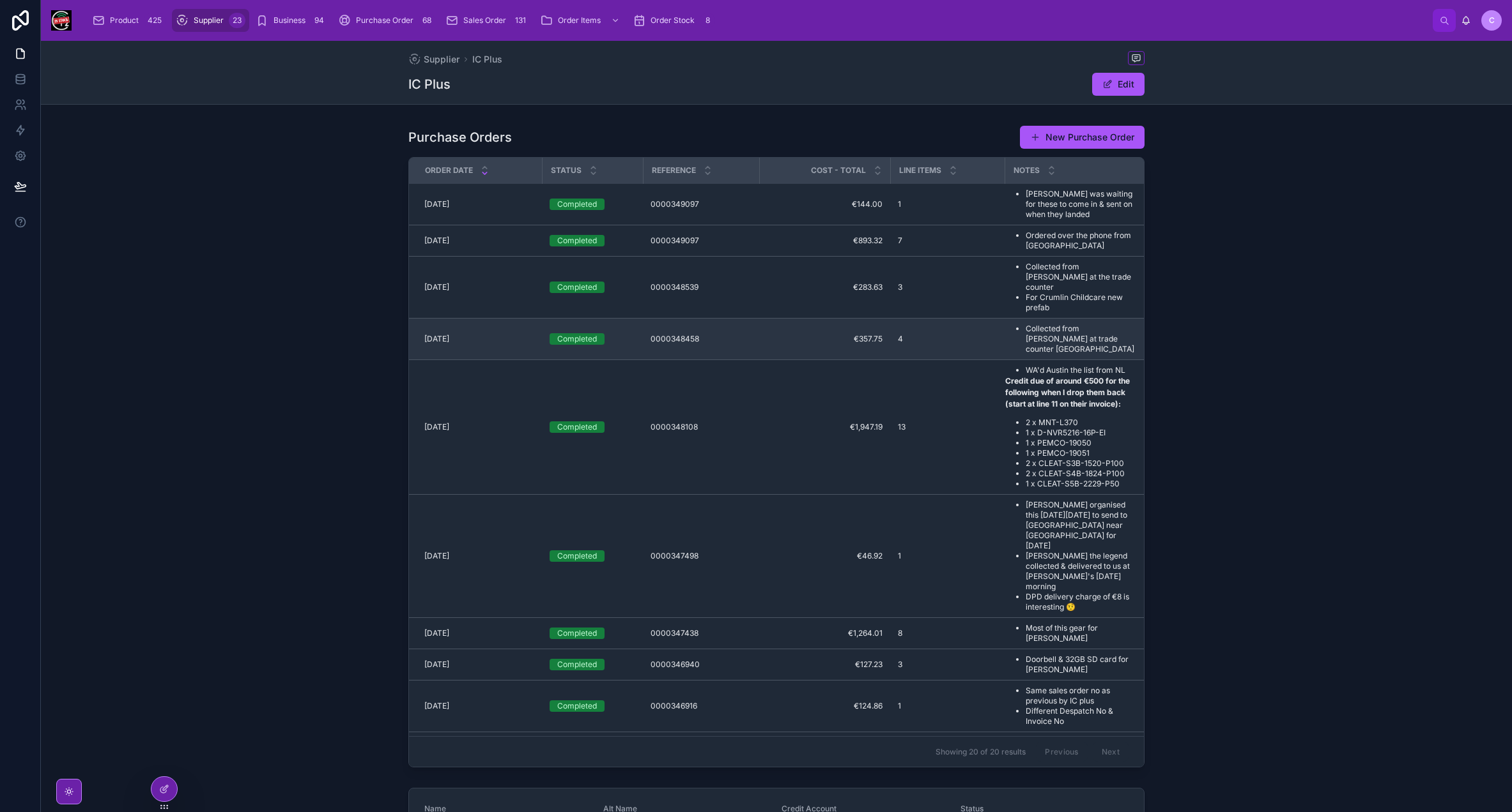
click at [1043, 324] on li "Collected from [PERSON_NAME] at trade counter [GEOGRAPHIC_DATA]" at bounding box center [1081, 339] width 111 height 31
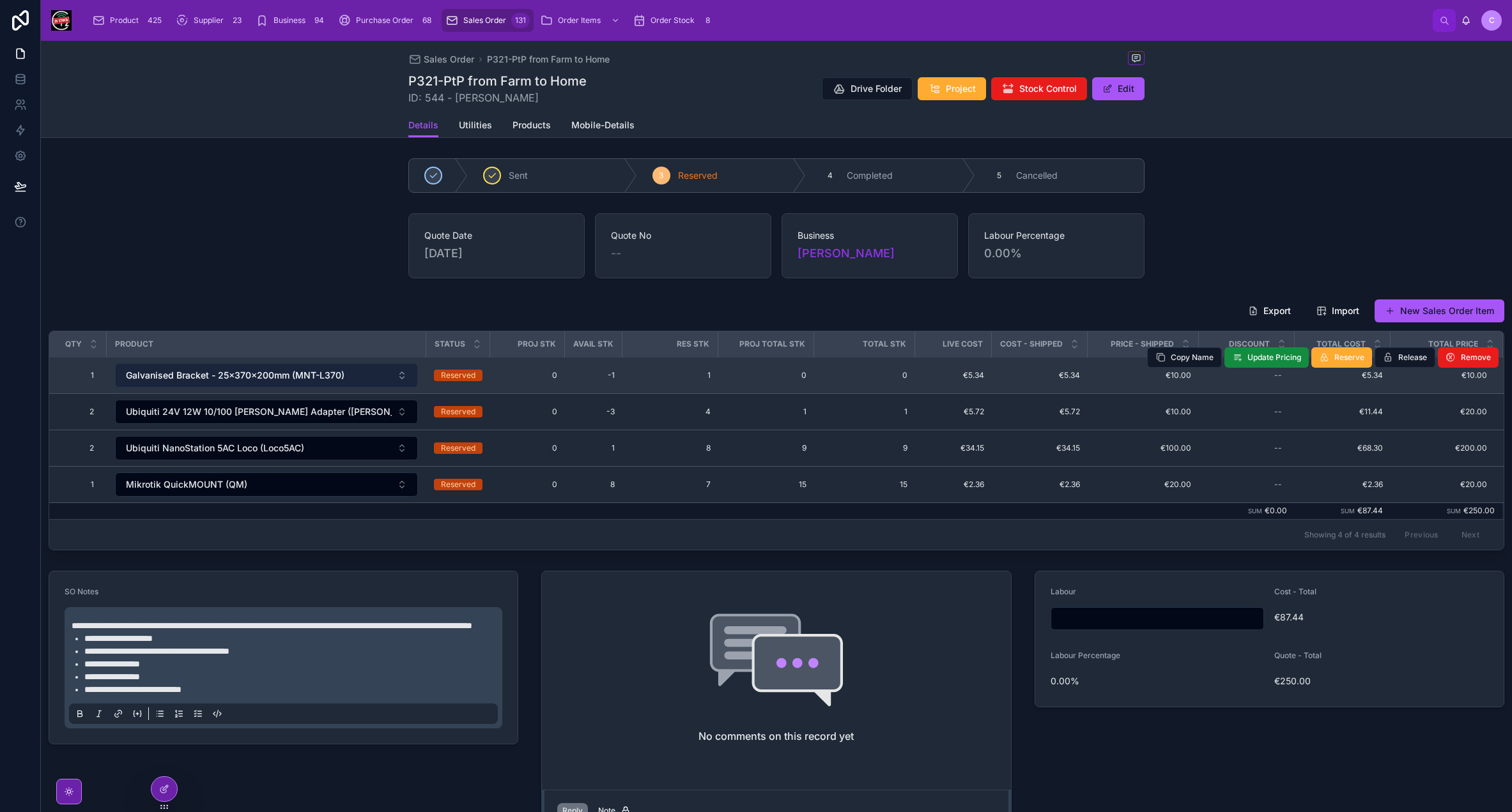
click at [267, 369] on span "Galvanised Bracket - 25x370x200mm (MNT-L370)" at bounding box center [235, 375] width 219 height 13
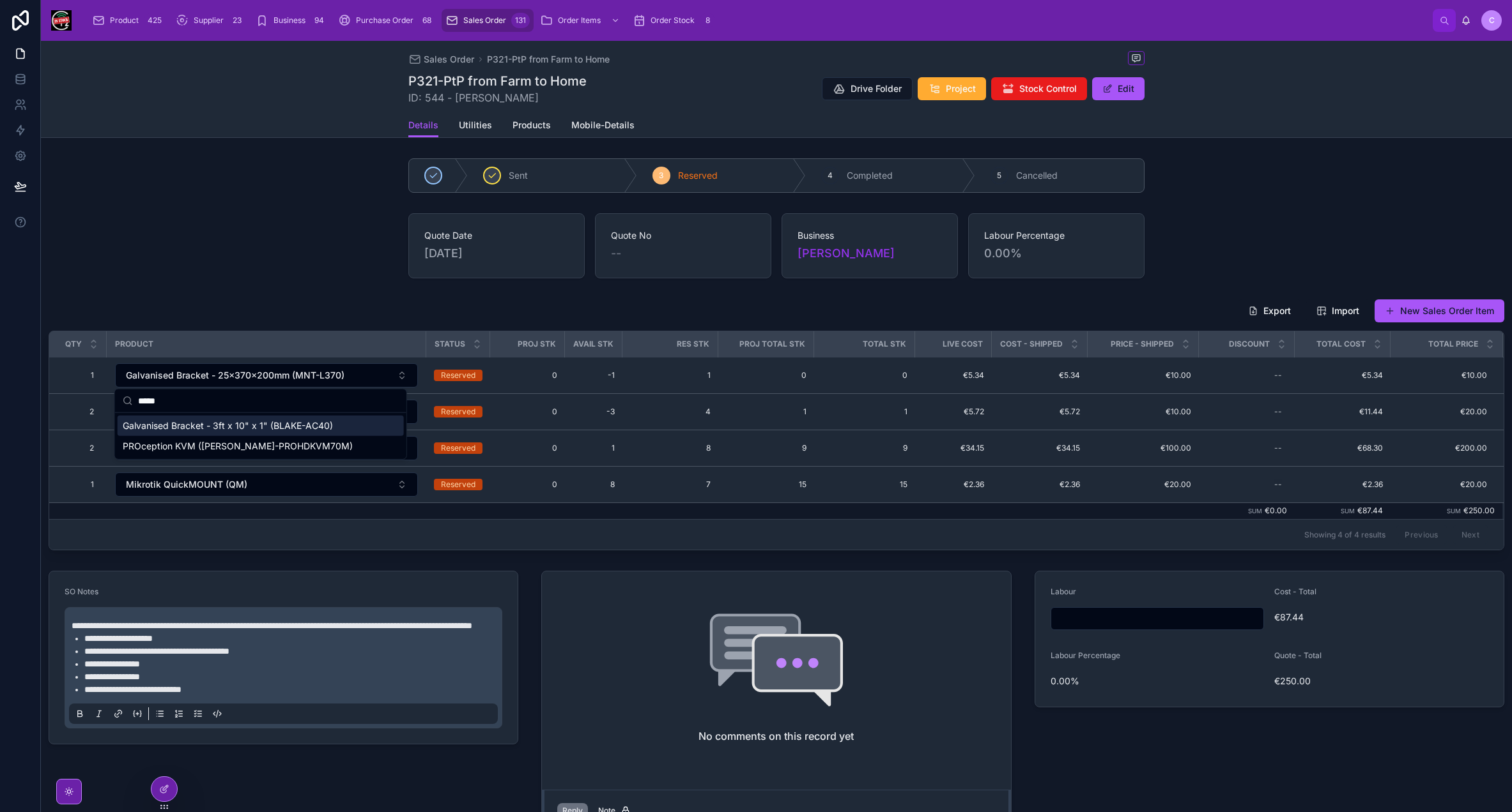
type input "*****"
click at [307, 419] on div "Galvanised Bracket - 3ft x 10" x 1" (BLAKE-AC40)" at bounding box center [261, 426] width 286 height 21
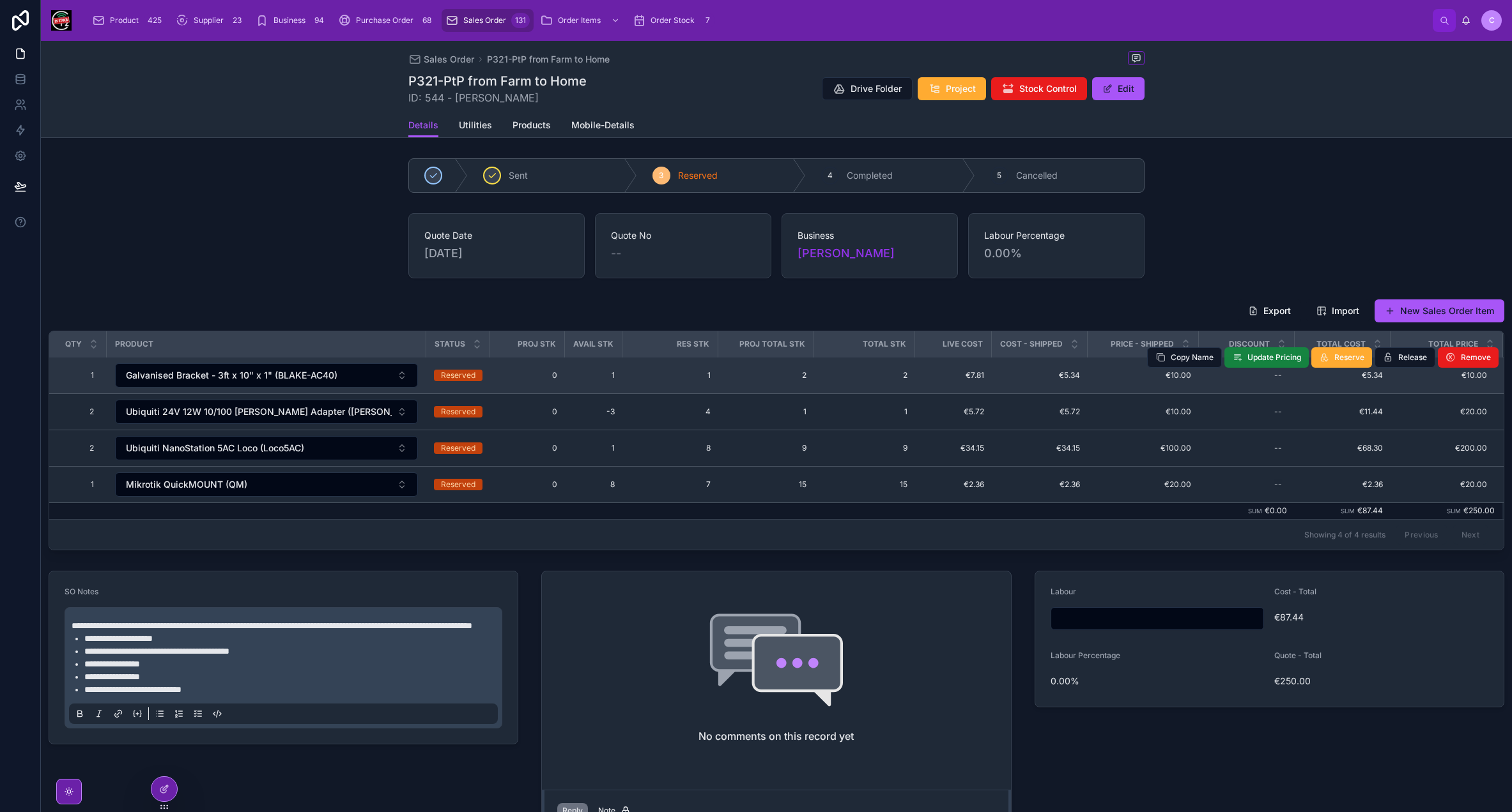
click at [1268, 360] on span "Update Pricing" at bounding box center [1274, 357] width 54 height 10
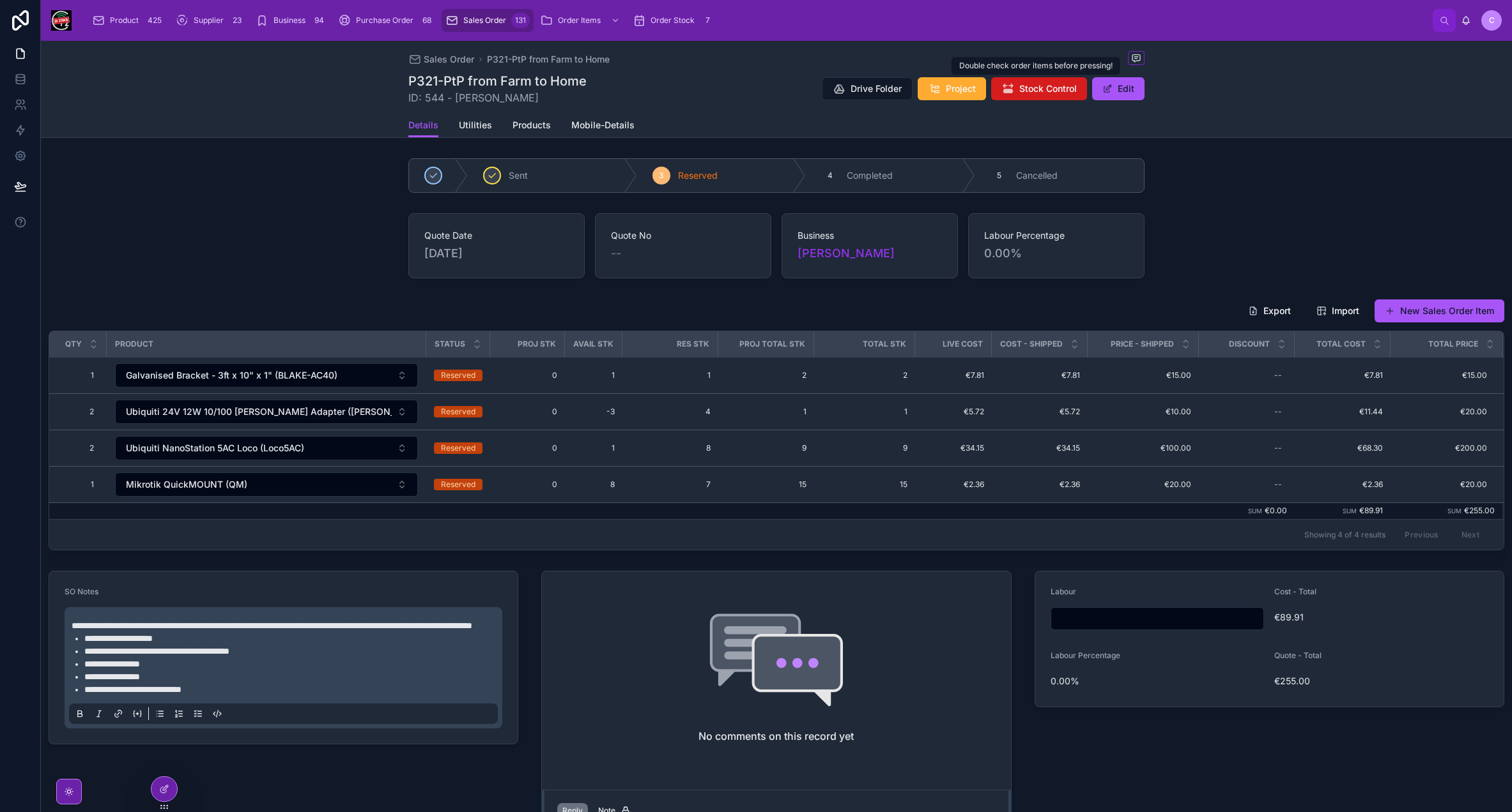
click at [1048, 87] on span "Stock Control" at bounding box center [1048, 89] width 58 height 13
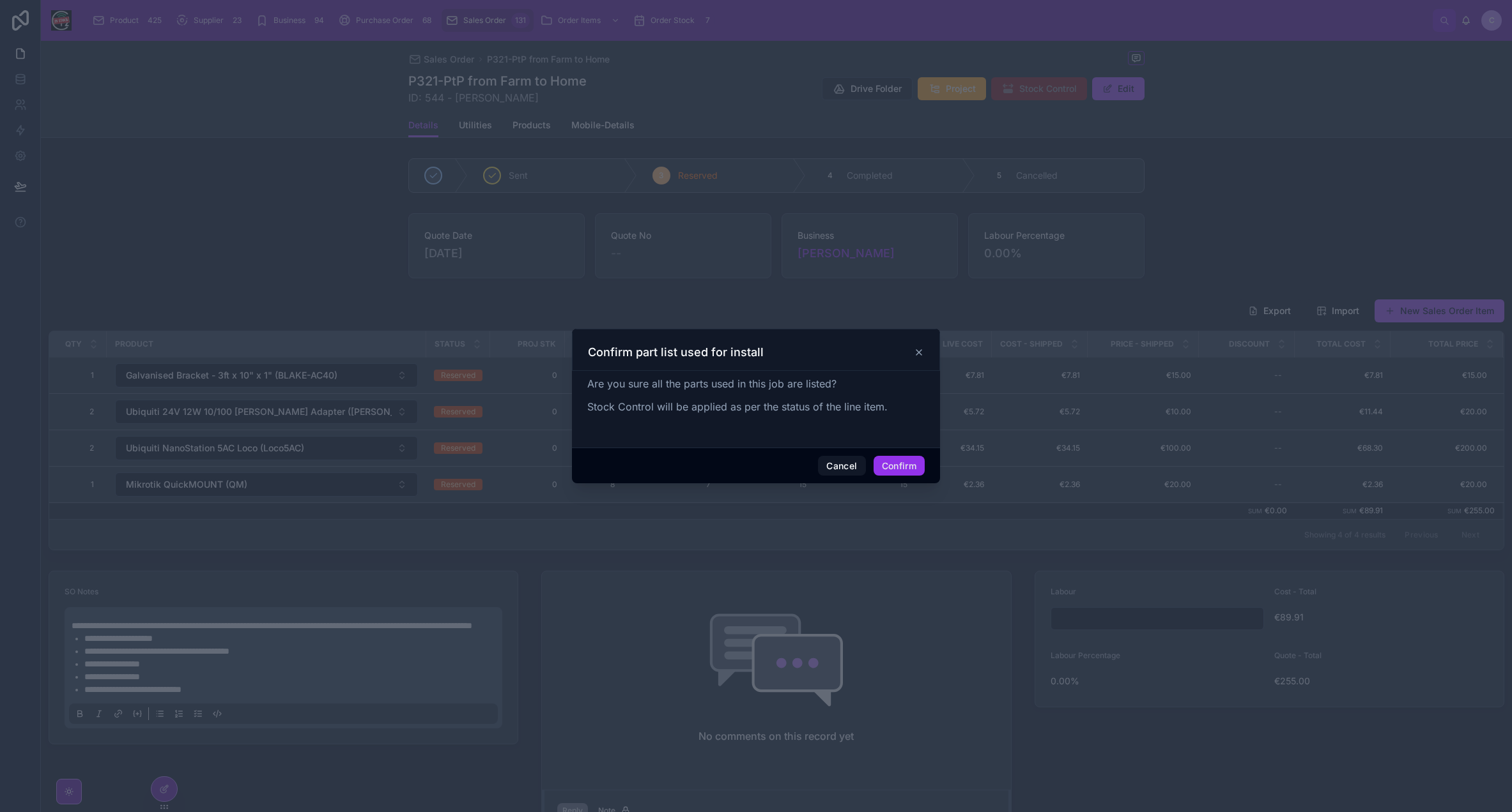
click at [910, 467] on button "Confirm" at bounding box center [899, 466] width 51 height 21
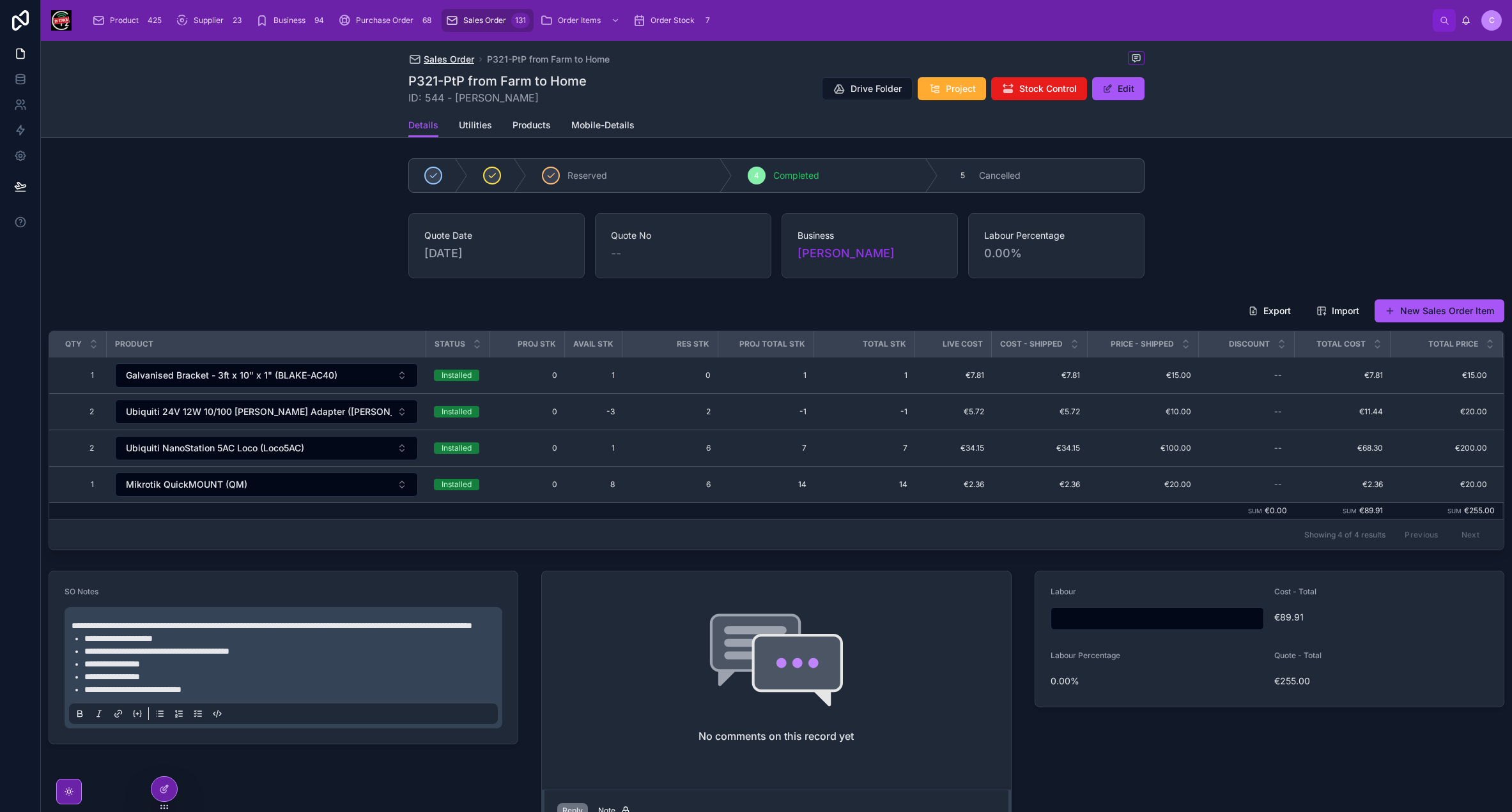
click at [424, 59] on span "Sales Order" at bounding box center [448, 59] width 50 height 13
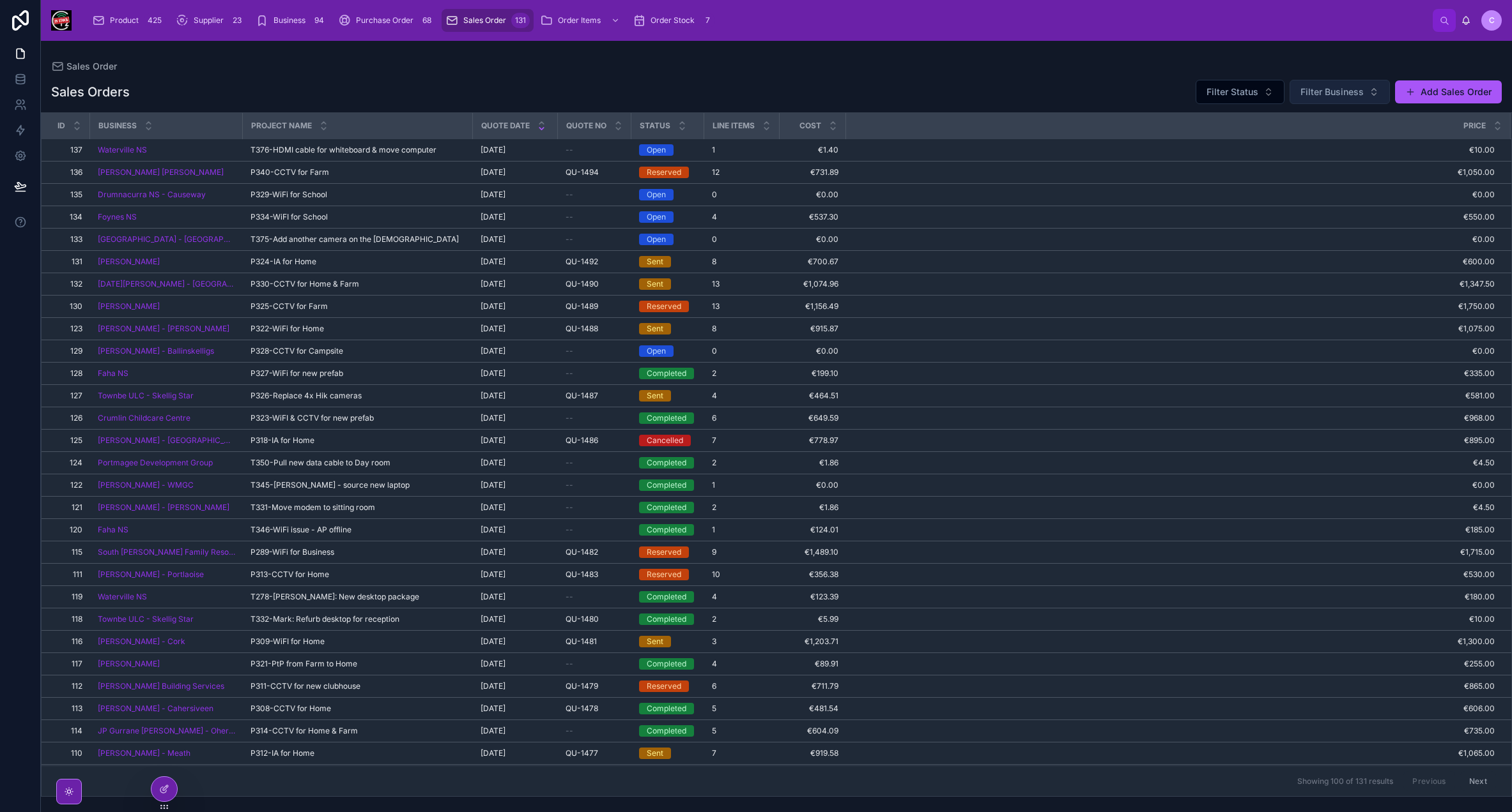
click at [1372, 93] on button "Filter Business" at bounding box center [1339, 92] width 100 height 24
click at [1265, 85] on button "Filter Status" at bounding box center [1239, 92] width 89 height 24
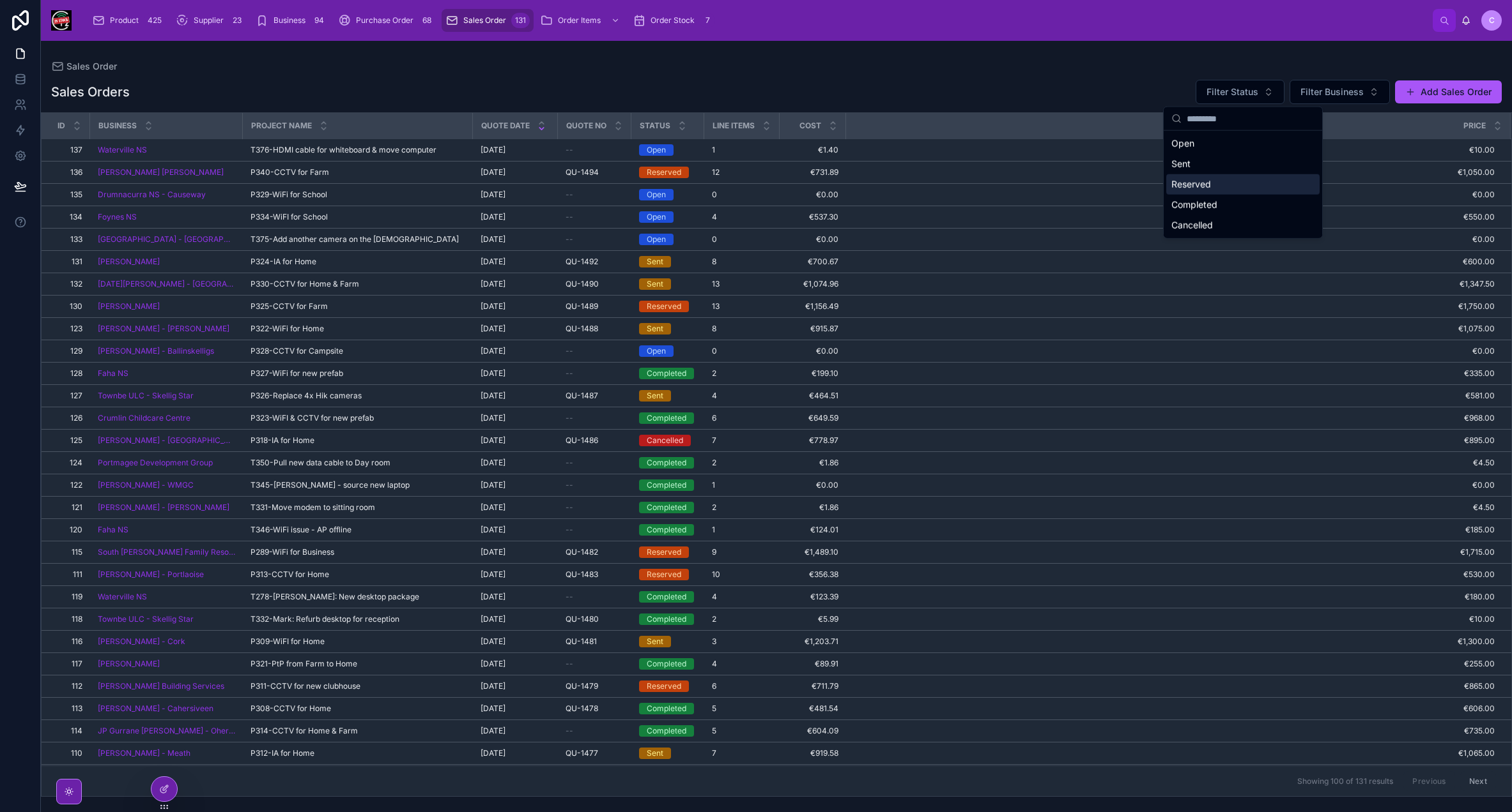
click at [1224, 186] on div "Reserved" at bounding box center [1243, 185] width 153 height 21
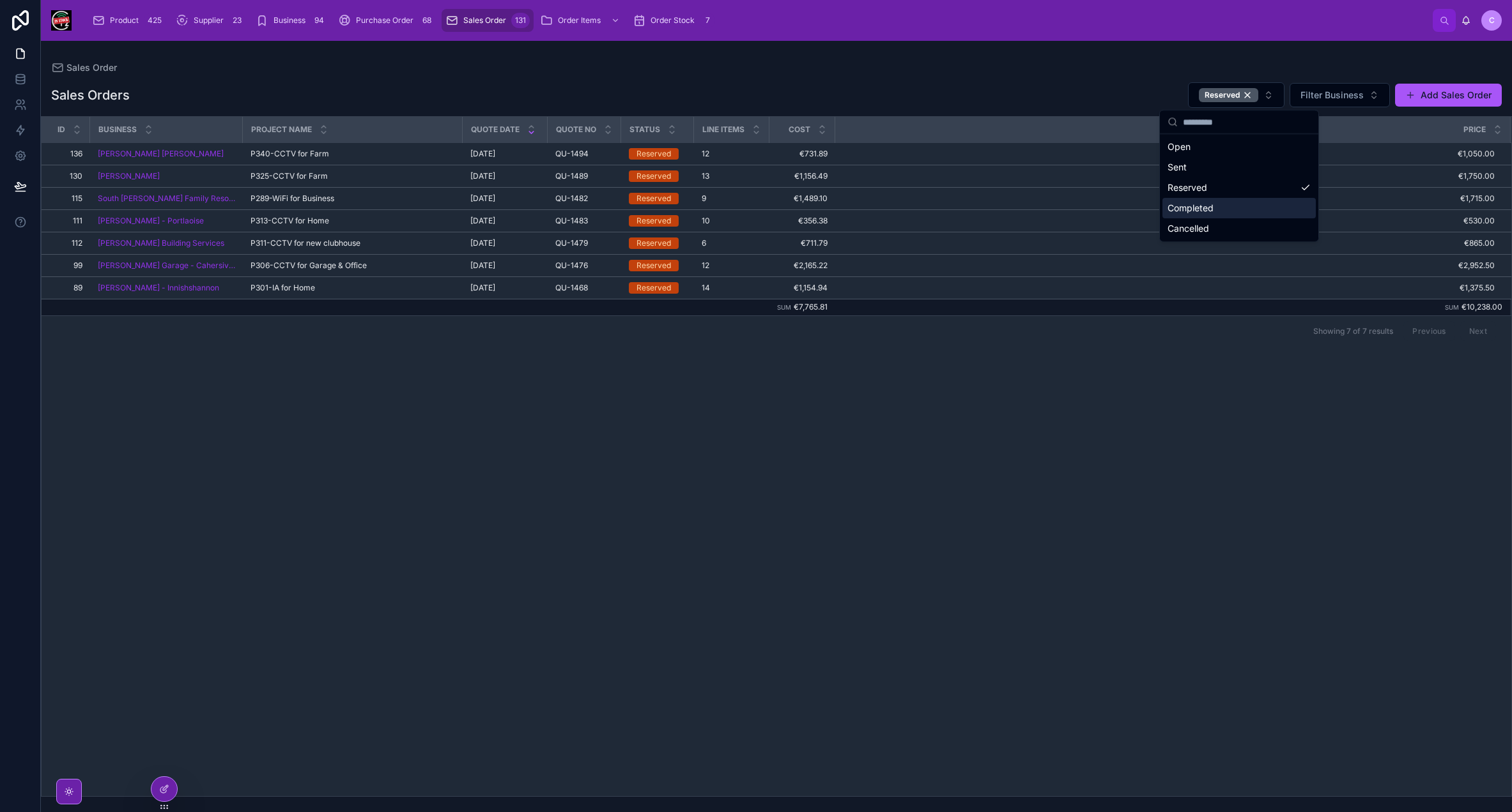
click at [674, 422] on div "Id Business Project Name Quote Date Quote No Status Line items Cost Price 136 1…" at bounding box center [776, 456] width 1470 height 680
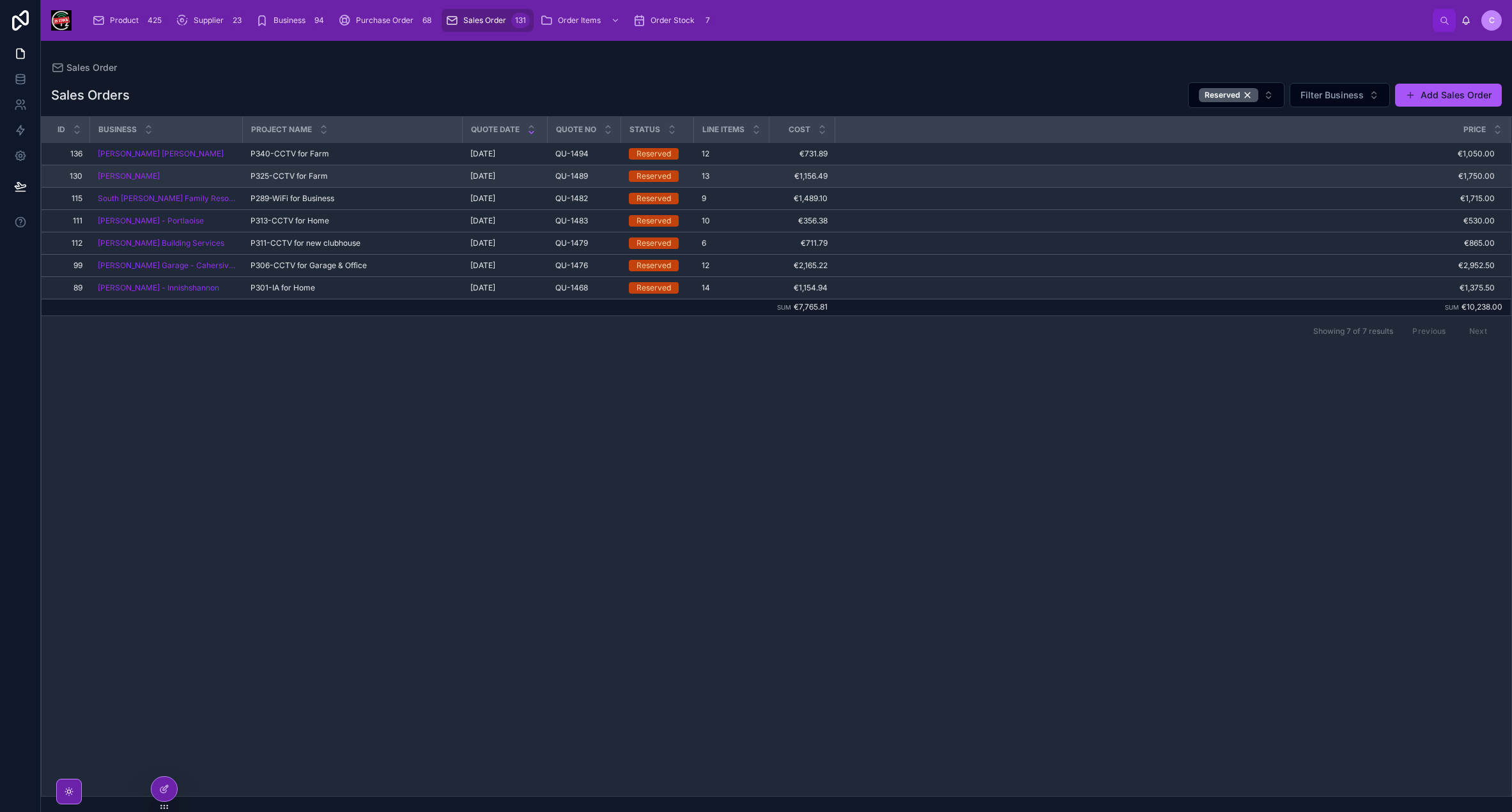
click at [397, 176] on div "P325-CCTV for Farm P325-CCTV for Farm" at bounding box center [352, 176] width 204 height 10
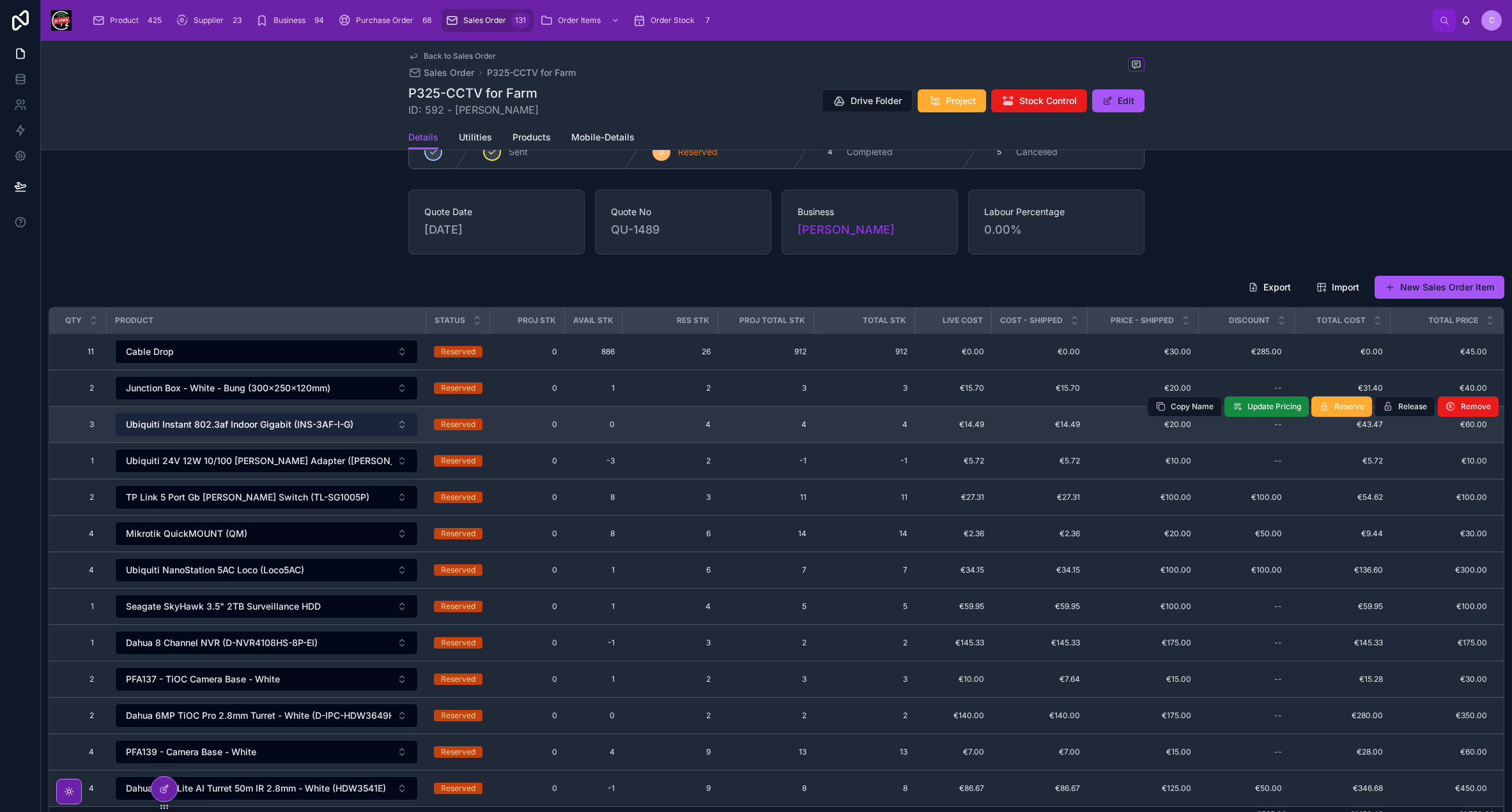
scroll to position [64, 0]
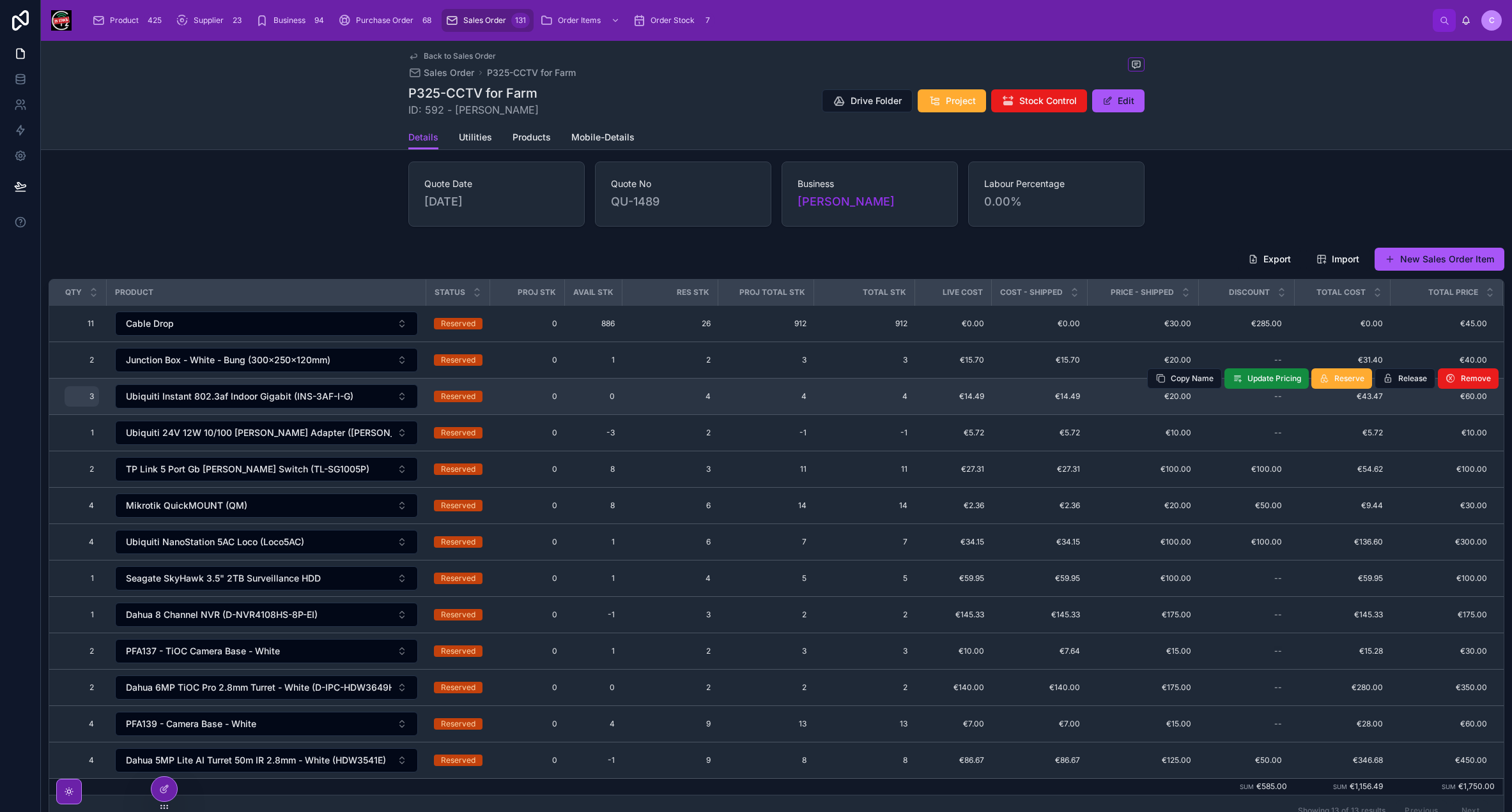
click at [95, 399] on div "3 3" at bounding box center [82, 396] width 34 height 21
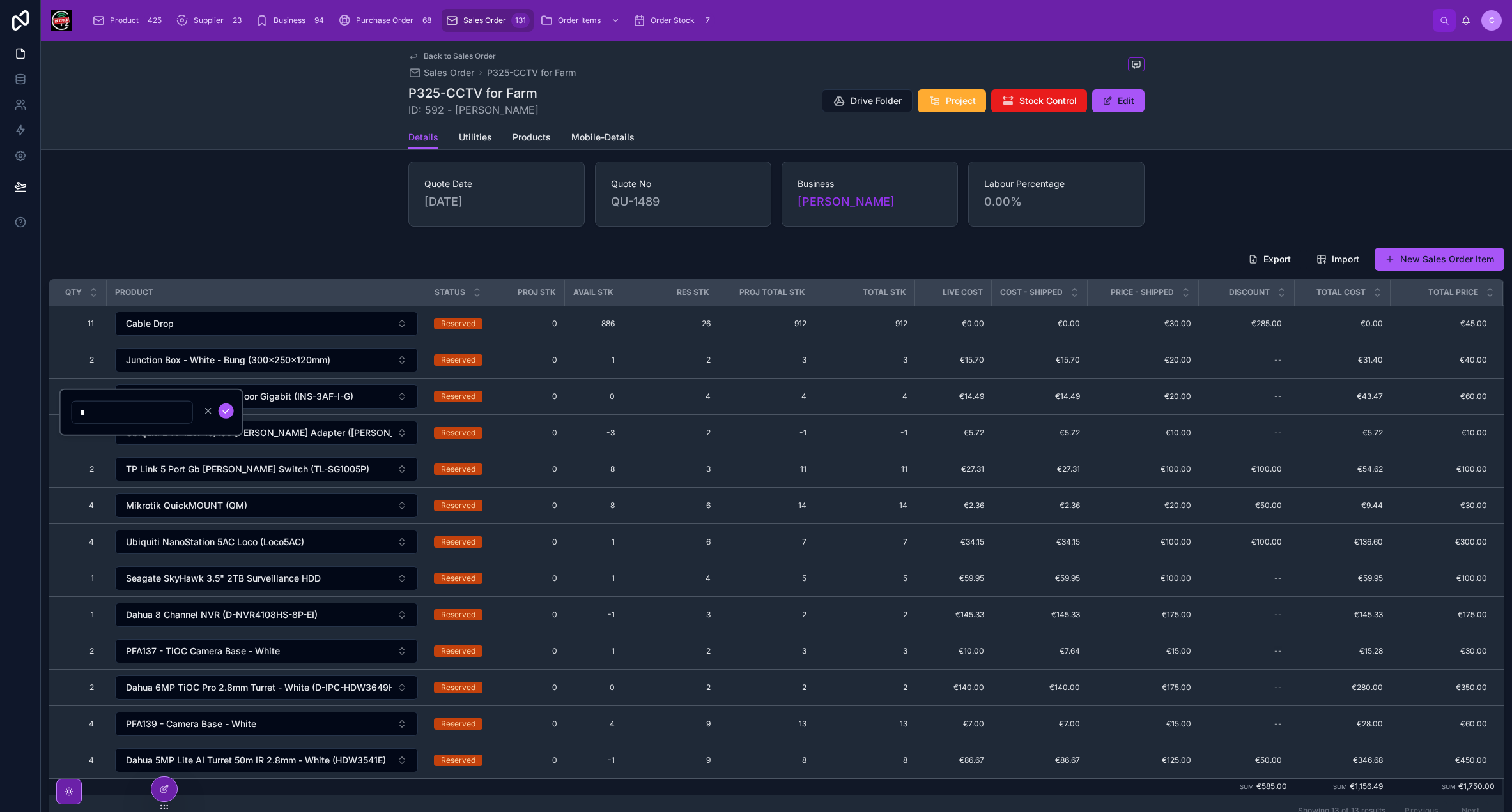
click at [87, 410] on input "*" at bounding box center [131, 412] width 120 height 18
type input "*"
click button "submit" at bounding box center [226, 411] width 15 height 15
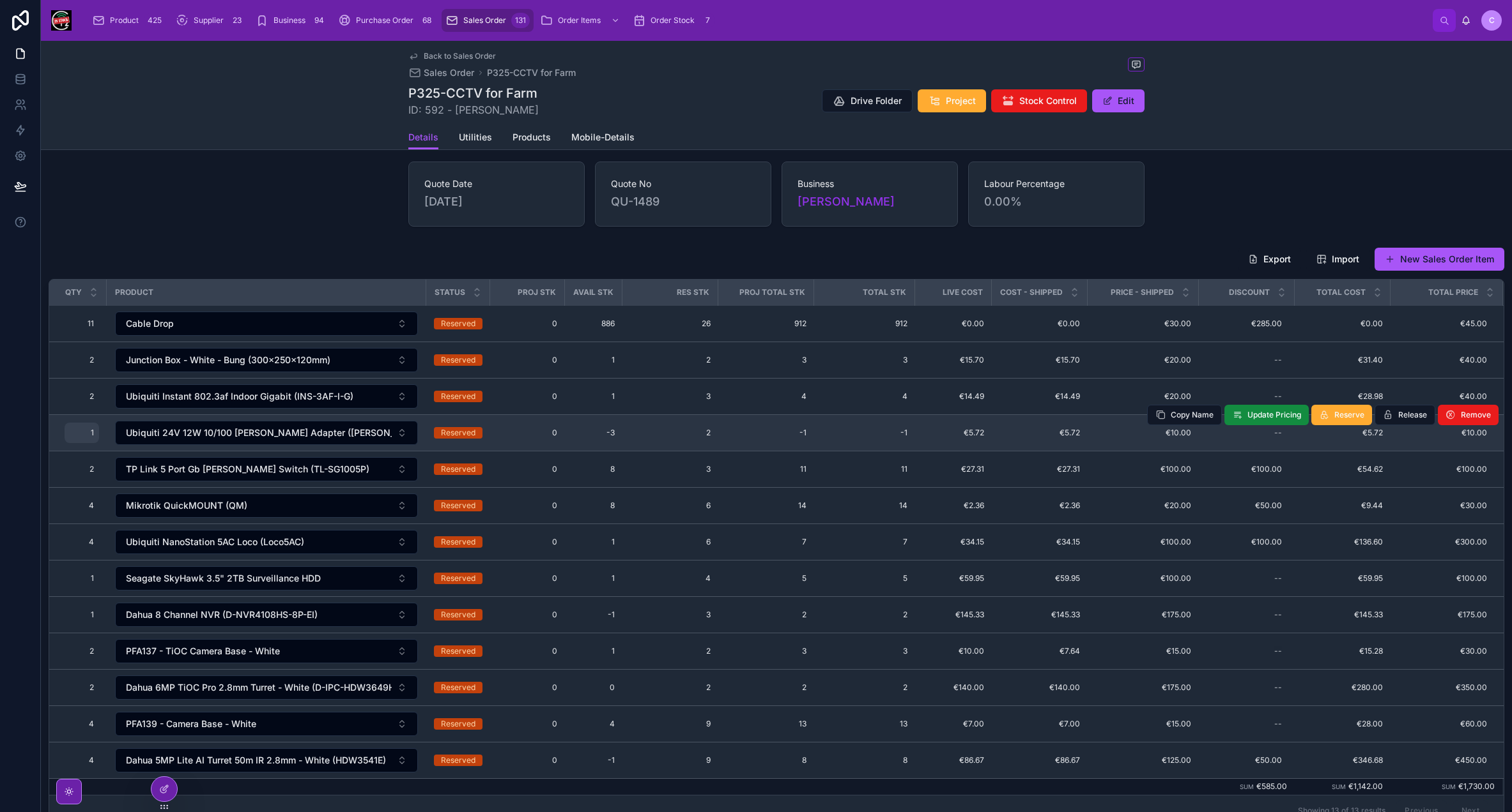
click at [94, 434] on div "1 1" at bounding box center [82, 433] width 34 height 21
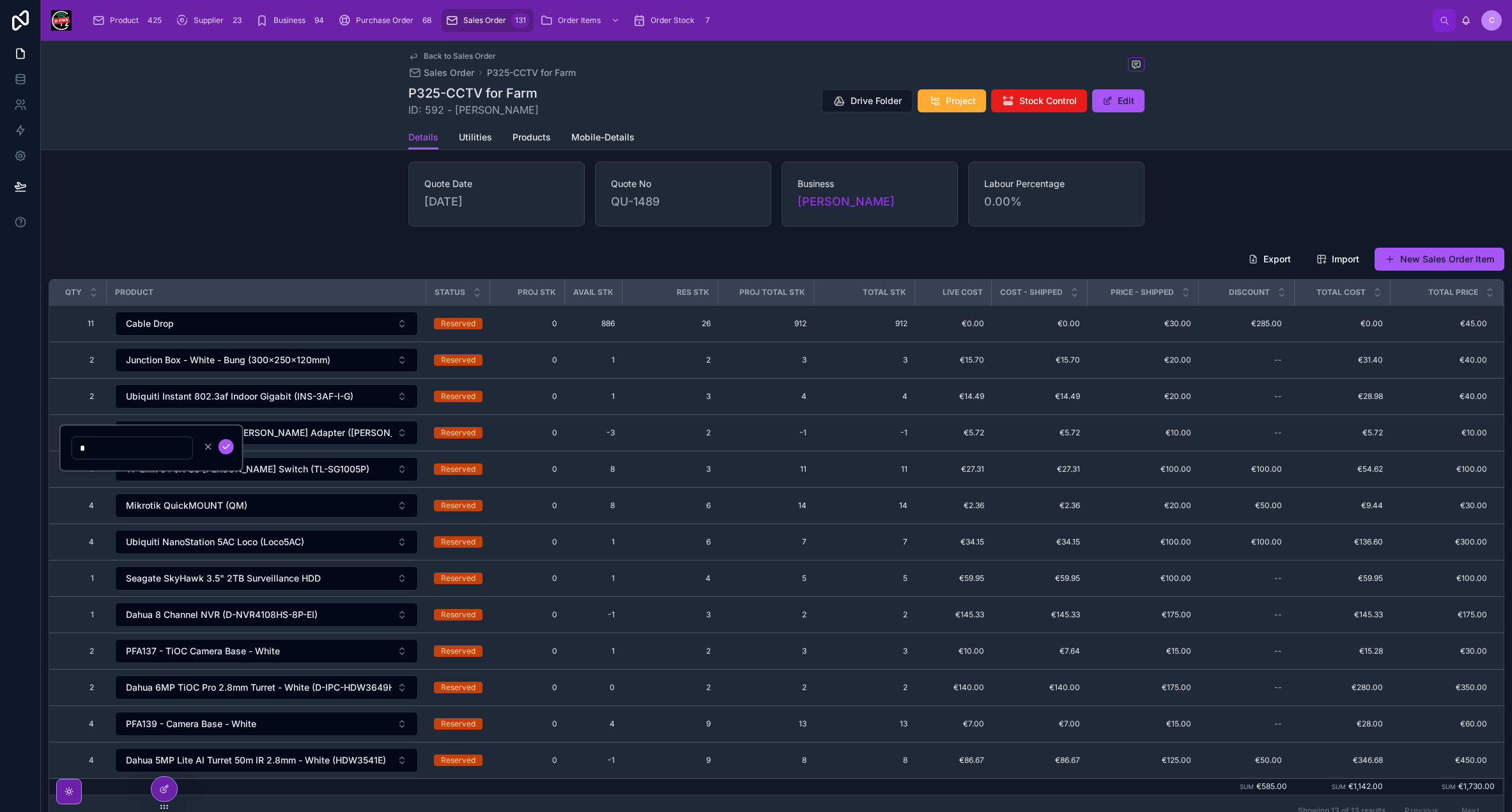
click at [91, 439] on input "*" at bounding box center [131, 448] width 120 height 18
type input "*"
click button "submit" at bounding box center [226, 447] width 15 height 15
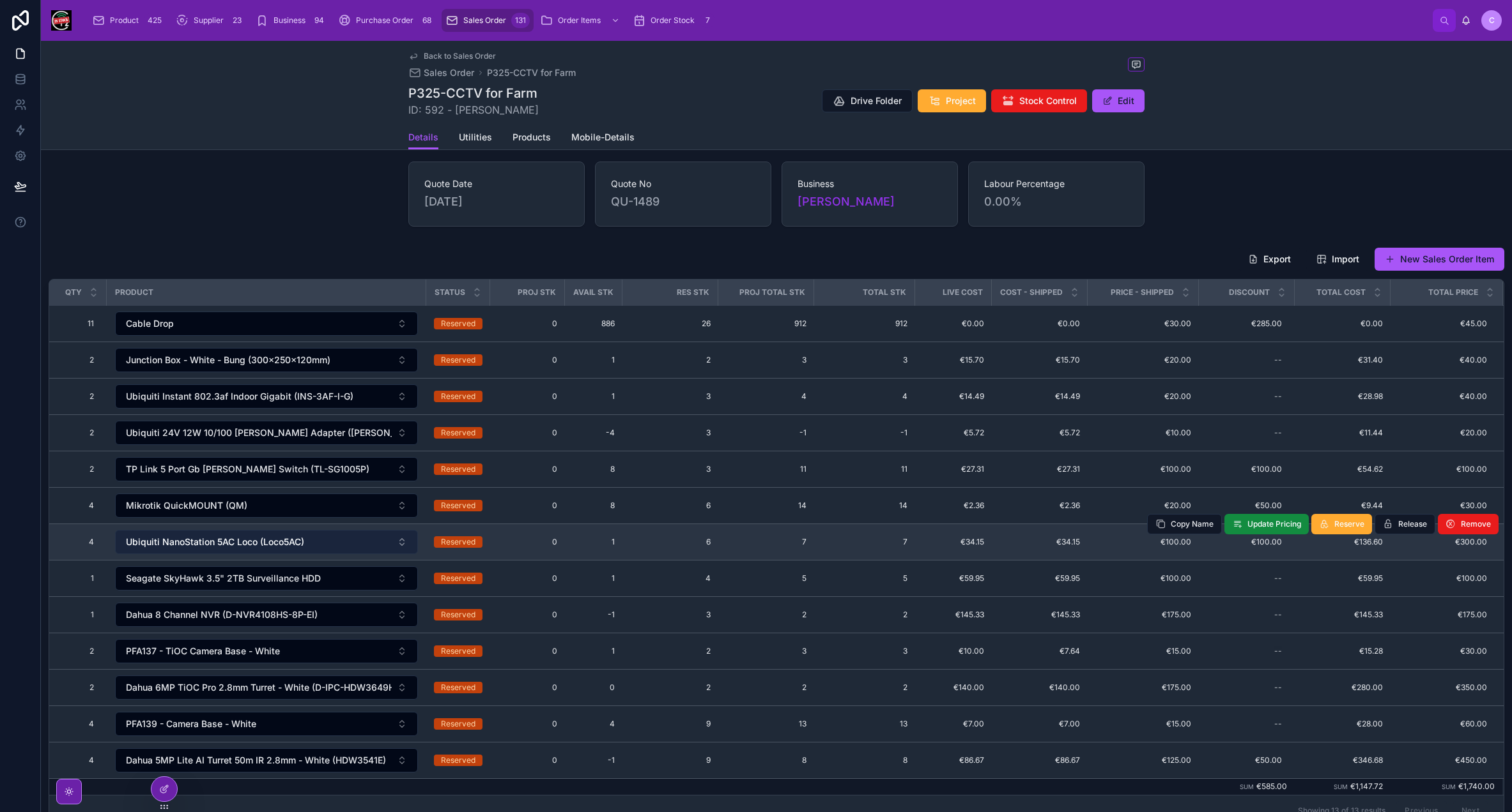
scroll to position [128, 0]
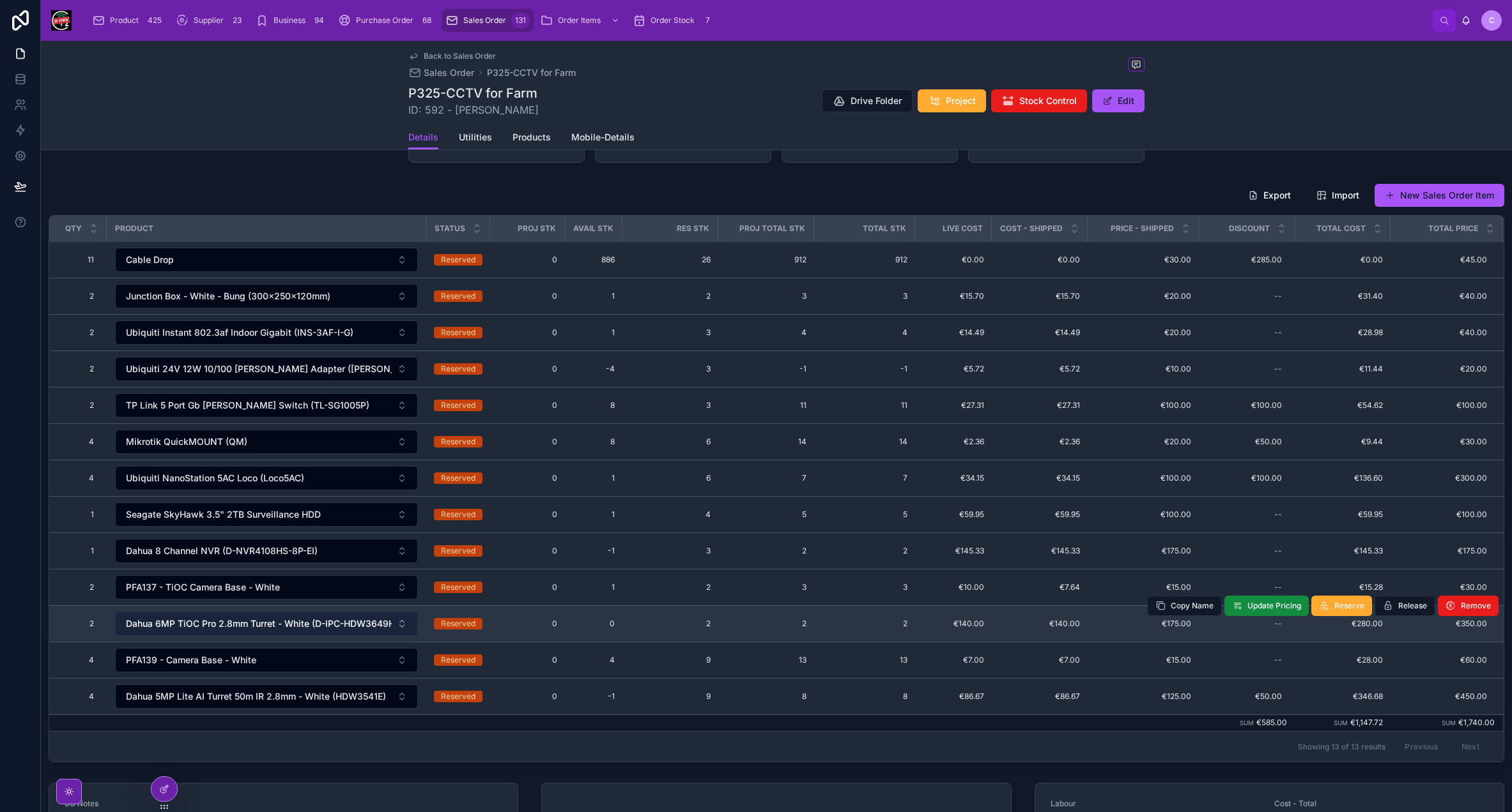
click at [304, 618] on span "Dahua 6MP TiOC Pro 2.8mm Turret - White (D-IPC-HDW3649HP-AS-PV-2.8-PRO)" at bounding box center [258, 624] width 266 height 13
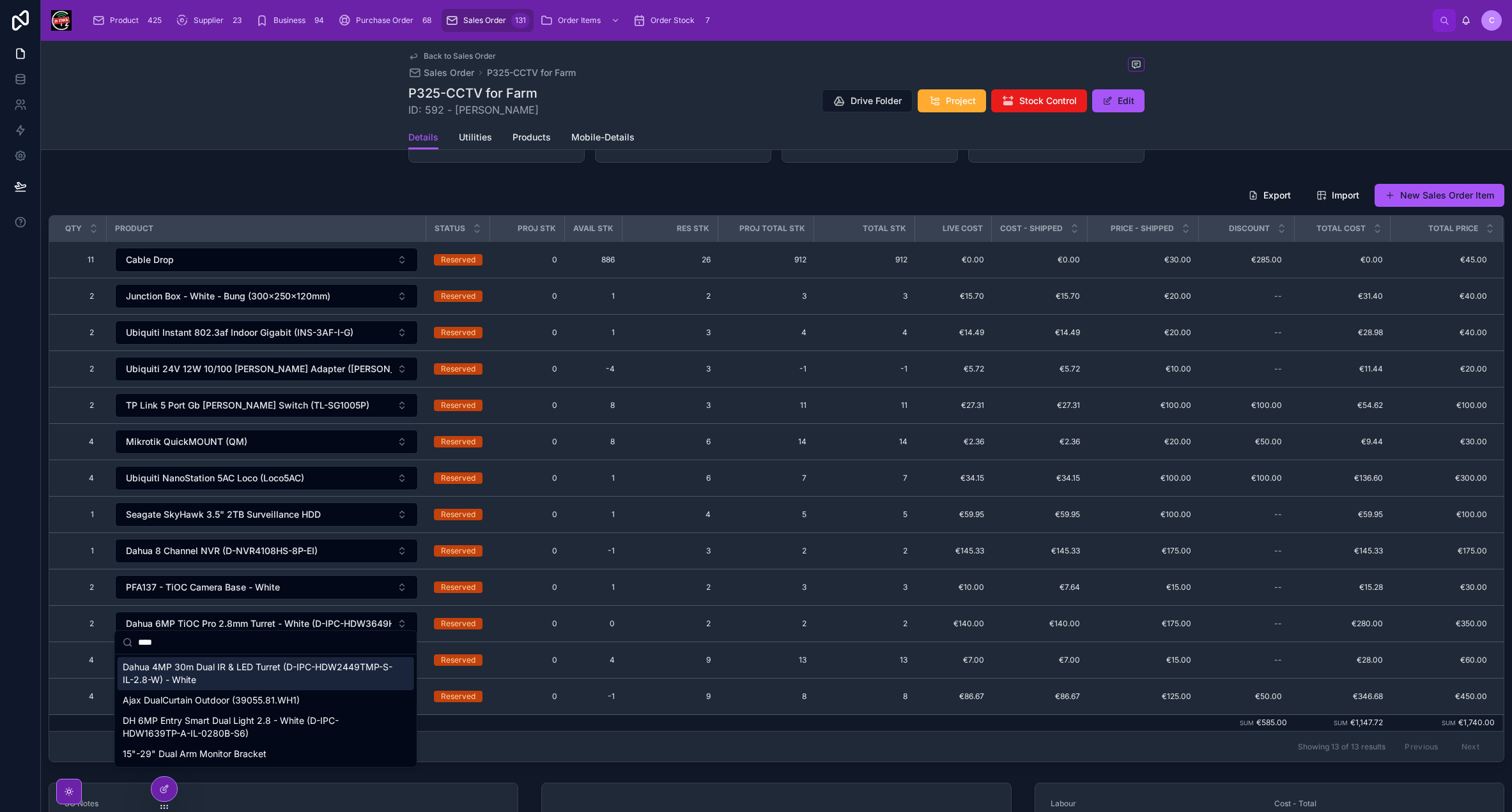
type input "****"
click at [283, 673] on span "Dahua 4MP 30m Dual IR & LED Turret (D-IPC-HDW2449TMP-S-IL-2.8-W) - White" at bounding box center [258, 673] width 271 height 25
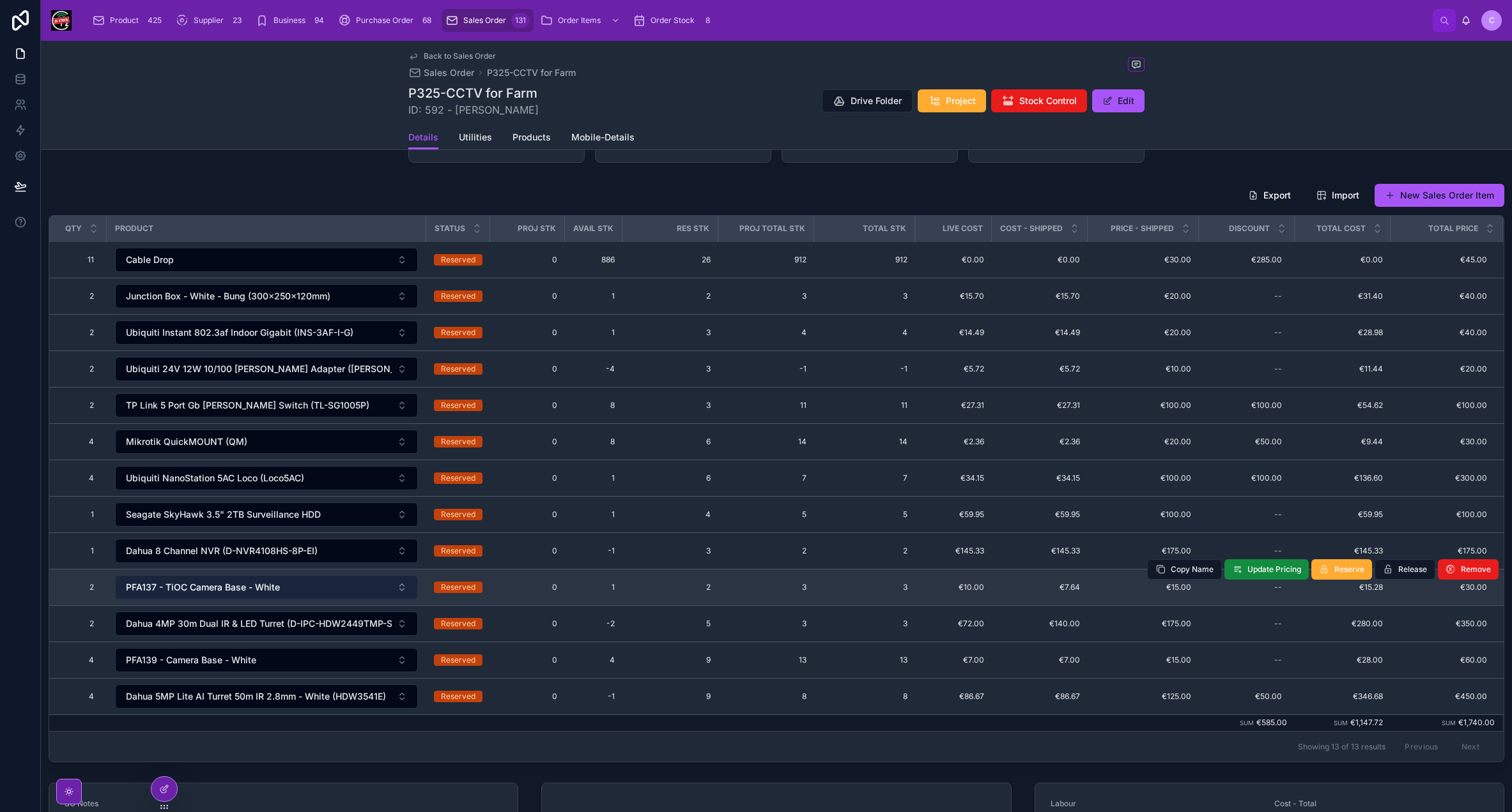
click at [308, 581] on button "PFA137 - TiOC Camera Base - White" at bounding box center [267, 587] width 303 height 24
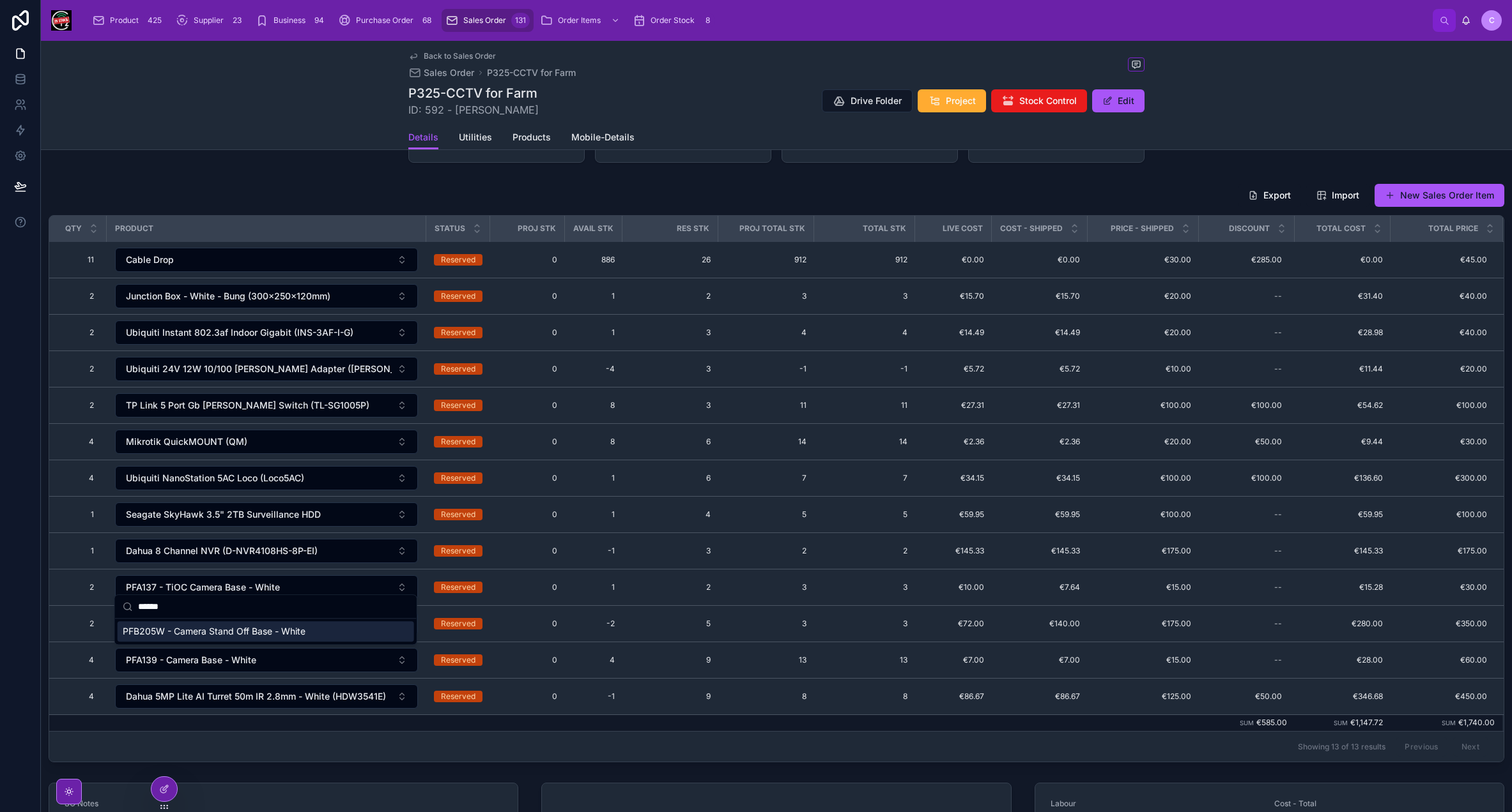
type input "******"
click at [291, 636] on span "PFB205W - Camera Stand Off Base - White" at bounding box center [213, 632] width 183 height 13
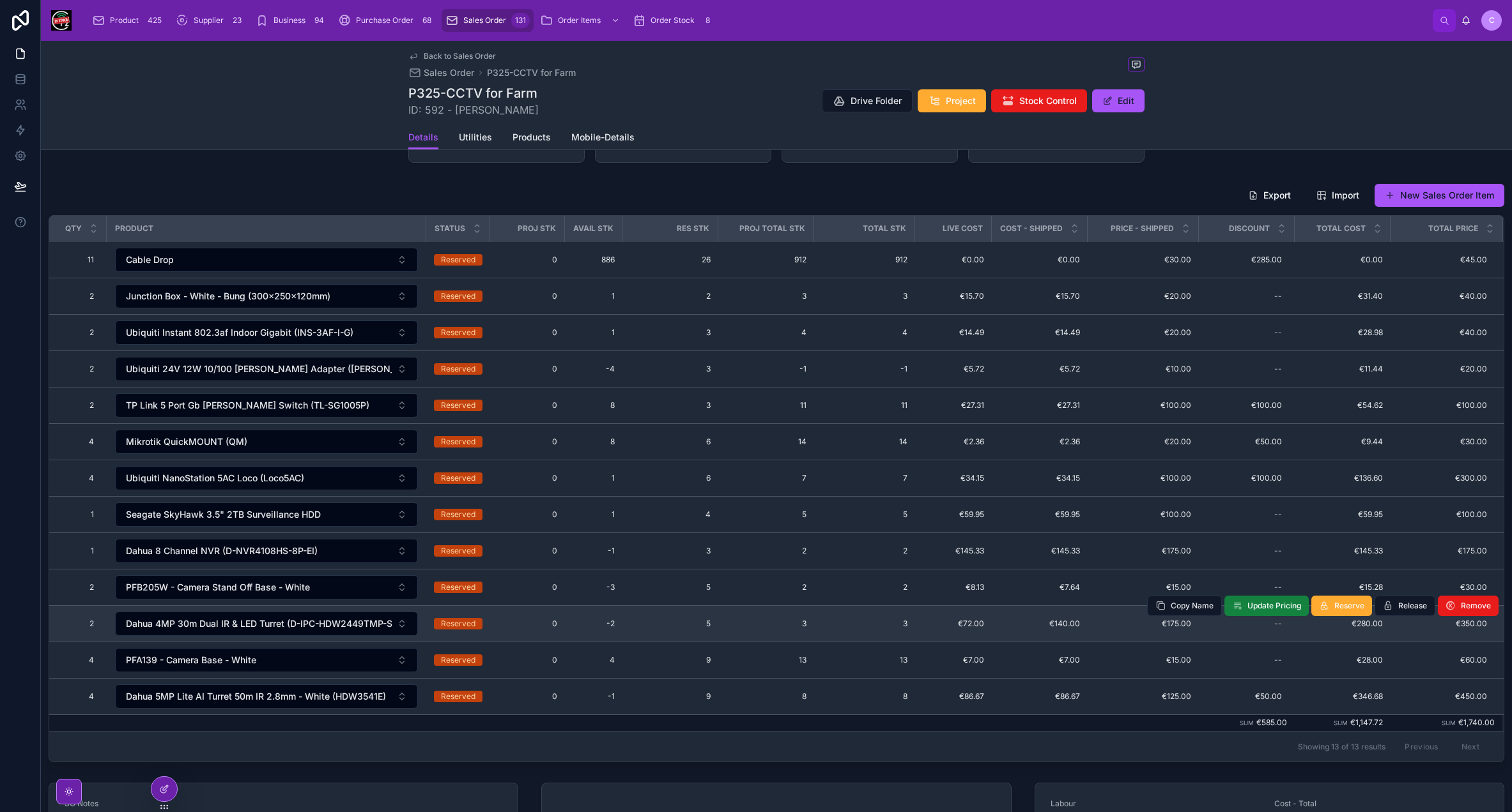
click at [1270, 601] on span "Update Pricing" at bounding box center [1274, 606] width 54 height 10
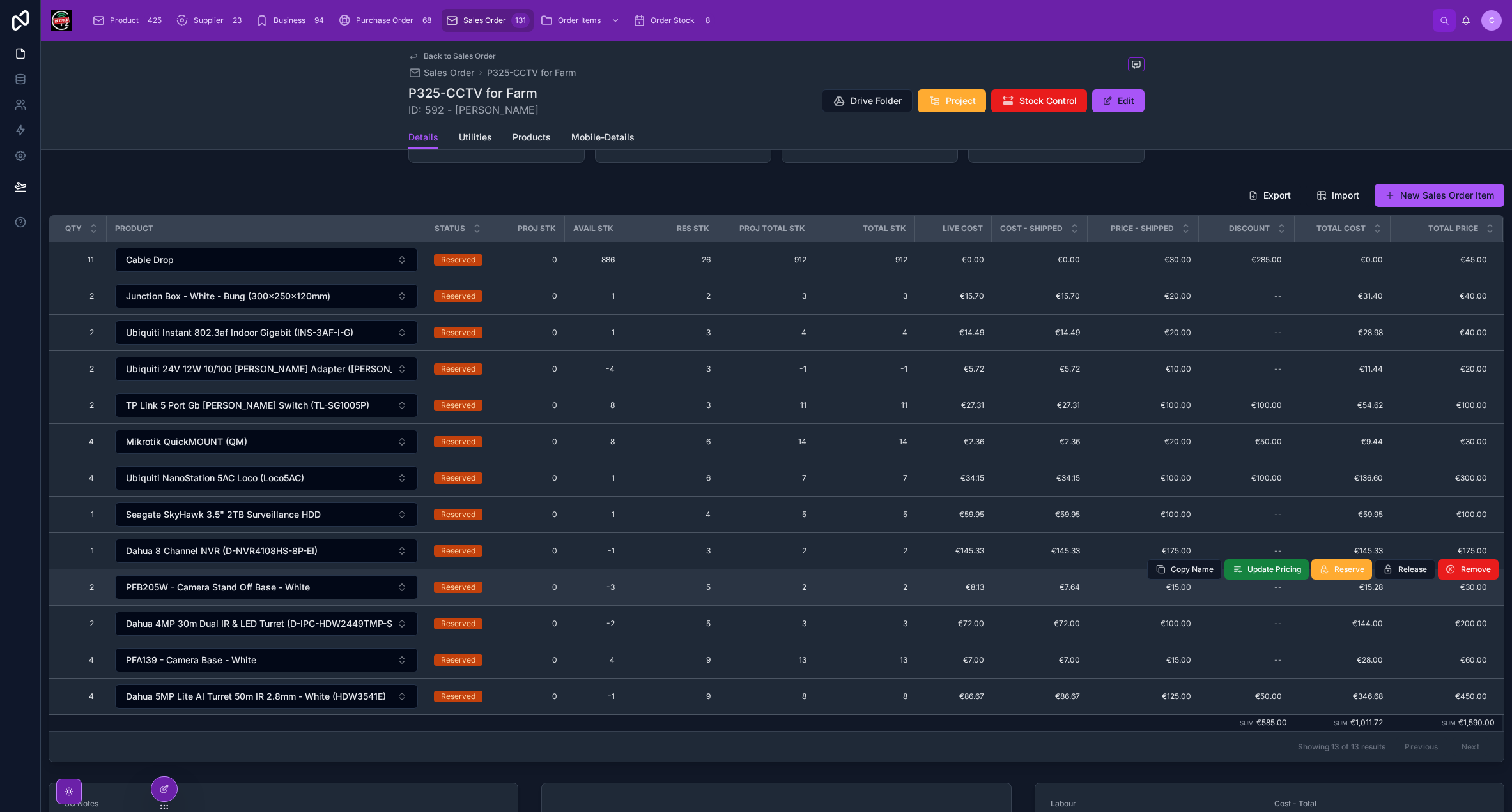
click at [1281, 565] on span "Update Pricing" at bounding box center [1274, 569] width 54 height 10
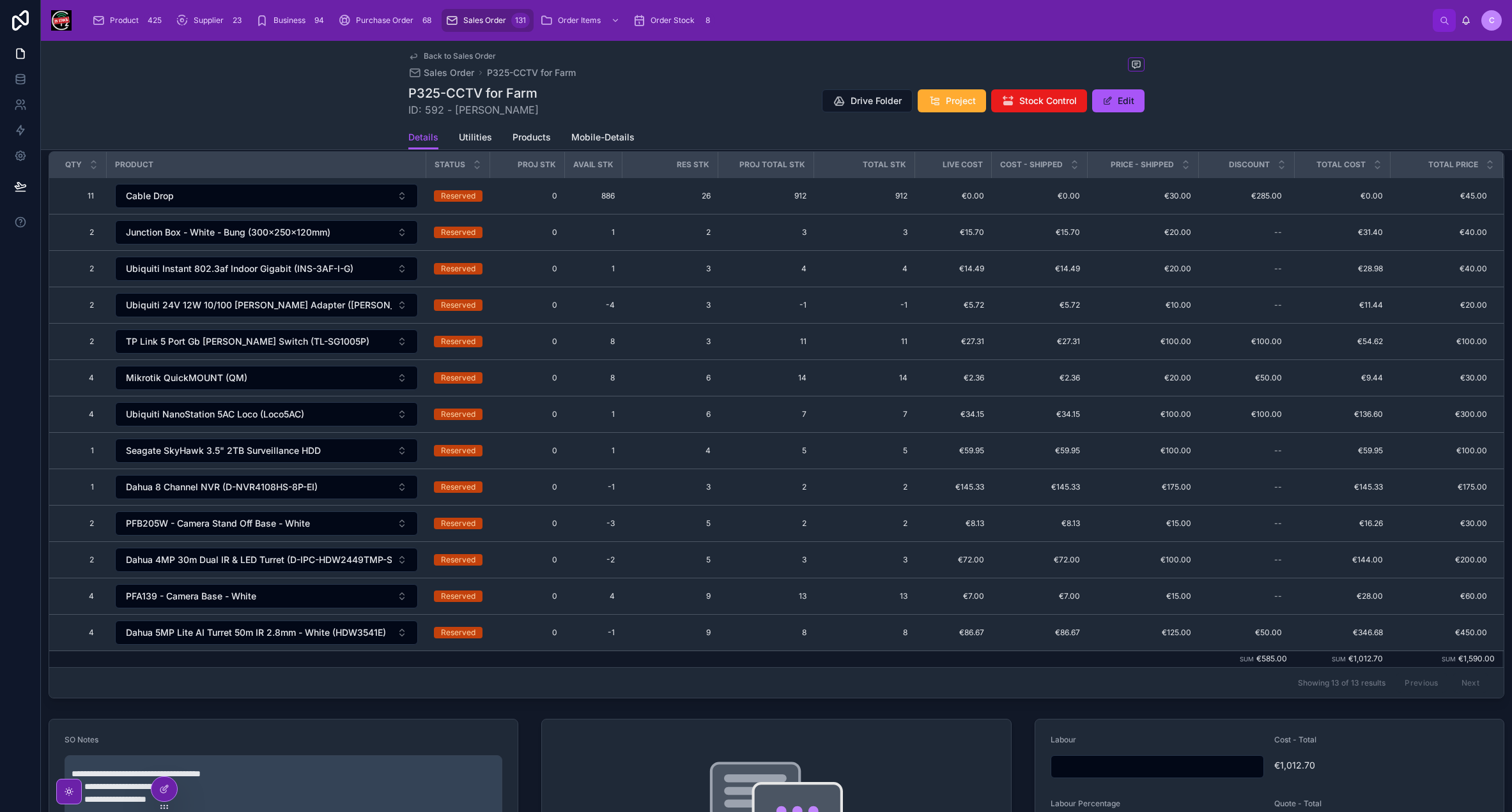
scroll to position [64, 0]
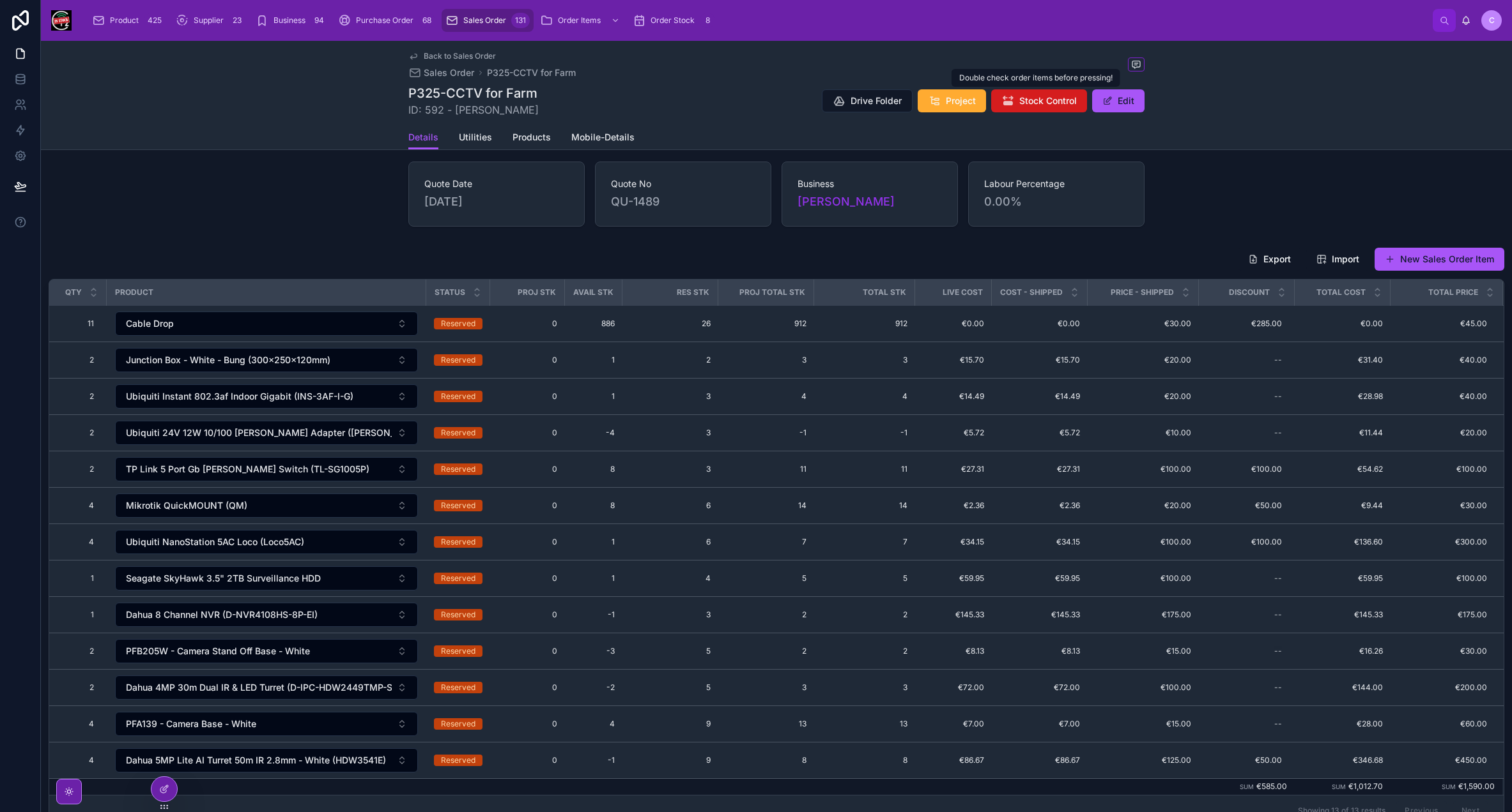
click at [1024, 106] on span "Stock Control" at bounding box center [1048, 101] width 58 height 13
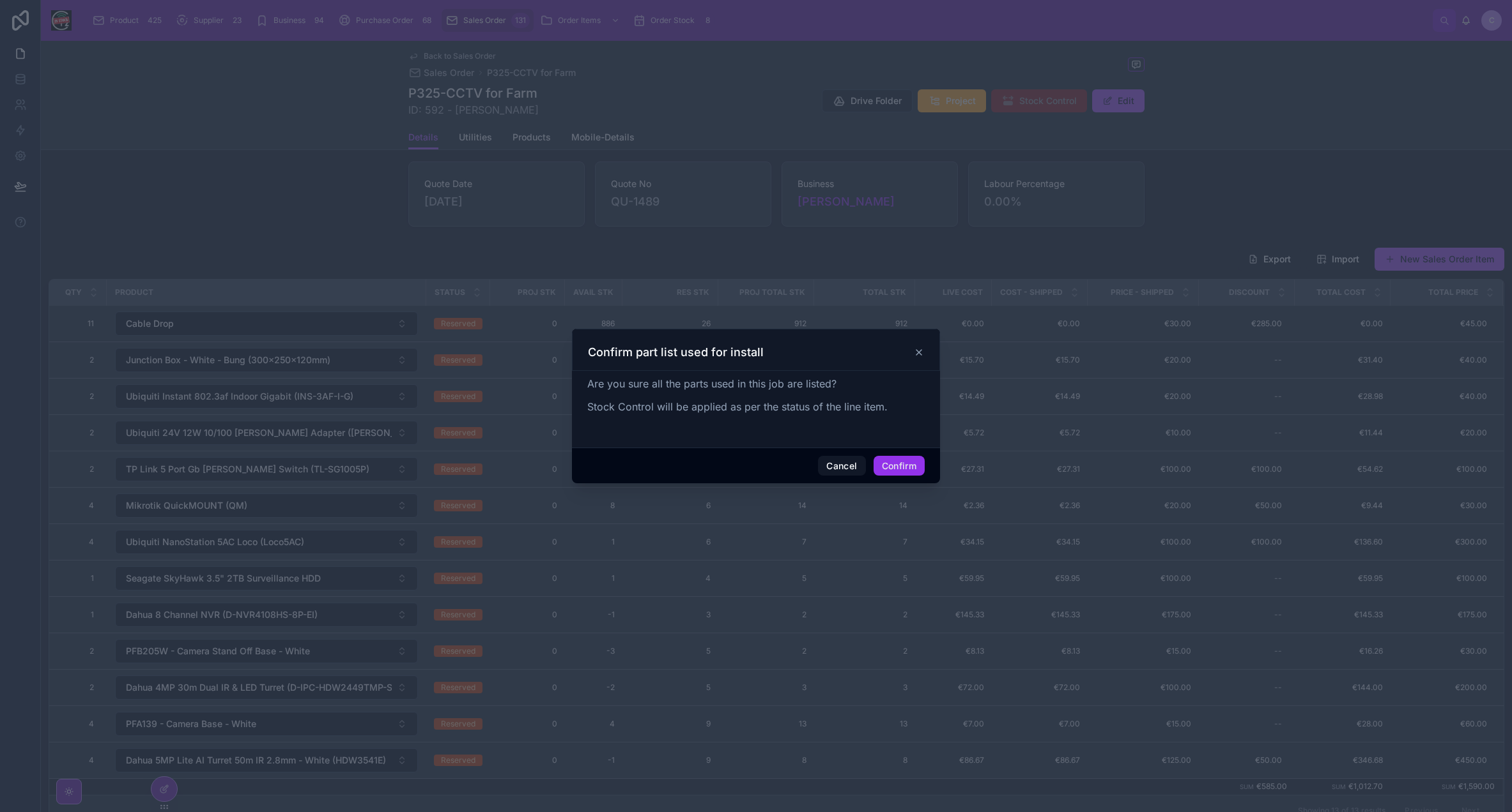
click at [906, 462] on button "Confirm" at bounding box center [899, 466] width 51 height 21
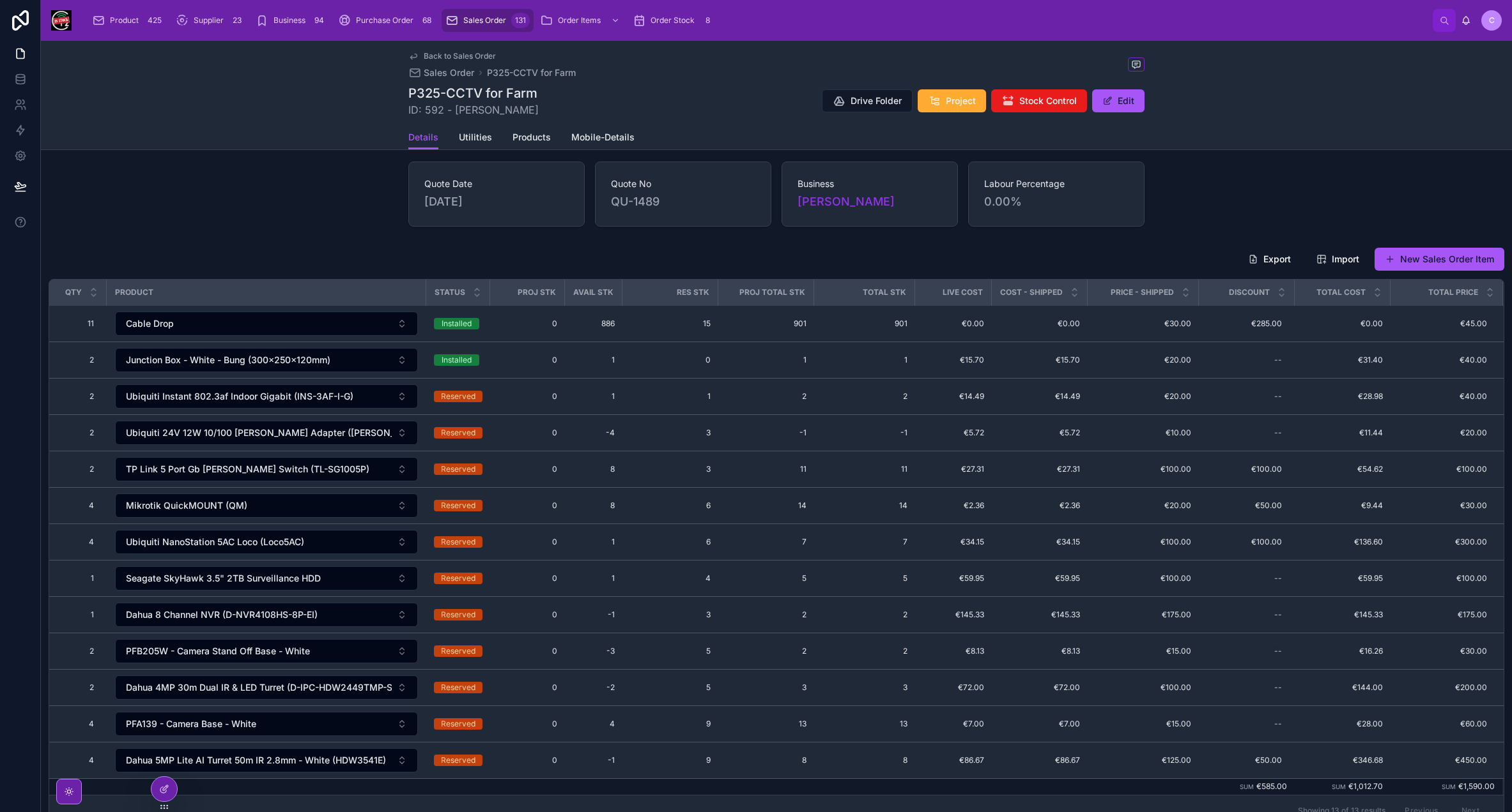
click at [428, 55] on span "Back to Sales Order" at bounding box center [459, 56] width 72 height 10
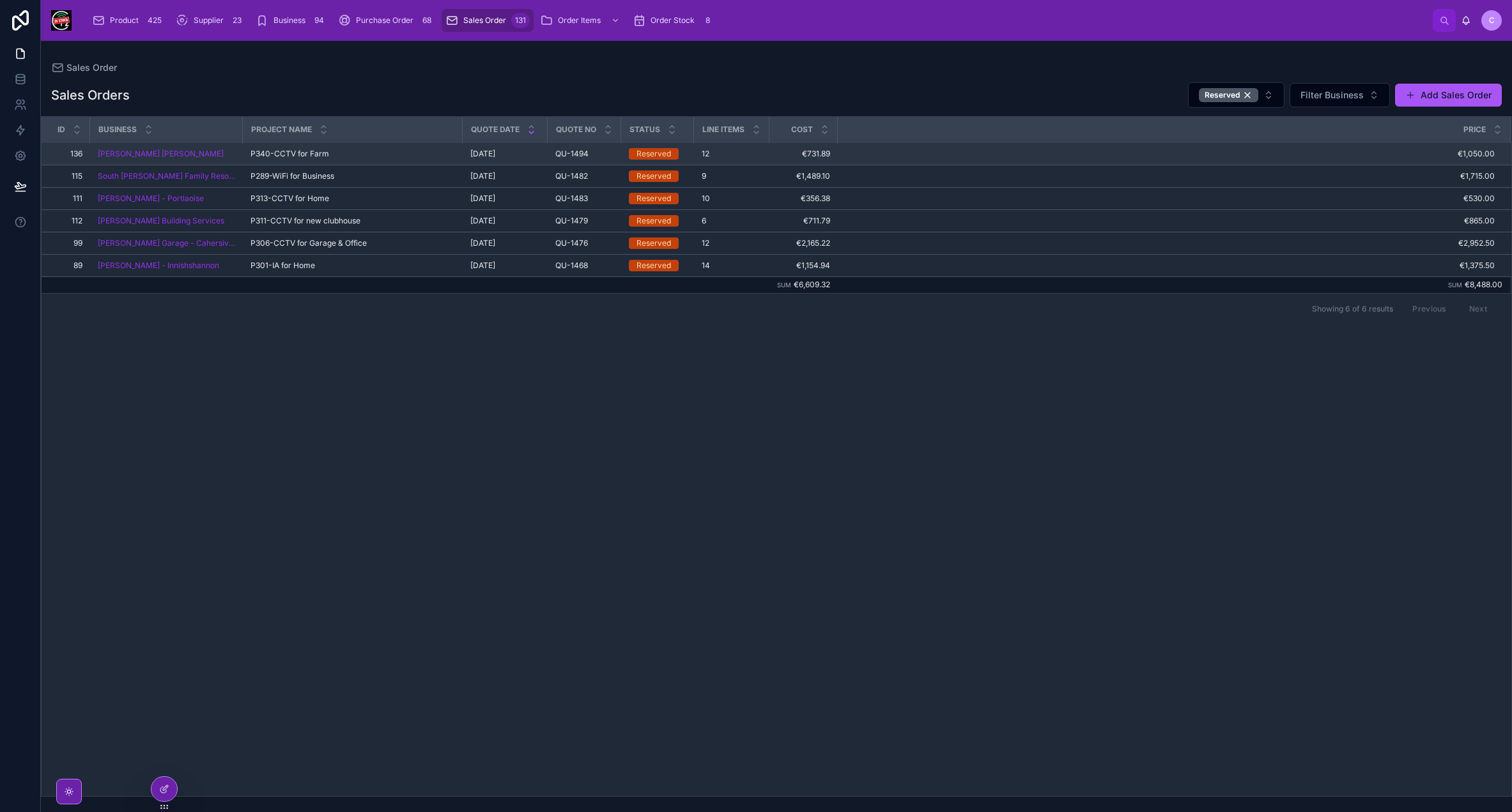
click at [358, 150] on div "P340-CCTV for Farm P340-CCTV for Farm" at bounding box center [352, 153] width 204 height 10
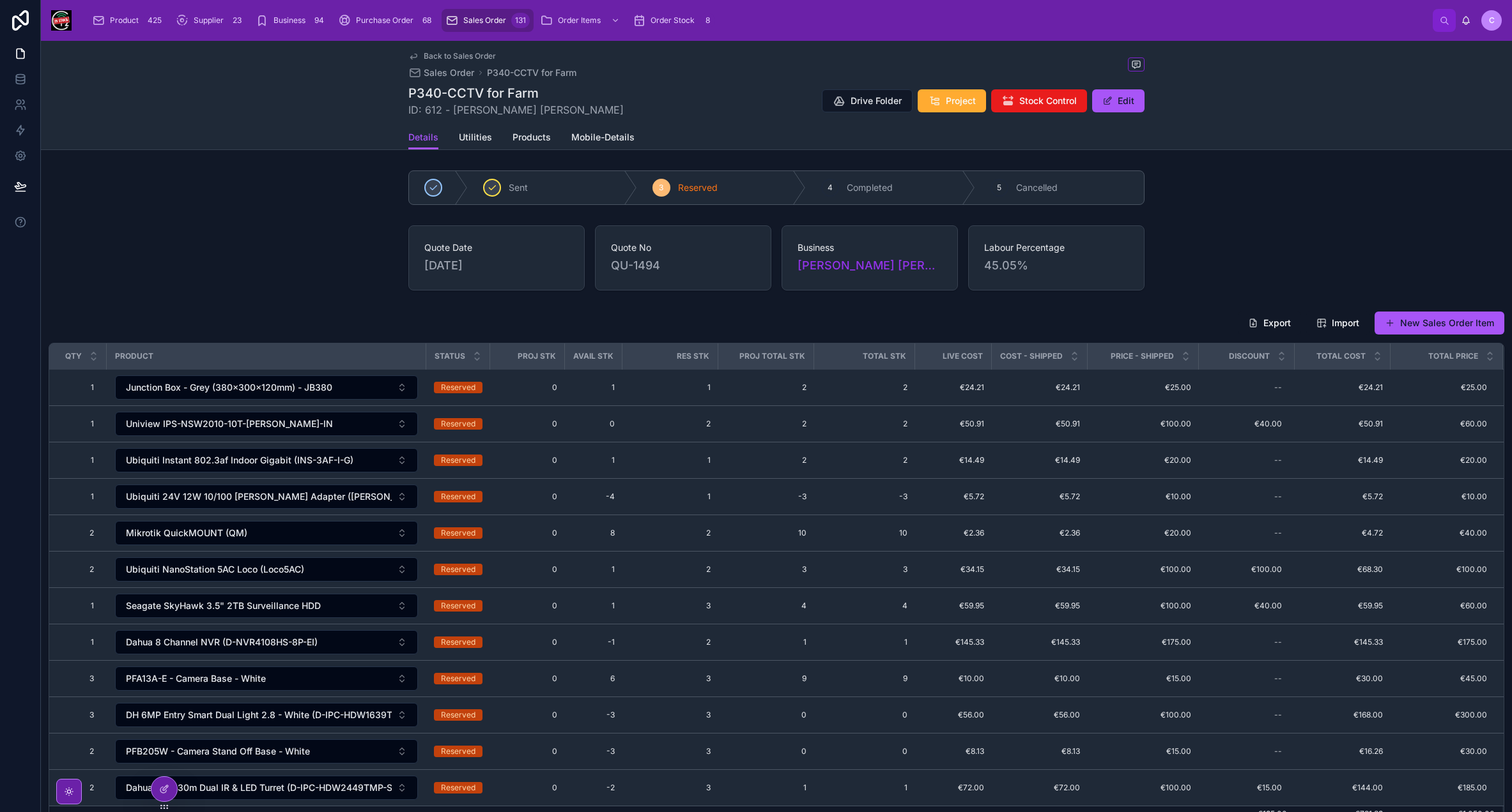
scroll to position [64, 0]
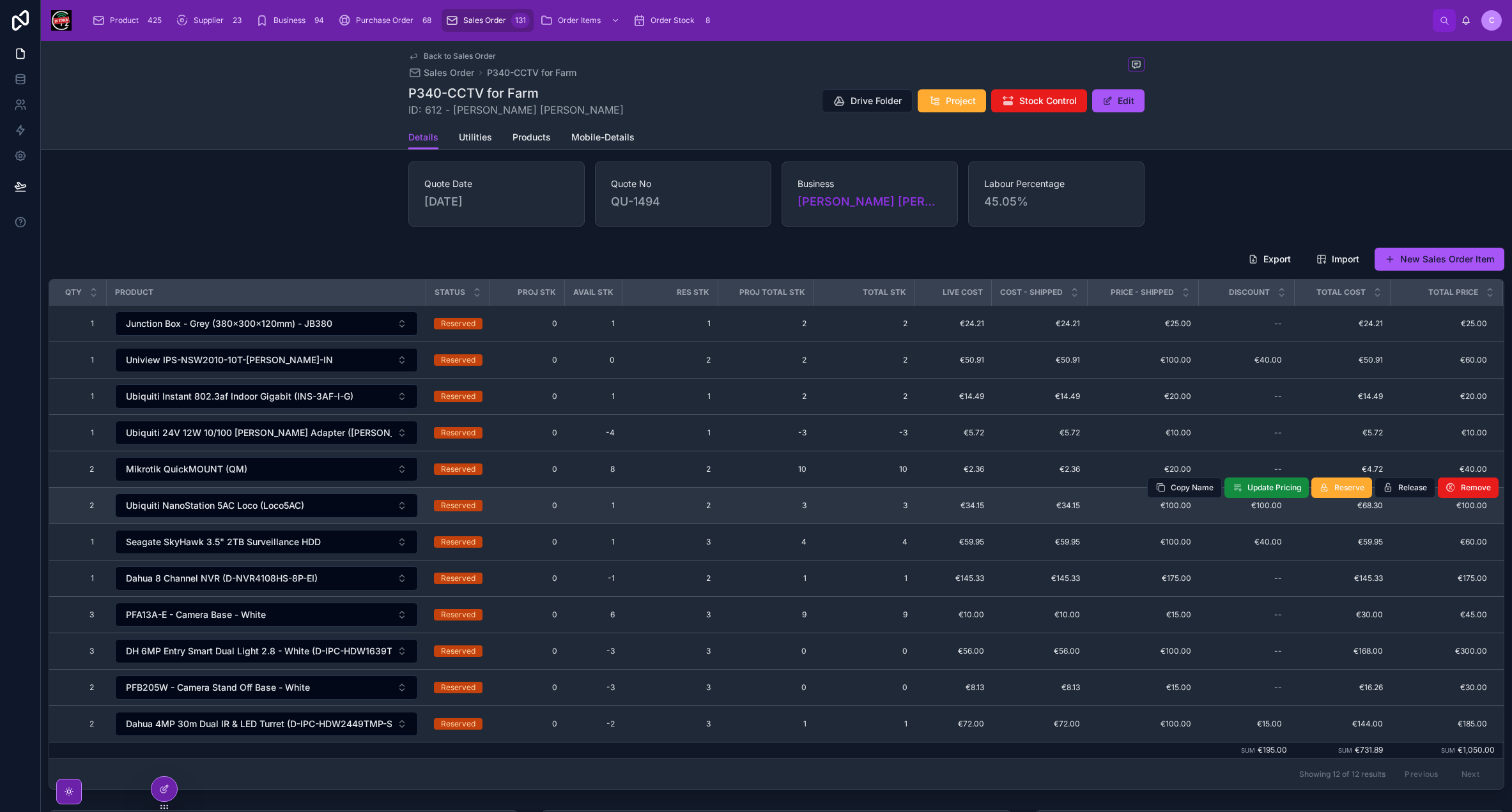
click at [802, 501] on span "3" at bounding box center [765, 505] width 80 height 10
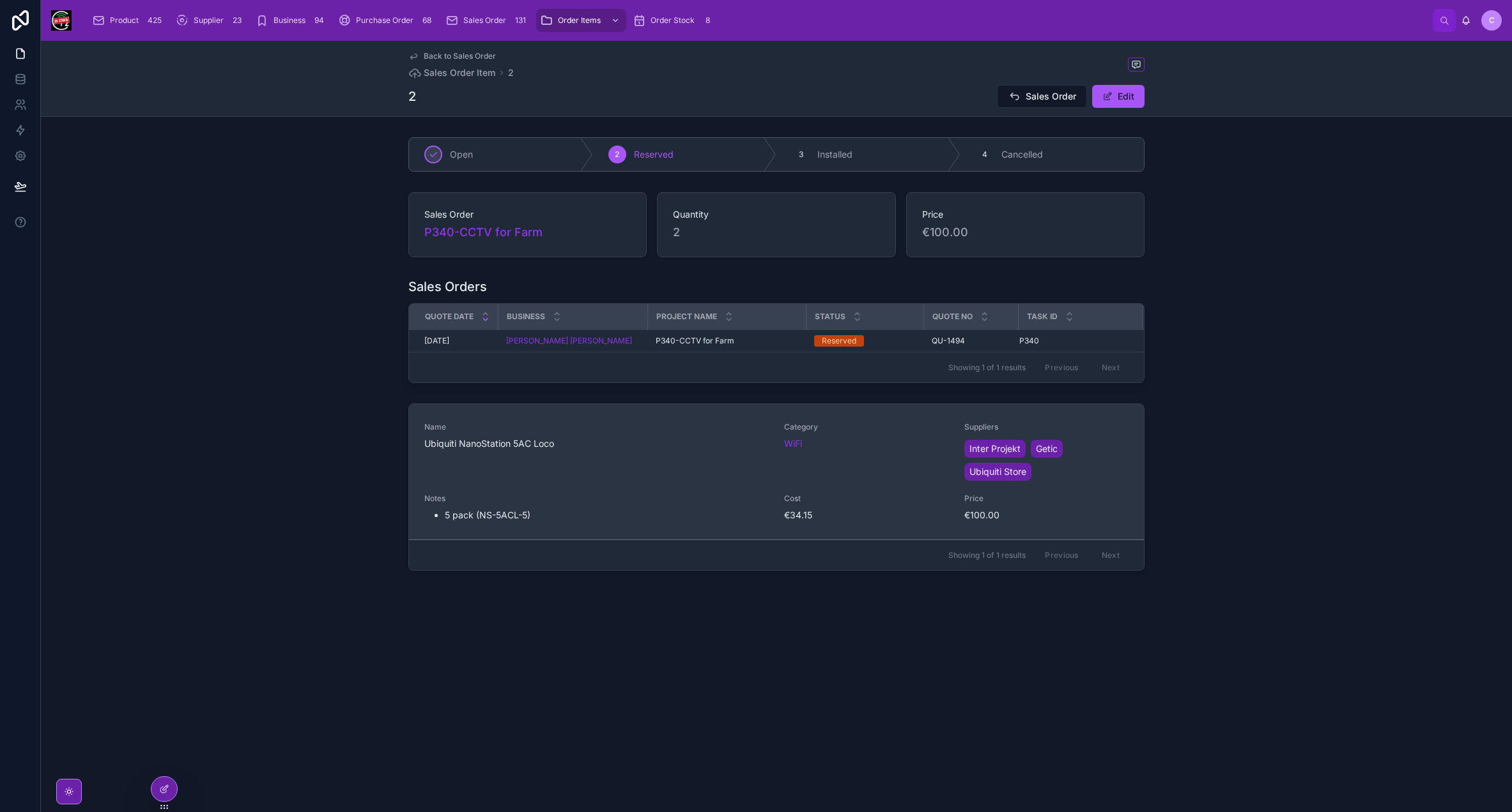
click at [680, 504] on div "Notes 5 pack (NS-5ACL-5)" at bounding box center [596, 507] width 344 height 28
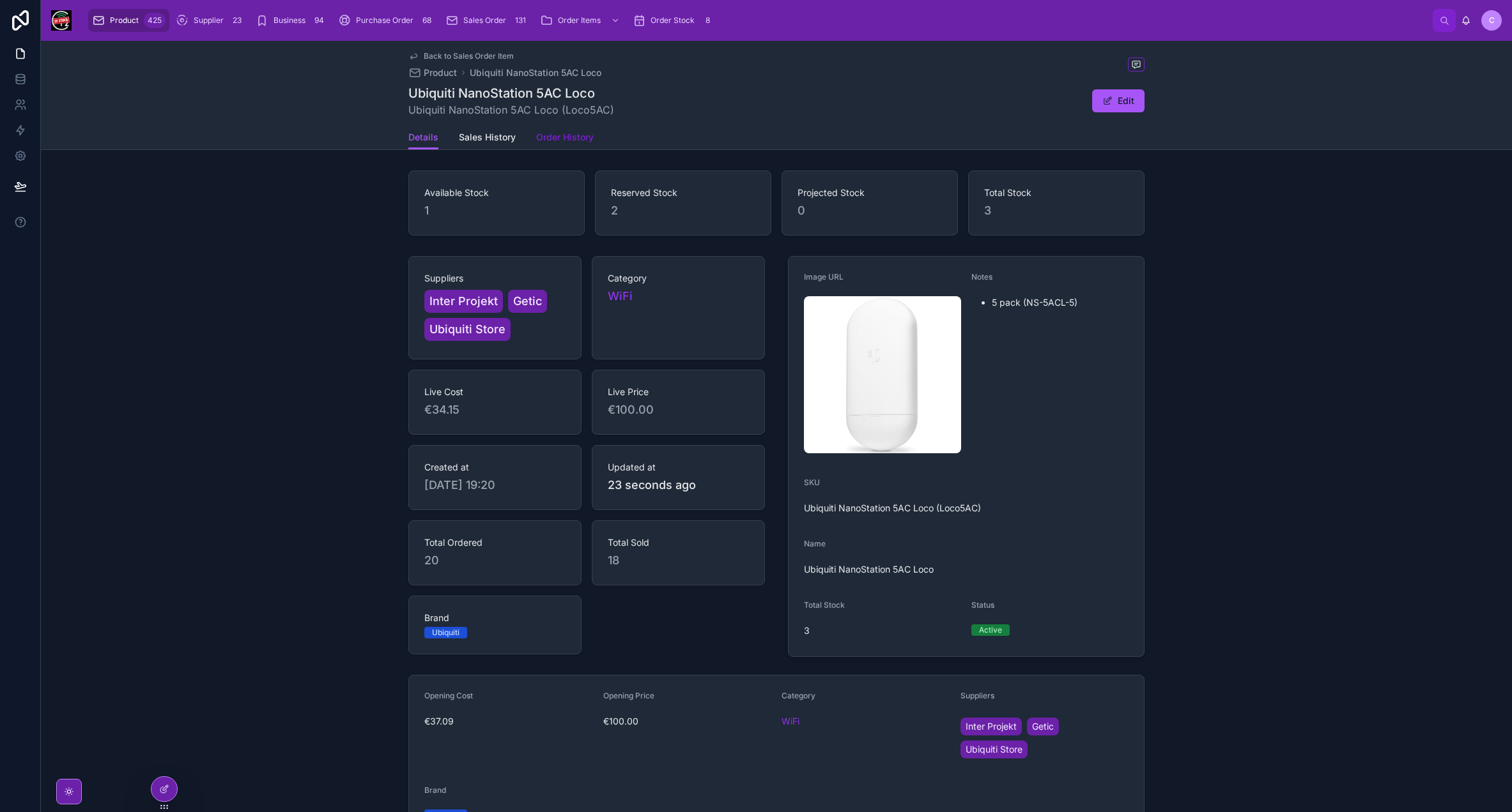
click at [570, 140] on span "Order History" at bounding box center [565, 137] width 58 height 13
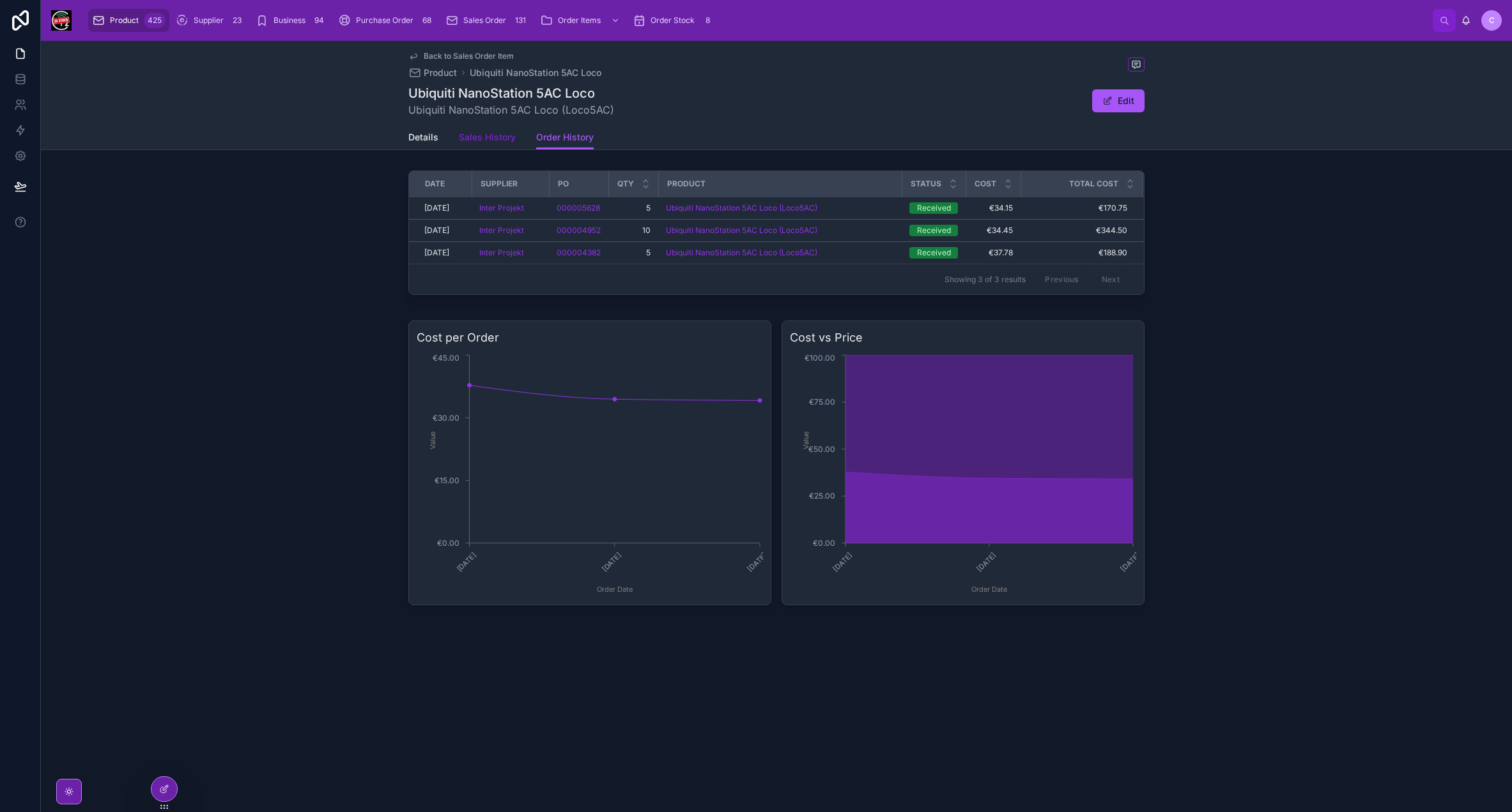
click at [483, 141] on span "Sales History" at bounding box center [486, 137] width 57 height 13
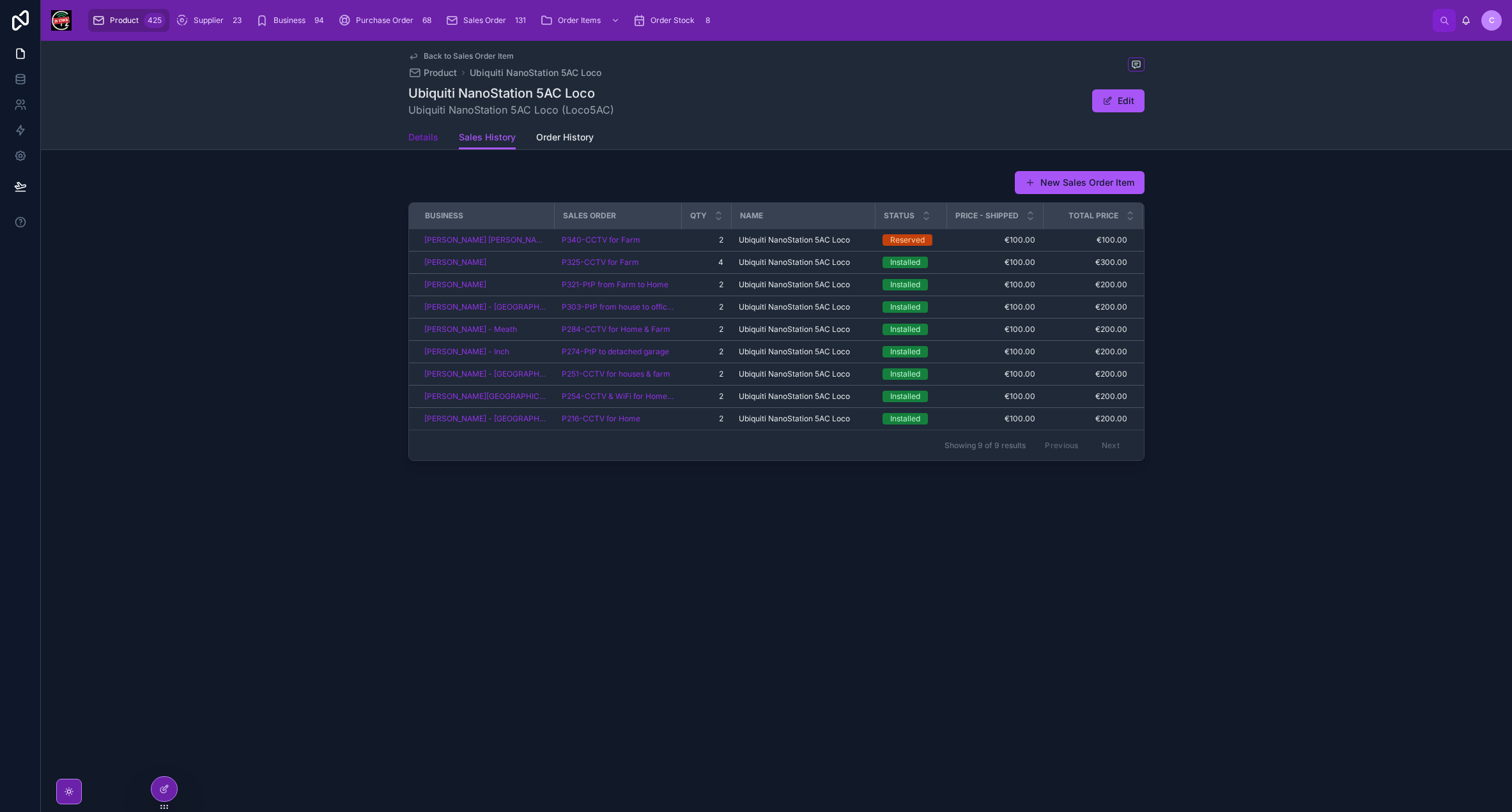
click at [414, 140] on span "Details" at bounding box center [422, 137] width 30 height 13
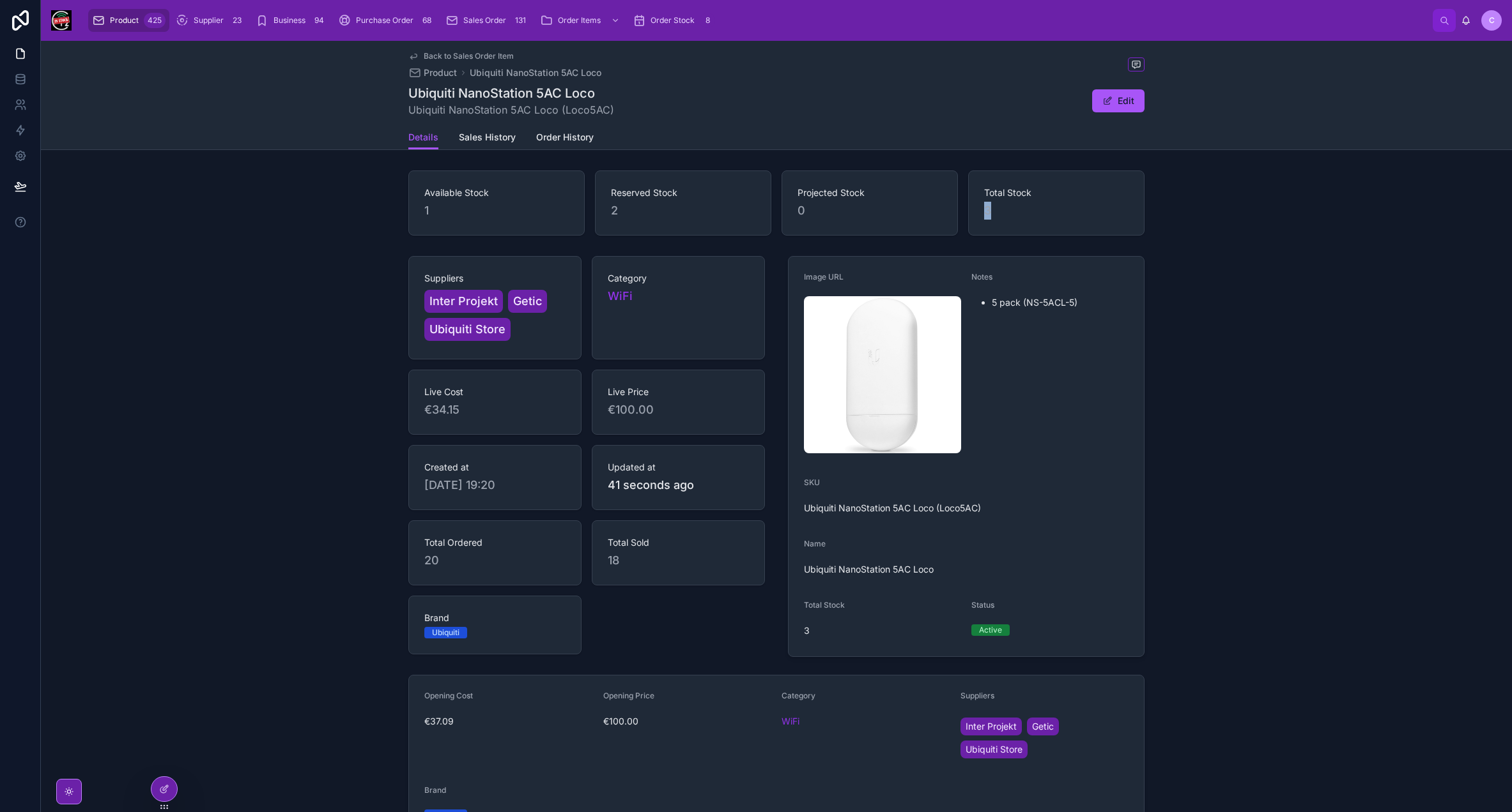
drag, startPoint x: 995, startPoint y: 212, endPoint x: 977, endPoint y: 214, distance: 18.1
click at [977, 214] on div "Total Stock 3" at bounding box center [1056, 203] width 177 height 65
click at [542, 132] on span "Order History" at bounding box center [565, 137] width 58 height 13
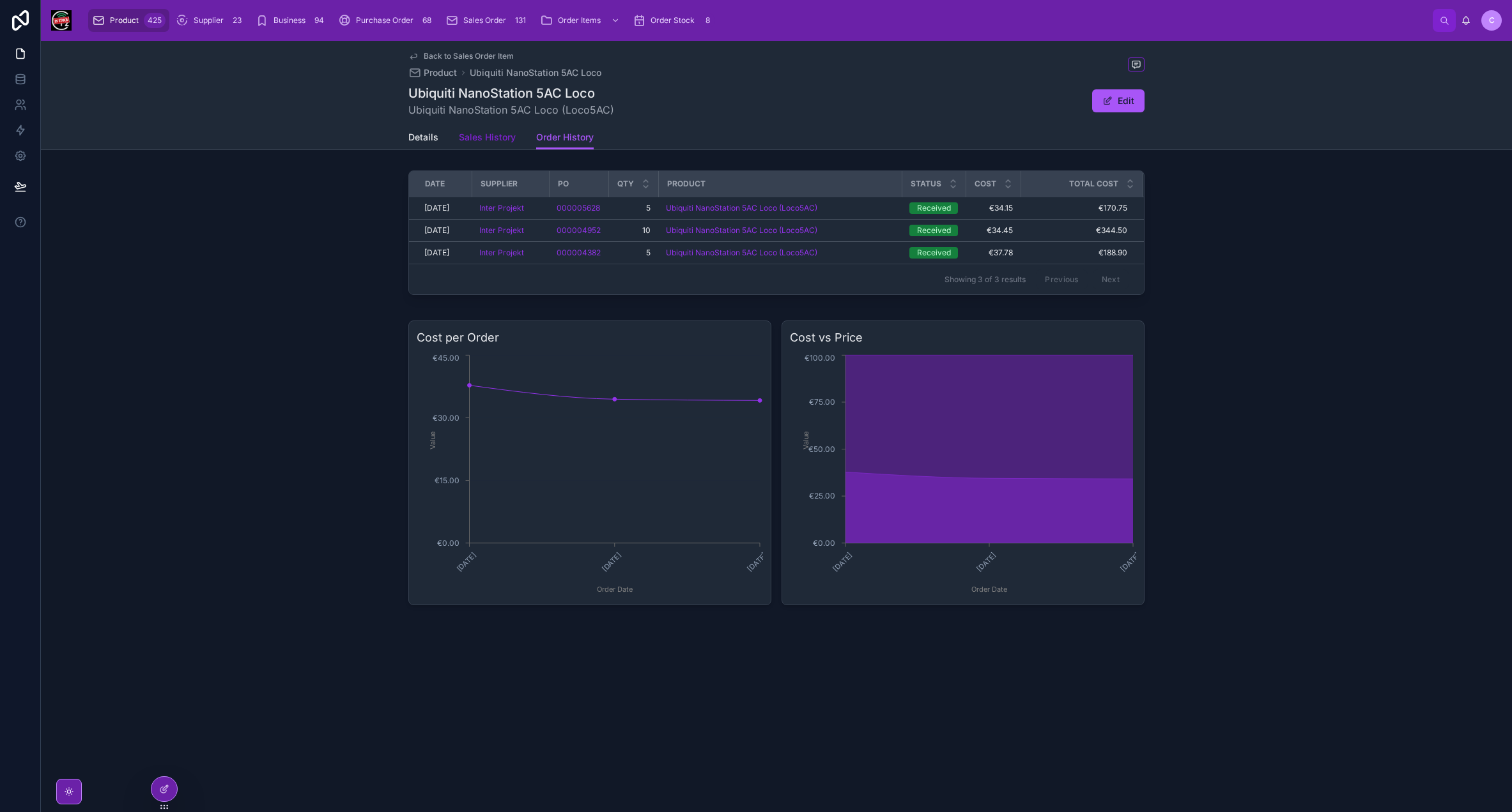
click at [509, 140] on span "Sales History" at bounding box center [486, 137] width 57 height 13
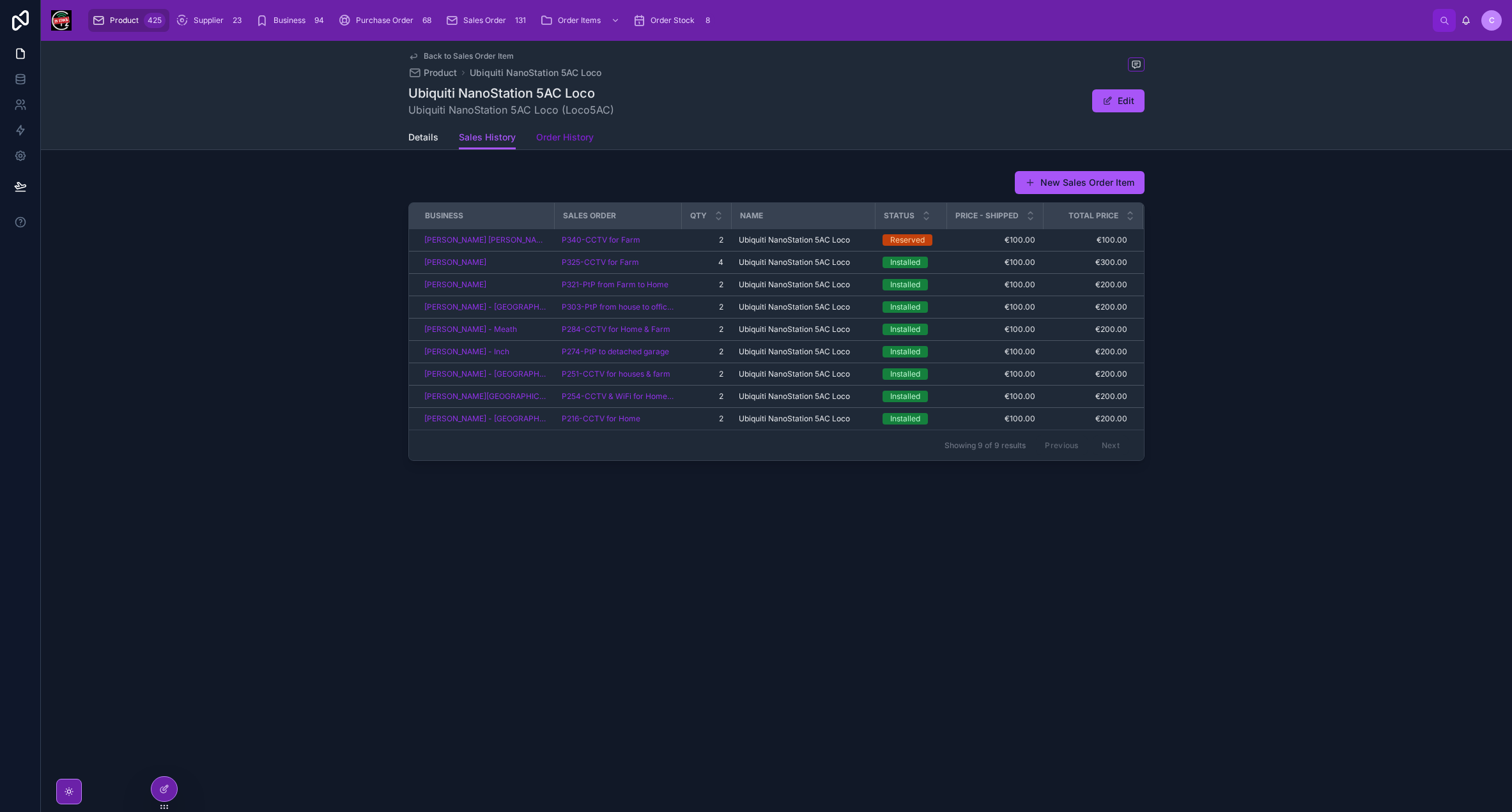
click at [538, 138] on span "Order History" at bounding box center [565, 137] width 58 height 13
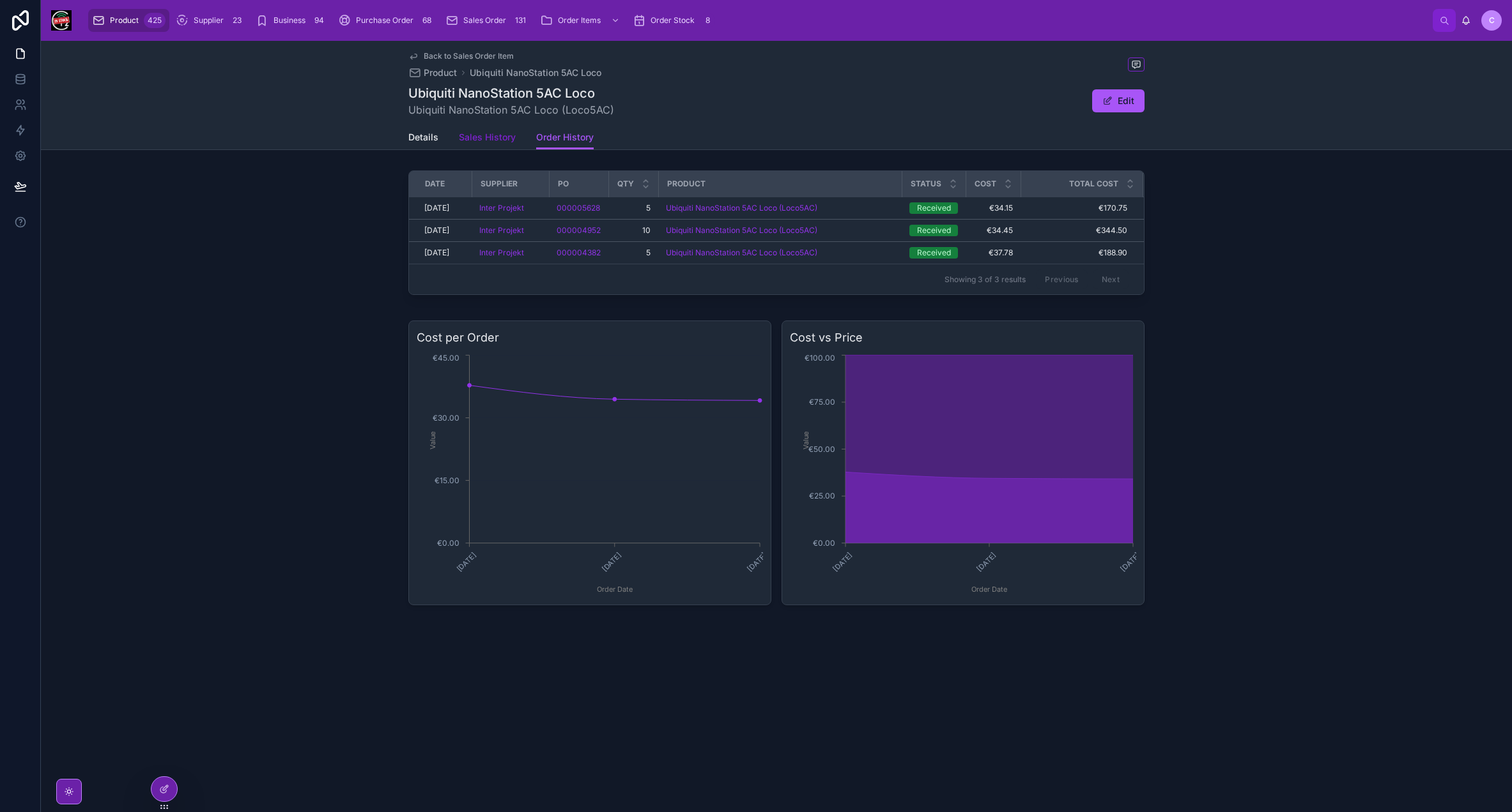
click at [509, 146] on link "Sales History" at bounding box center [486, 139] width 57 height 25
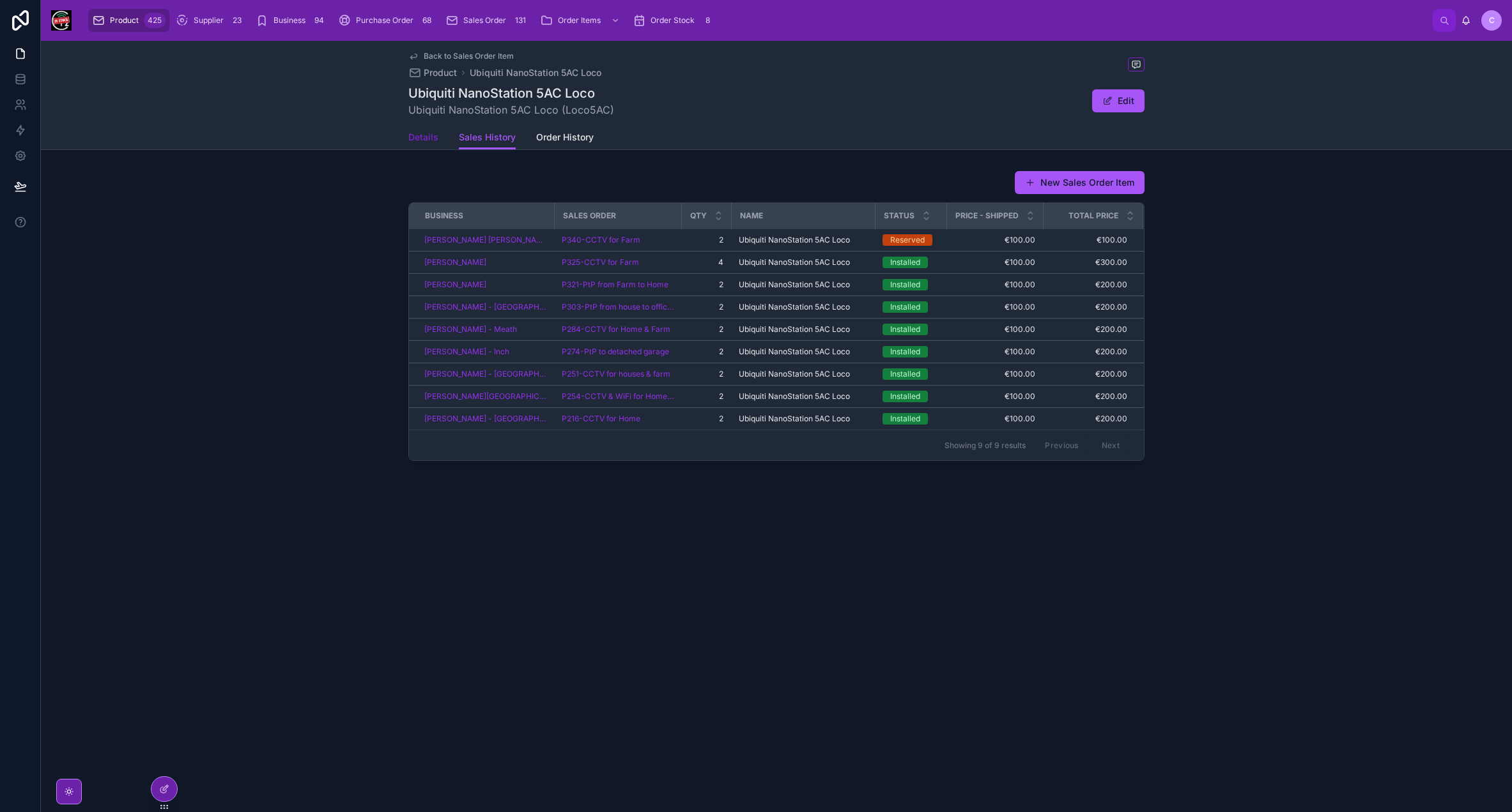
click at [418, 146] on link "Details" at bounding box center [422, 139] width 30 height 25
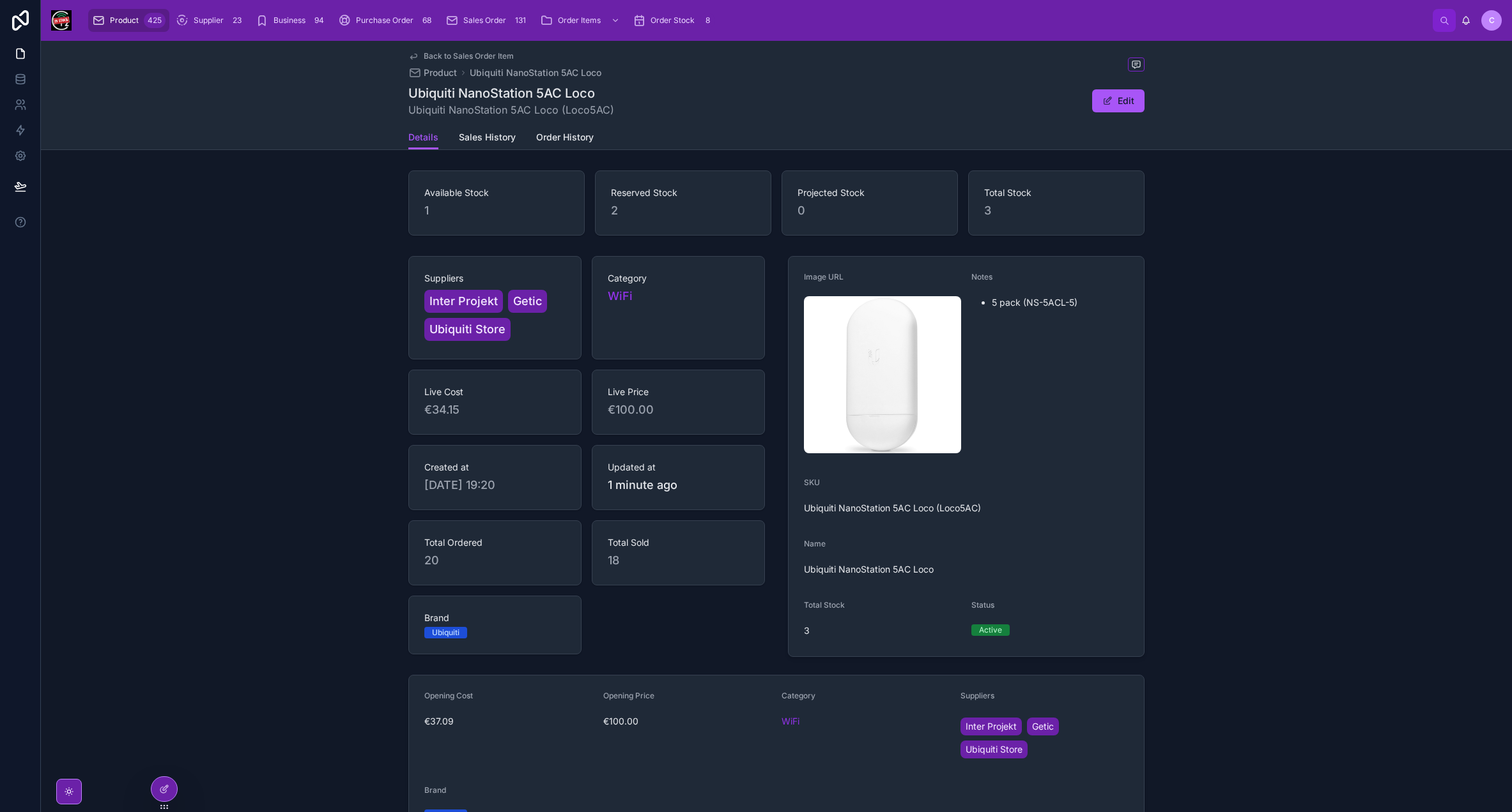
click at [409, 57] on icon at bounding box center [412, 56] width 10 height 10
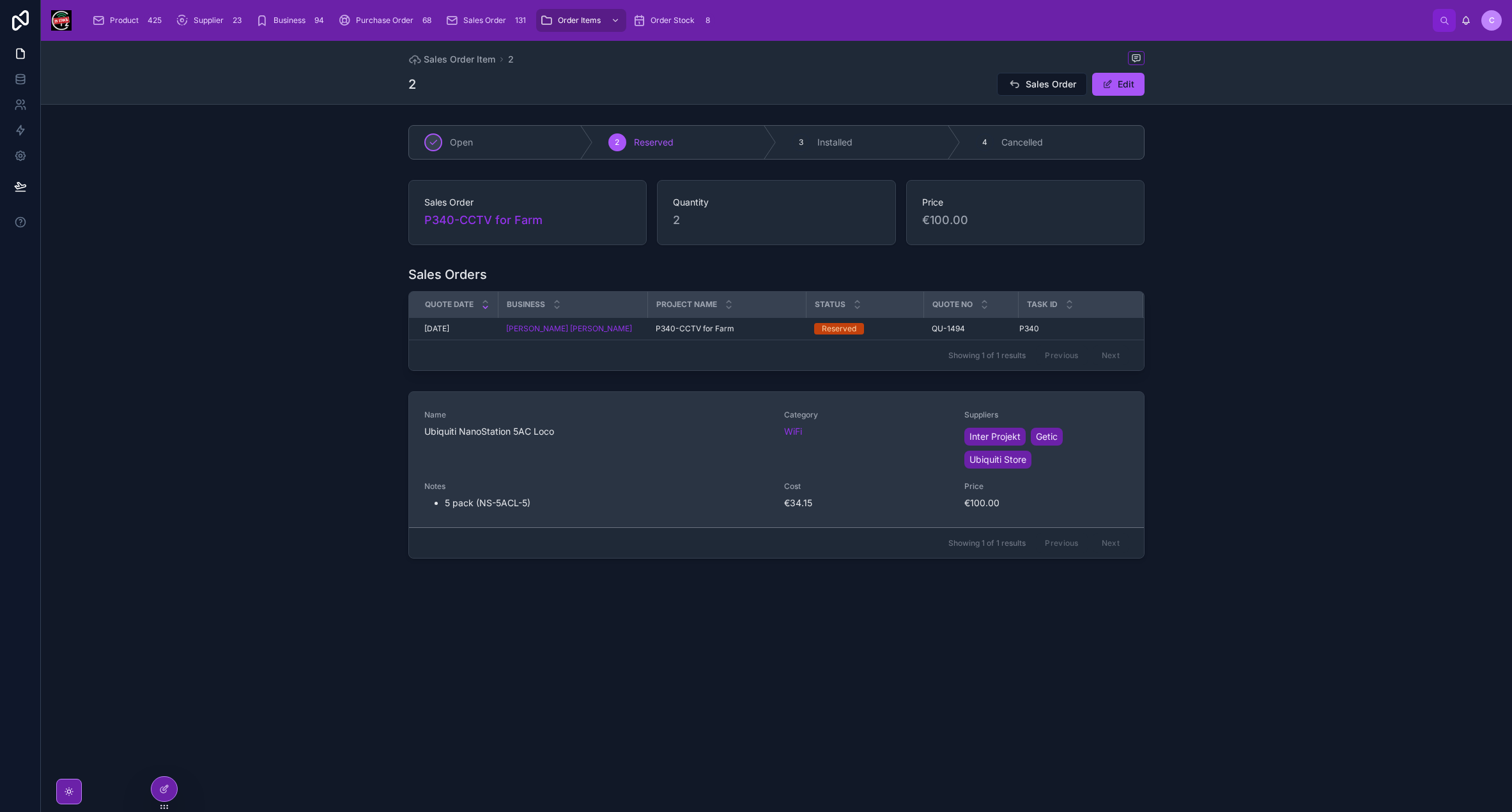
click at [637, 445] on div "Name Ubiquiti NanoStation 5AC Loco" at bounding box center [596, 440] width 344 height 61
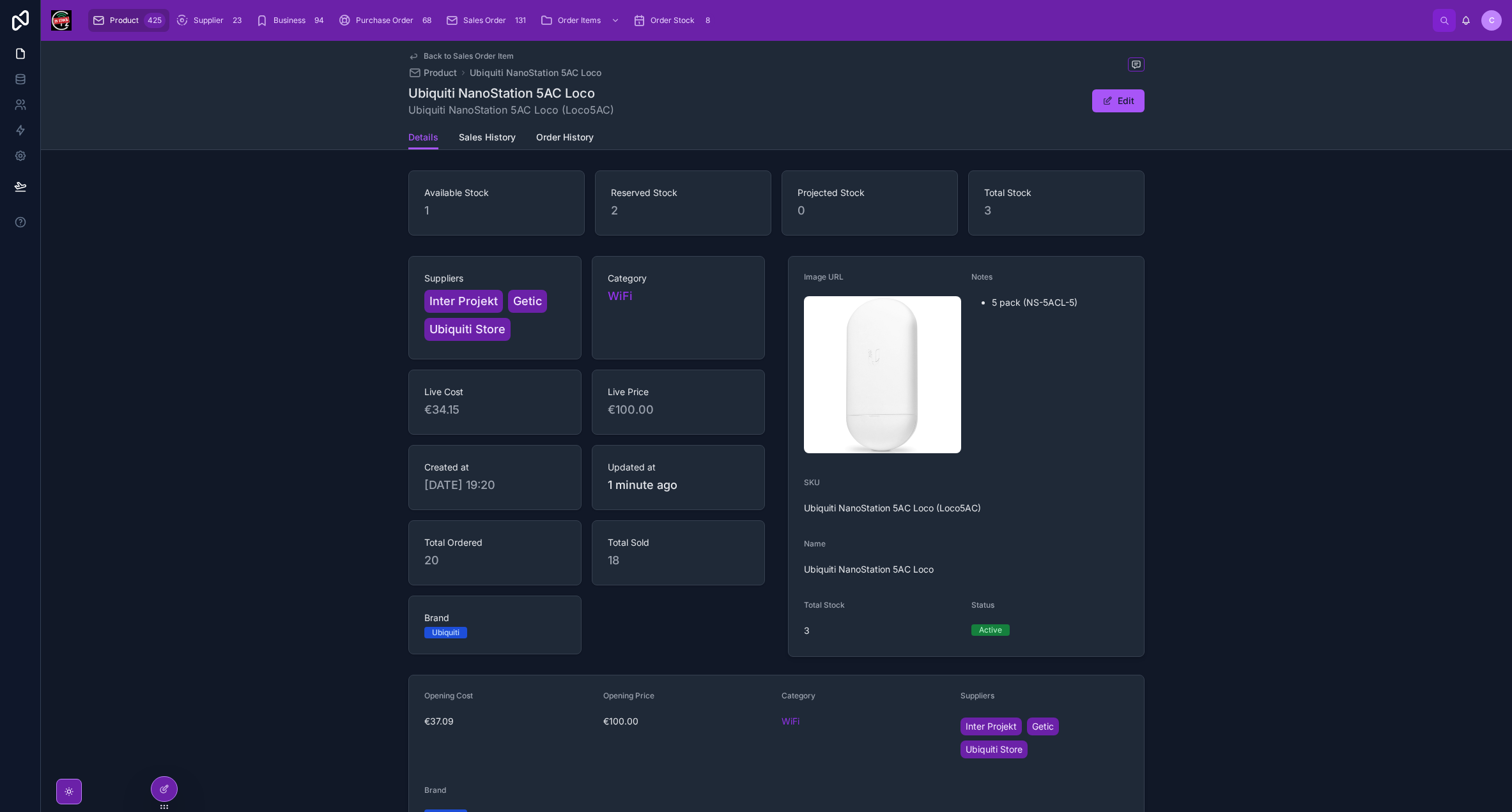
click at [512, 141] on div "Details Sales History Order History" at bounding box center [775, 137] width 736 height 24
click at [482, 149] on link "Sales History" at bounding box center [486, 139] width 57 height 25
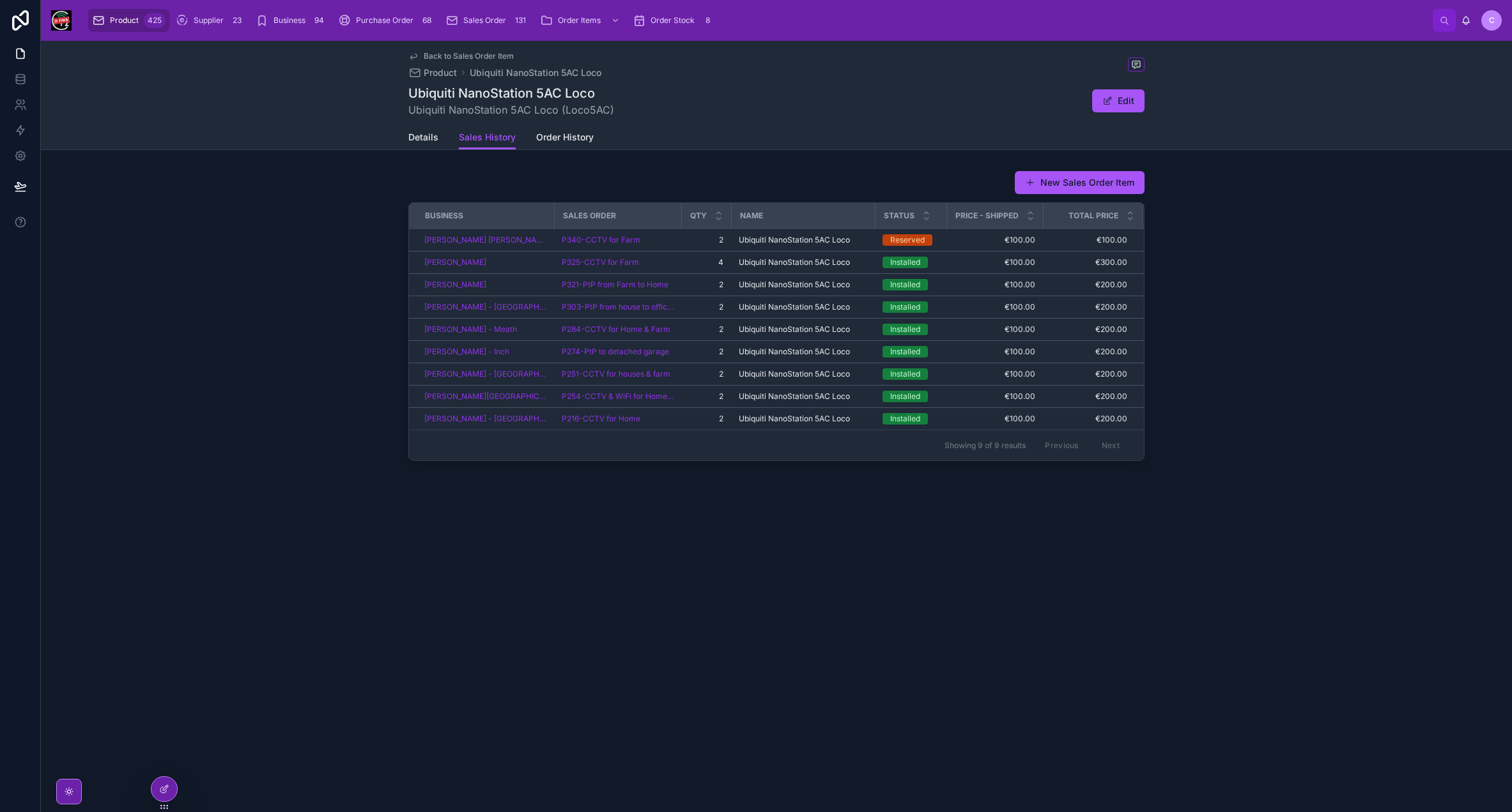
click at [416, 48] on div "Back to Sales Order Item Product Ubiquiti NanoStation 5AC Loco Ubiquiti NanoSta…" at bounding box center [775, 83] width 736 height 85
click at [412, 52] on icon at bounding box center [412, 56] width 10 height 10
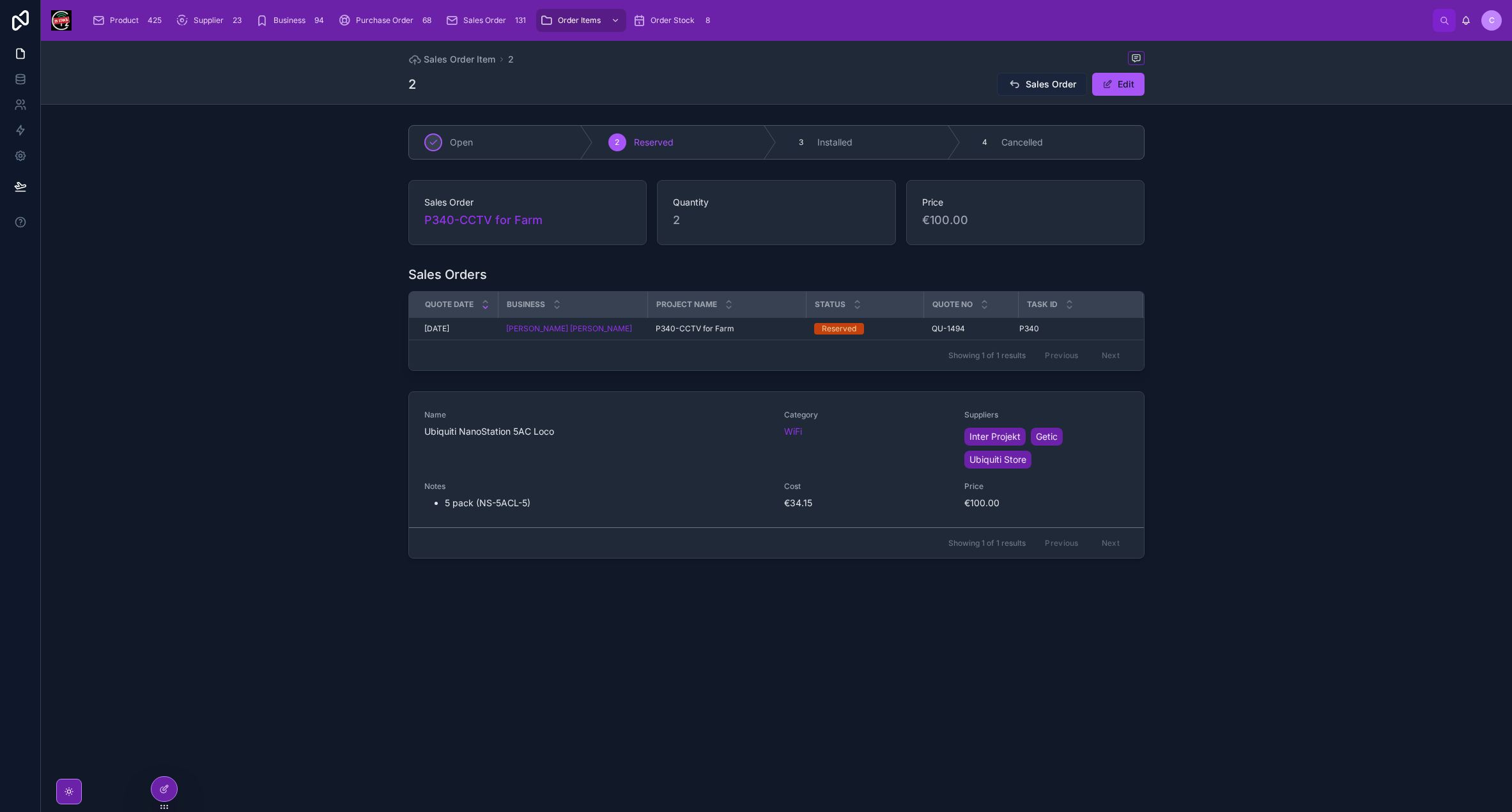
click at [1031, 79] on span "Sales Order" at bounding box center [1051, 85] width 50 height 13
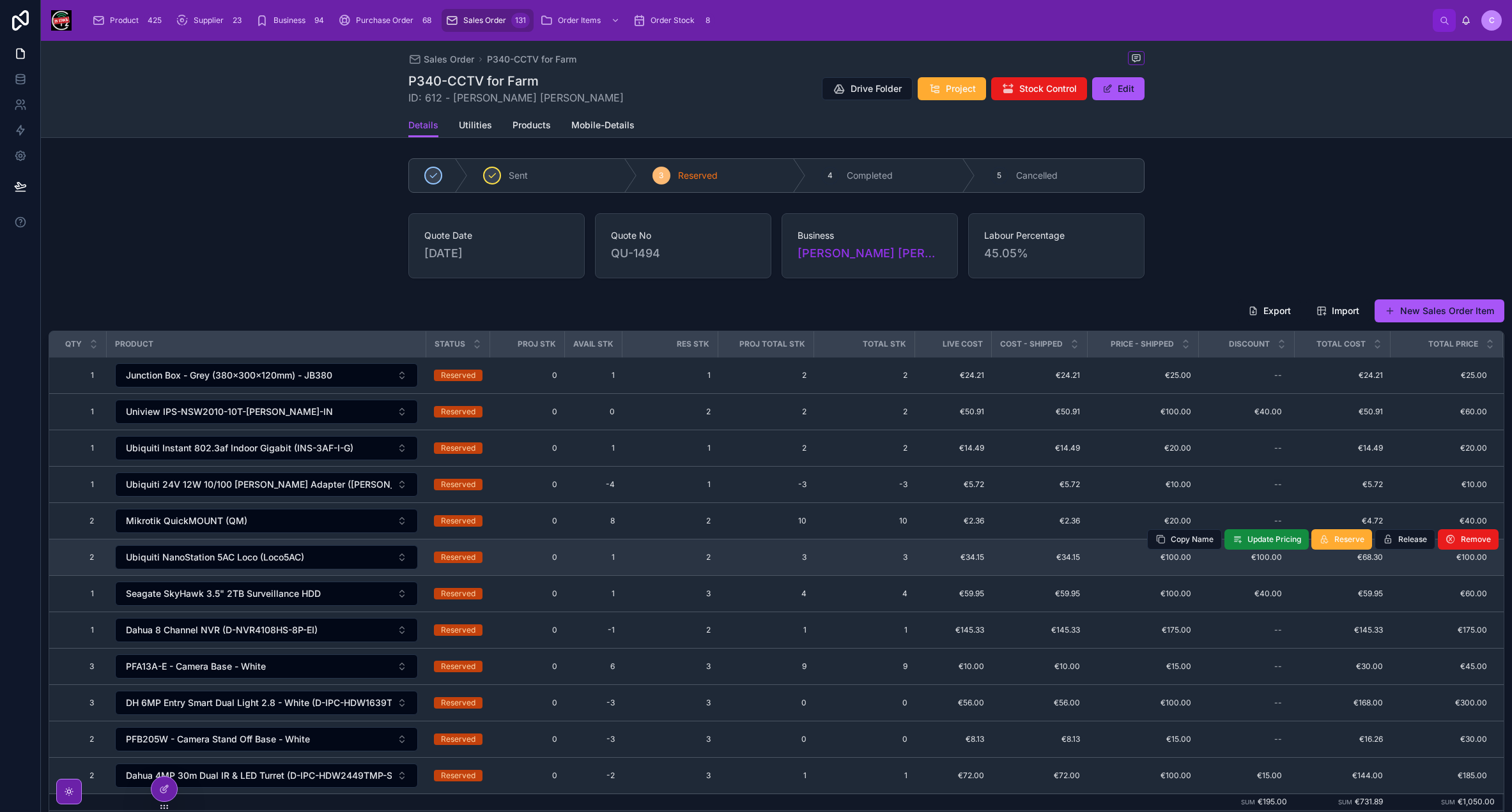
click at [611, 555] on span "1" at bounding box center [593, 557] width 42 height 10
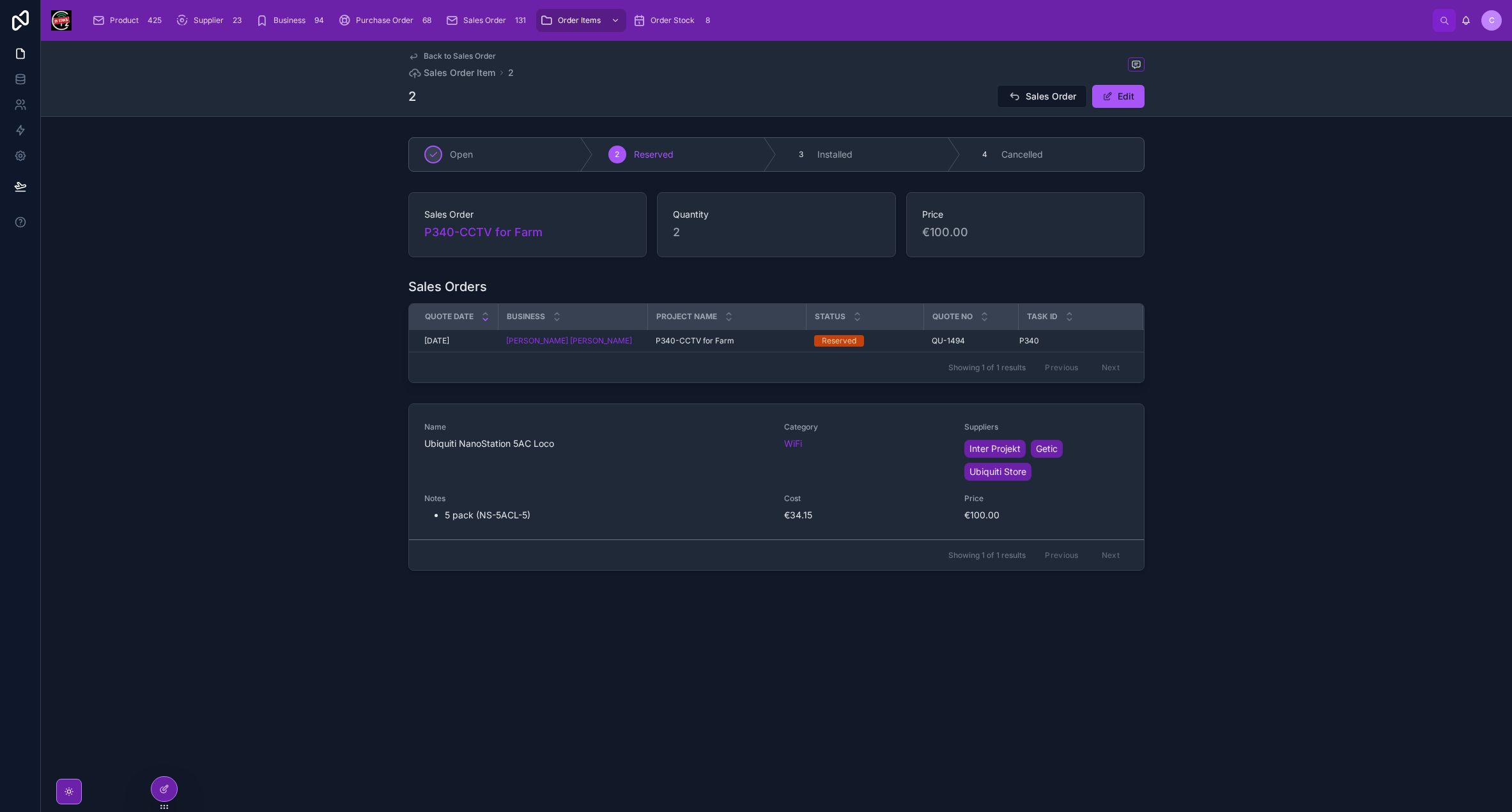
click at [421, 53] on link "Back to Sales Order" at bounding box center [451, 56] width 87 height 10
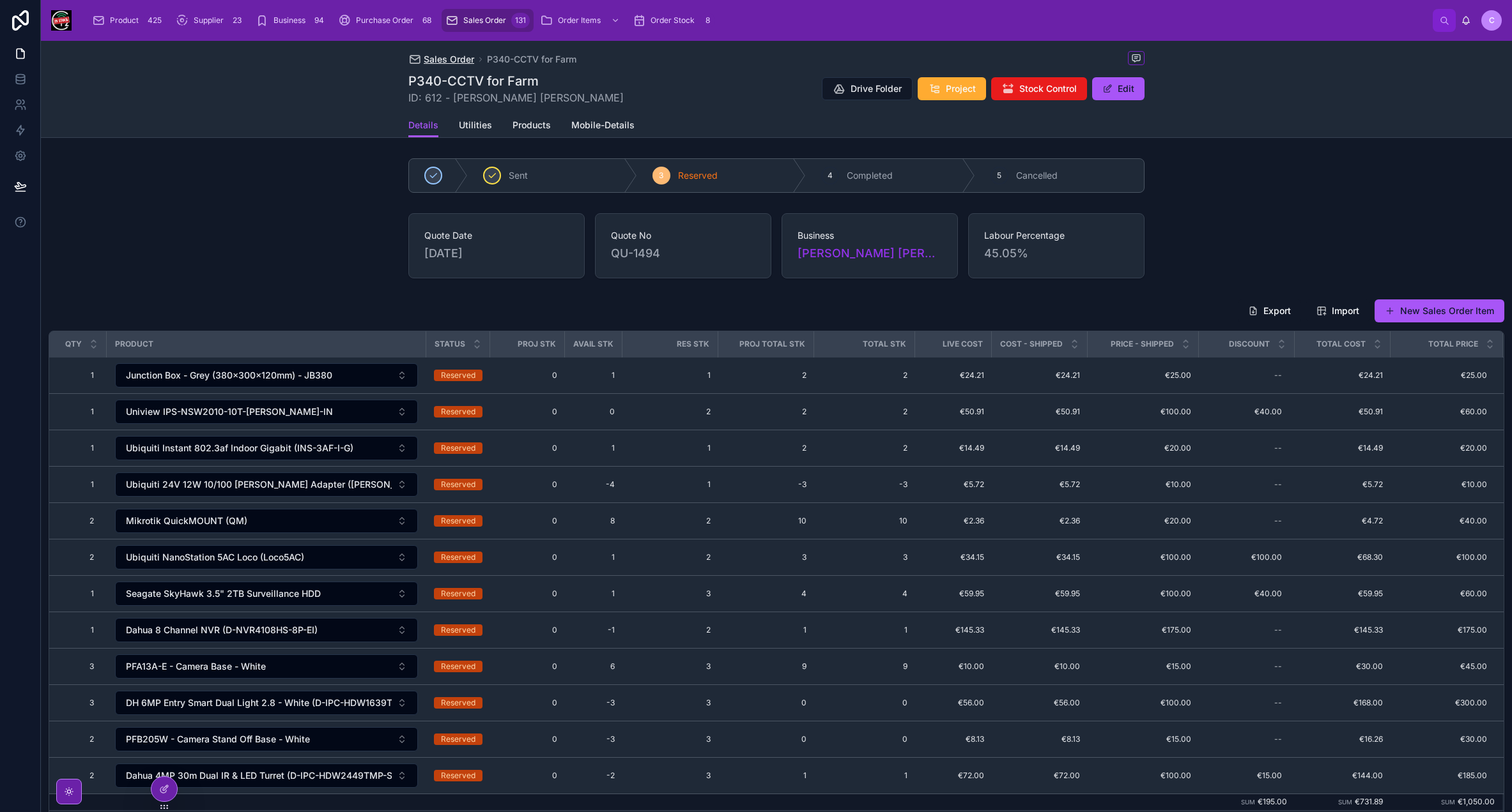
click at [452, 60] on span "Sales Order" at bounding box center [448, 59] width 50 height 13
drag, startPoint x: 21, startPoint y: 77, endPoint x: 370, endPoint y: 103, distance: 350.0
click at [370, 103] on div "Sales Order P340-CCTV for Farm P340-CCTV for Farm ID: 612 - [PERSON_NAME] [PERS…" at bounding box center [775, 89] width 1471 height 97
click at [465, 60] on span "Sales Order" at bounding box center [448, 59] width 50 height 13
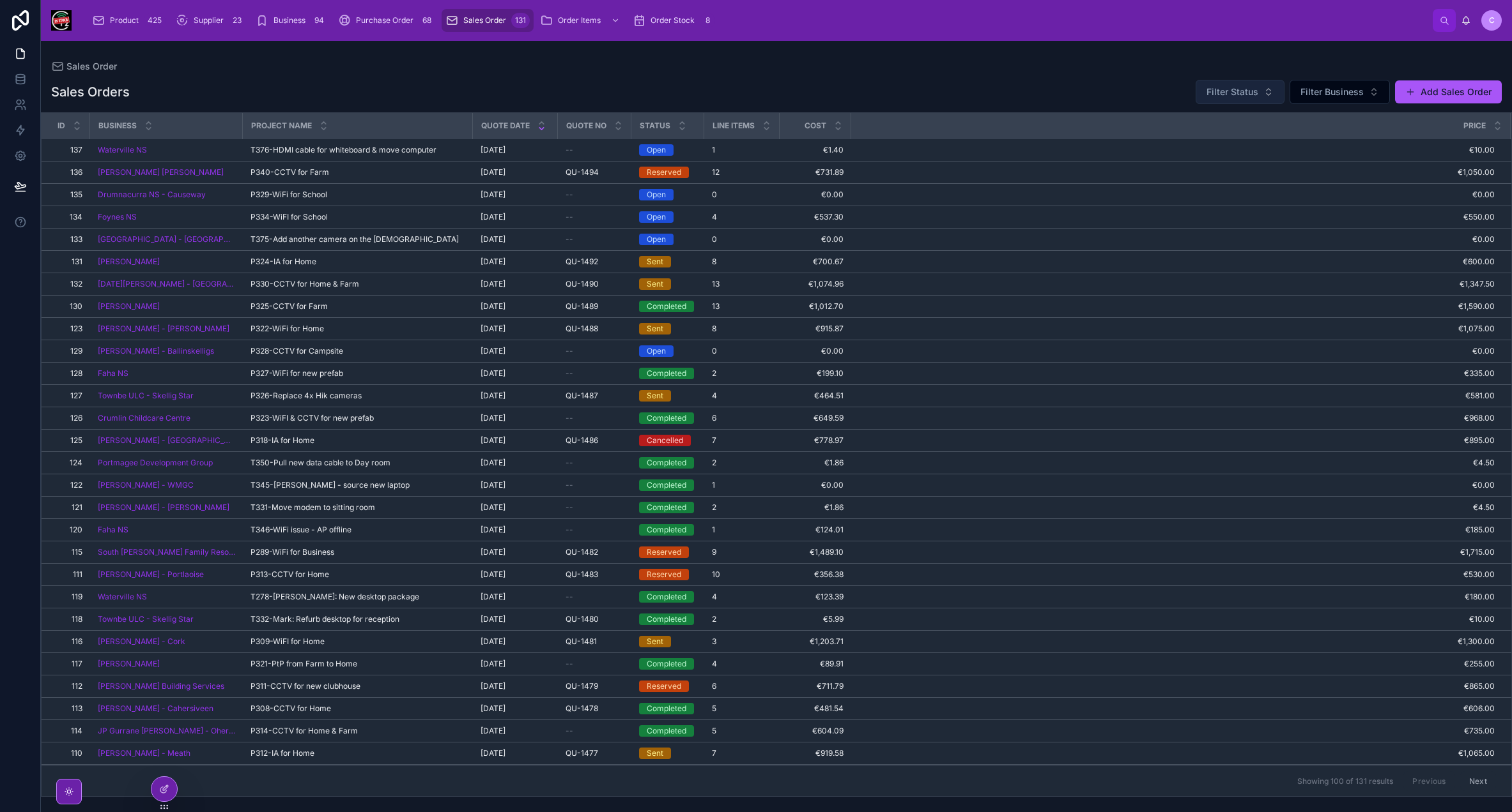
click at [1259, 102] on button "Filter Status" at bounding box center [1239, 92] width 89 height 24
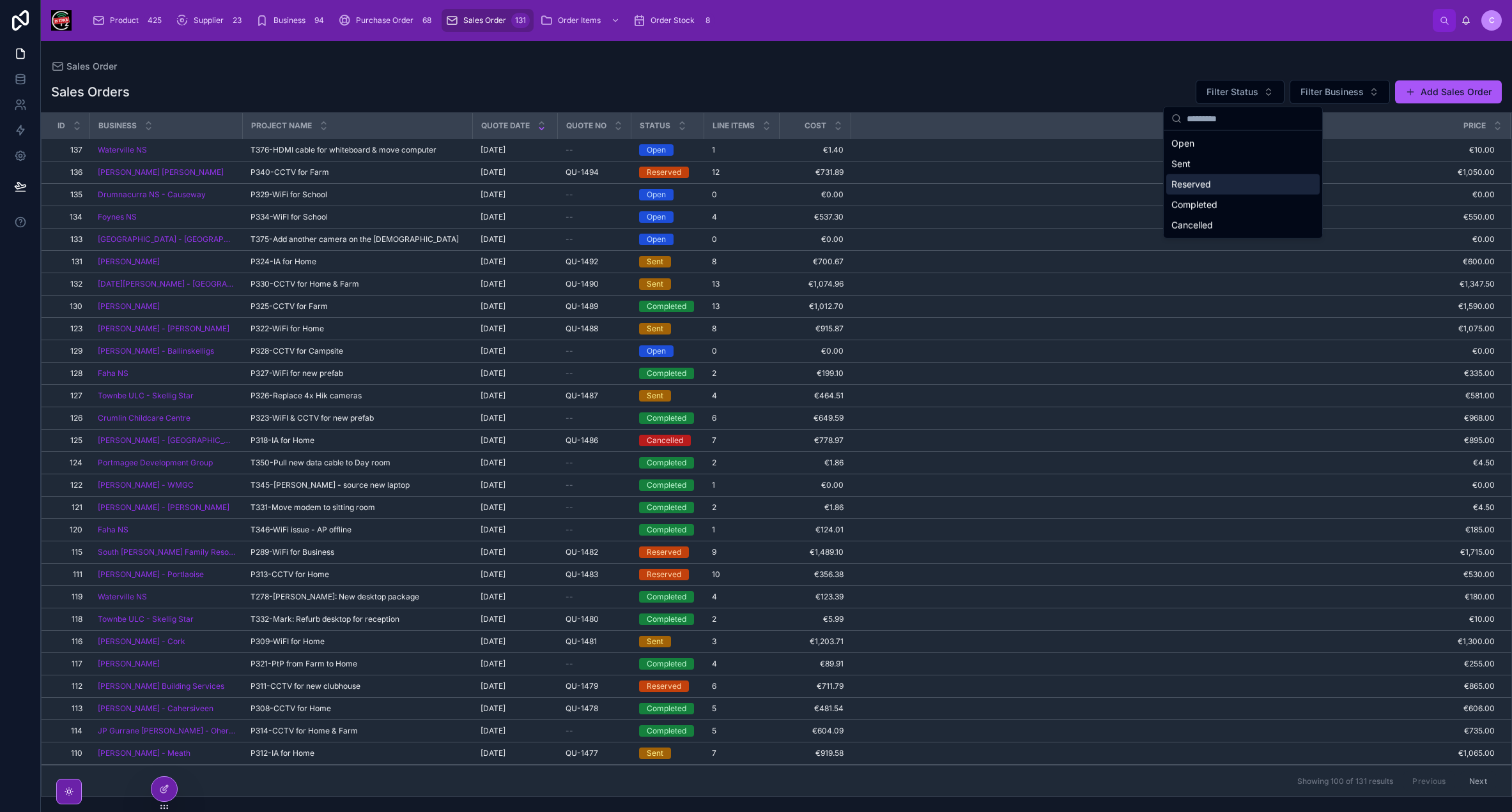
click at [1228, 181] on div "Reserved" at bounding box center [1243, 185] width 153 height 21
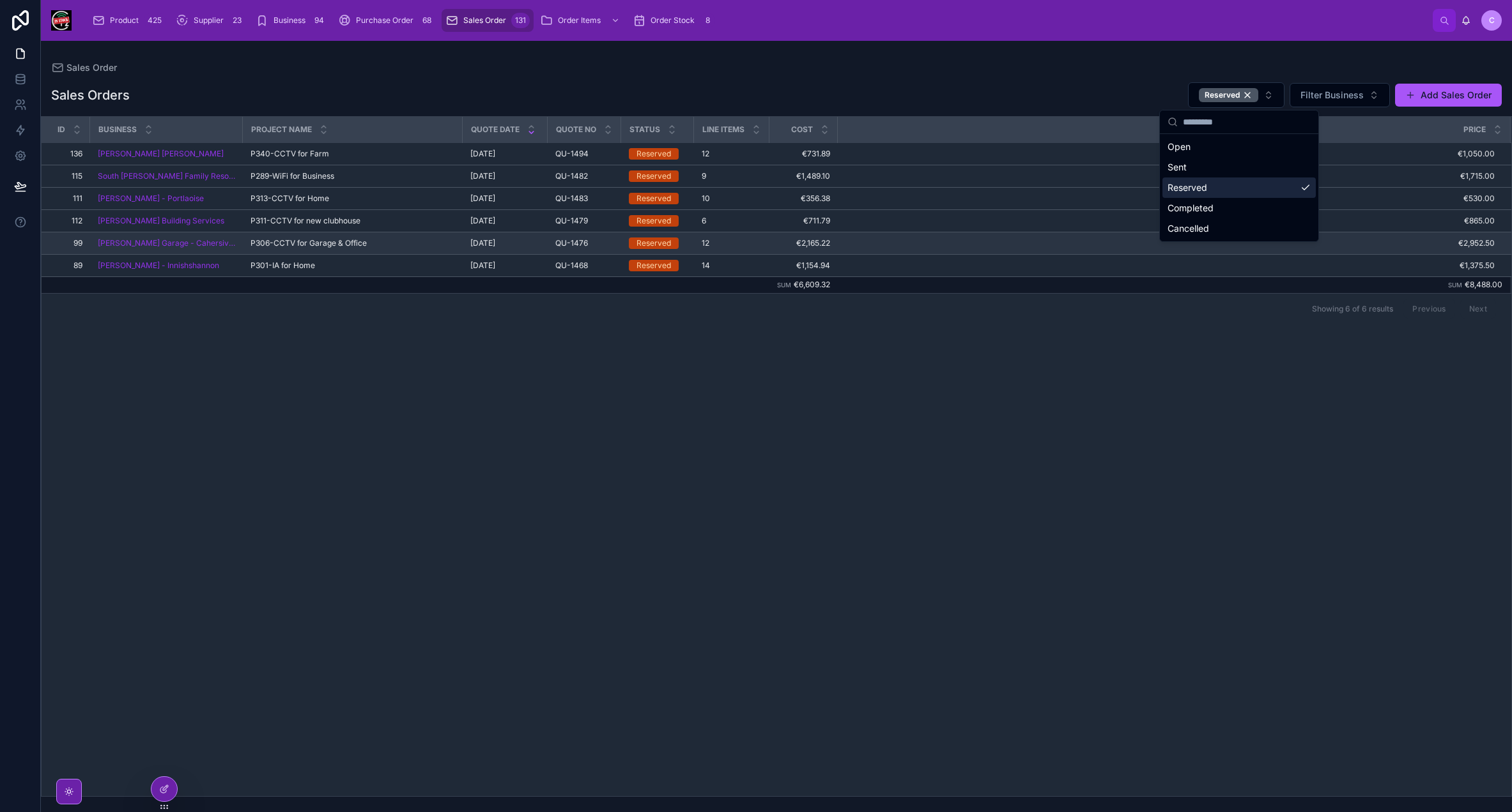
click at [259, 239] on span "P306-CCTV for Garage & Office" at bounding box center [308, 243] width 116 height 10
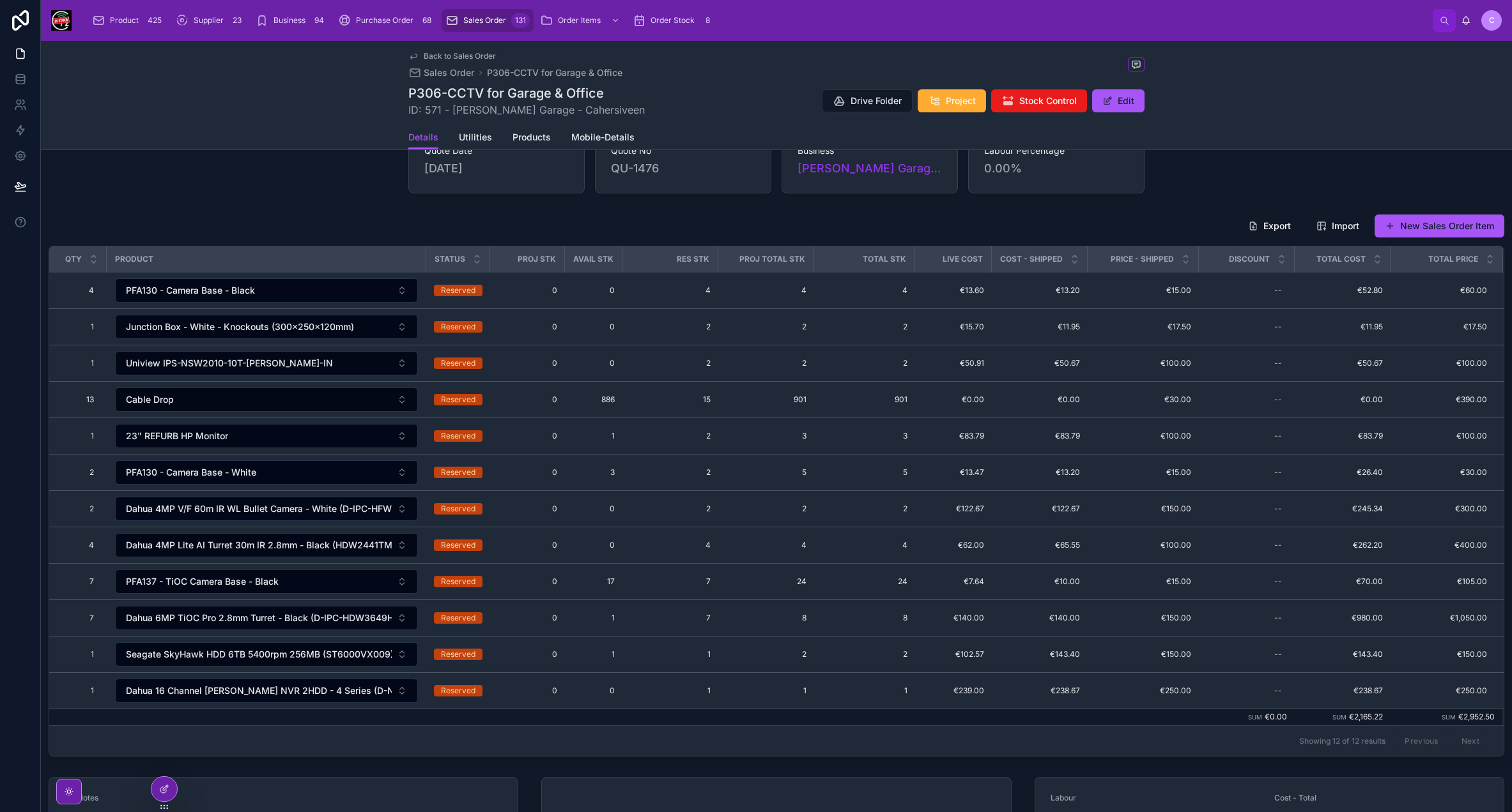
scroll to position [128, 0]
